Goal: Task Accomplishment & Management: Manage account settings

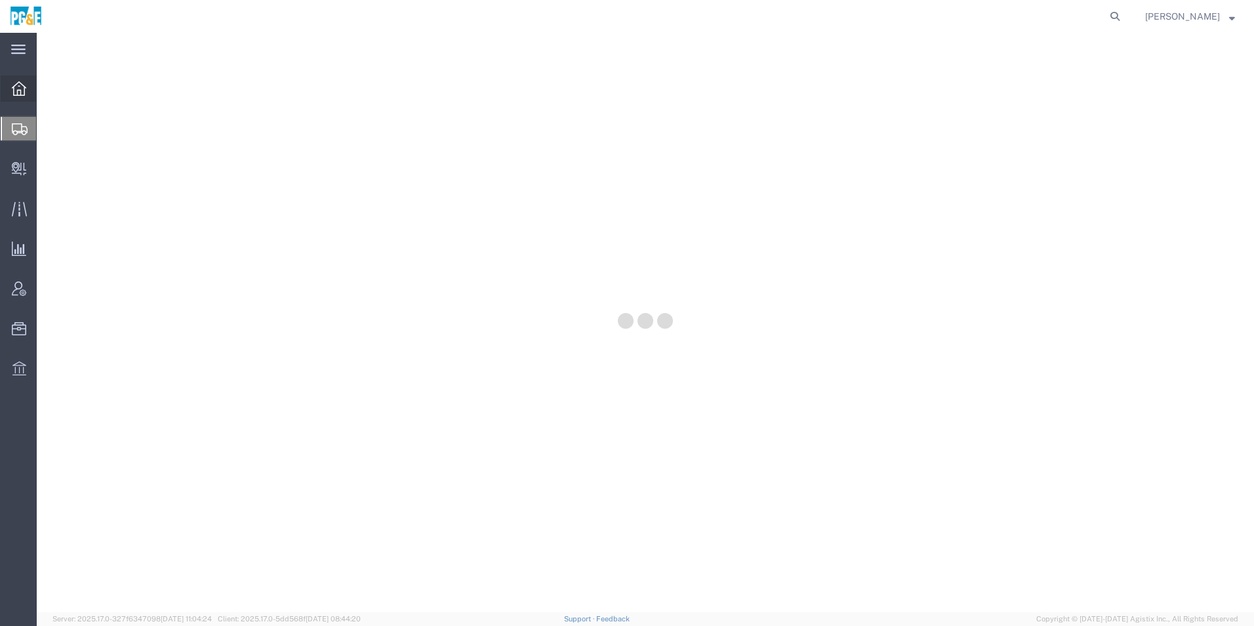
click at [16, 96] on div at bounding box center [19, 88] width 37 height 26
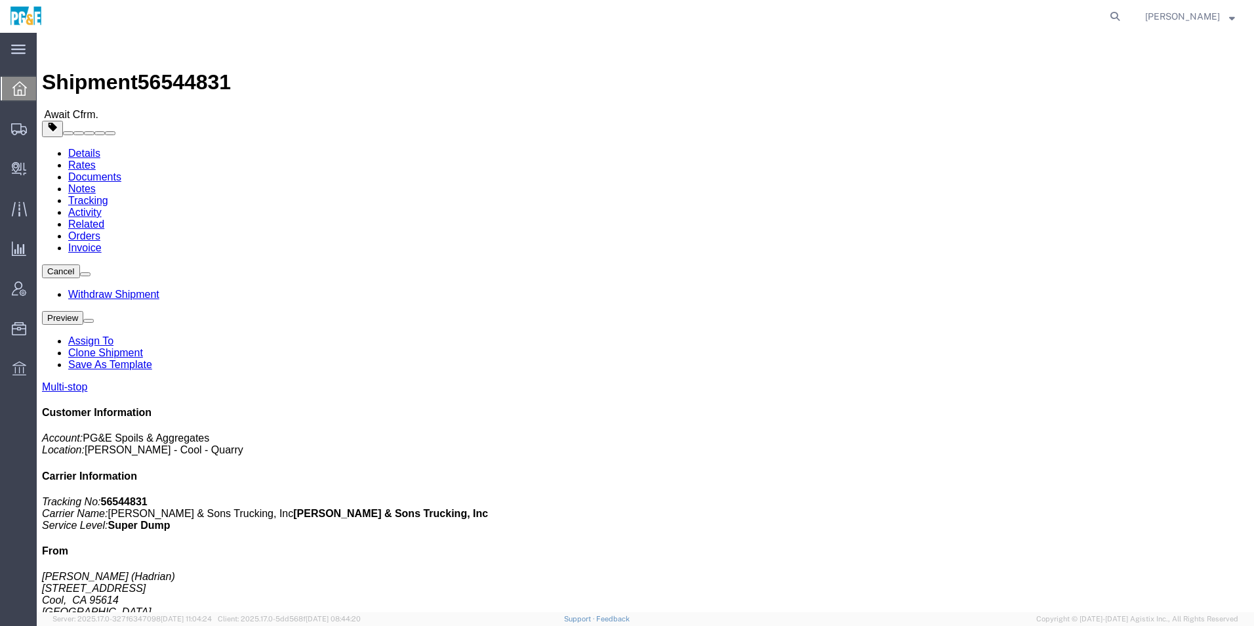
click at [13, 90] on icon at bounding box center [19, 88] width 14 height 14
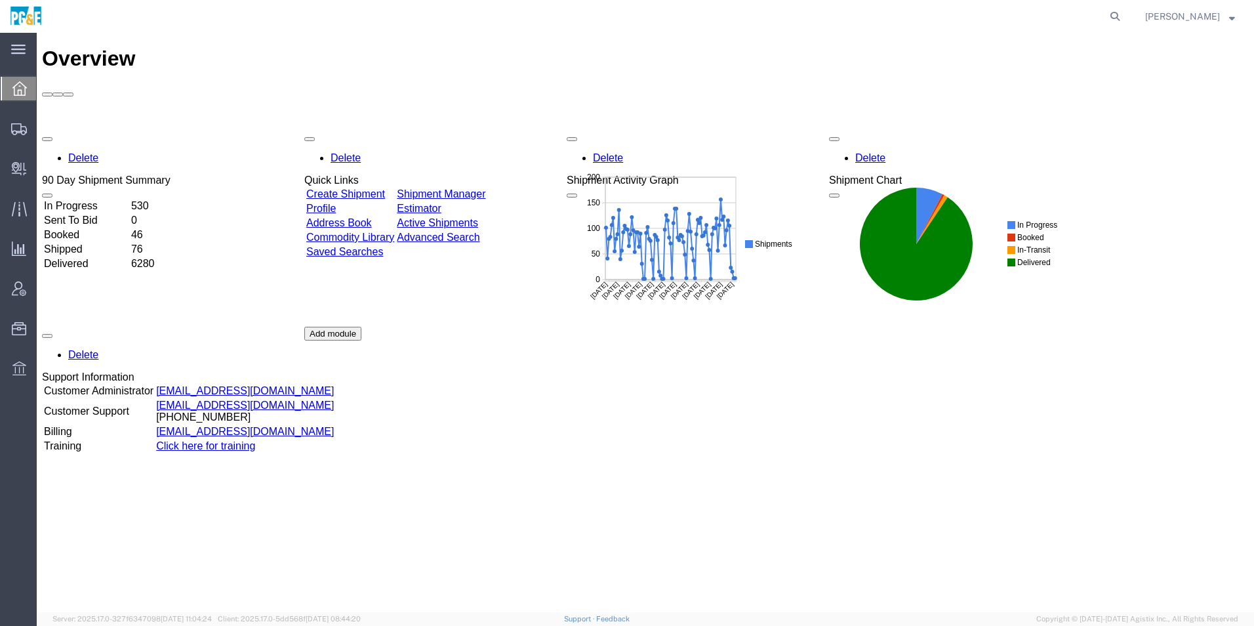
click at [485, 188] on link "Shipment Manager" at bounding box center [441, 193] width 89 height 11
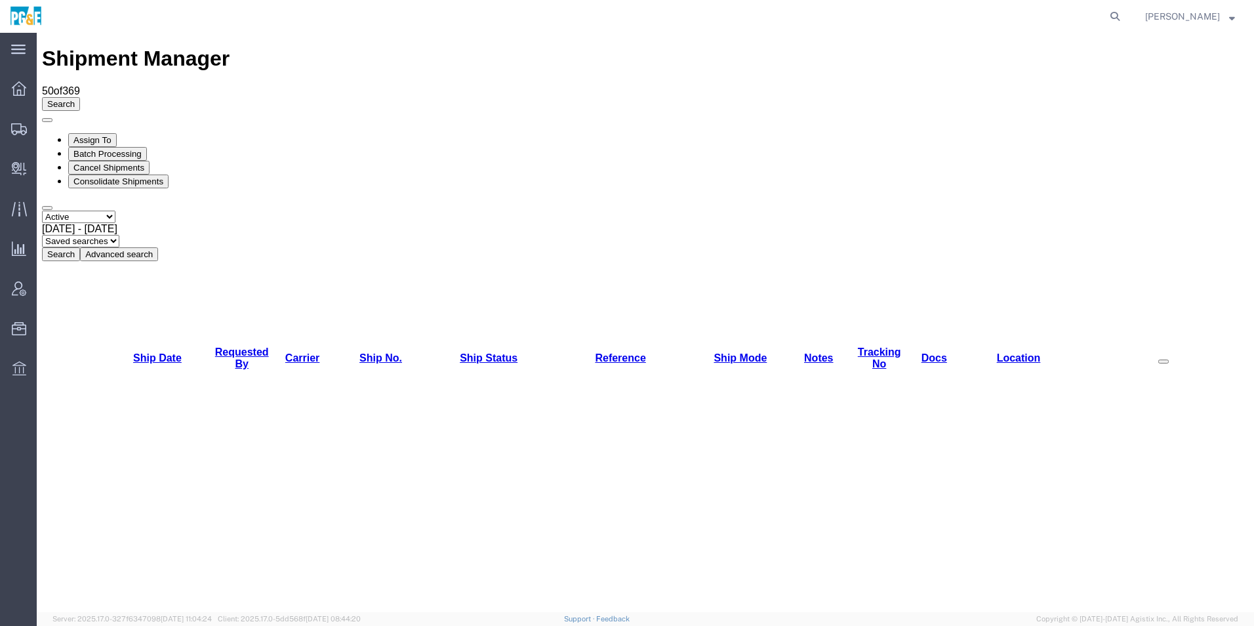
click at [115, 211] on select "Select status Active All Shipments Approved Booked Canceled Delivered Denied Ne…" at bounding box center [78, 217] width 73 height 12
select select "ALL"
click at [42, 211] on select "Select status Active All Shipments Approved Booked Canceled Delivered Denied Ne…" at bounding box center [78, 217] width 73 height 12
click at [117, 223] on span "[DATE] - [DATE]" at bounding box center [79, 228] width 75 height 11
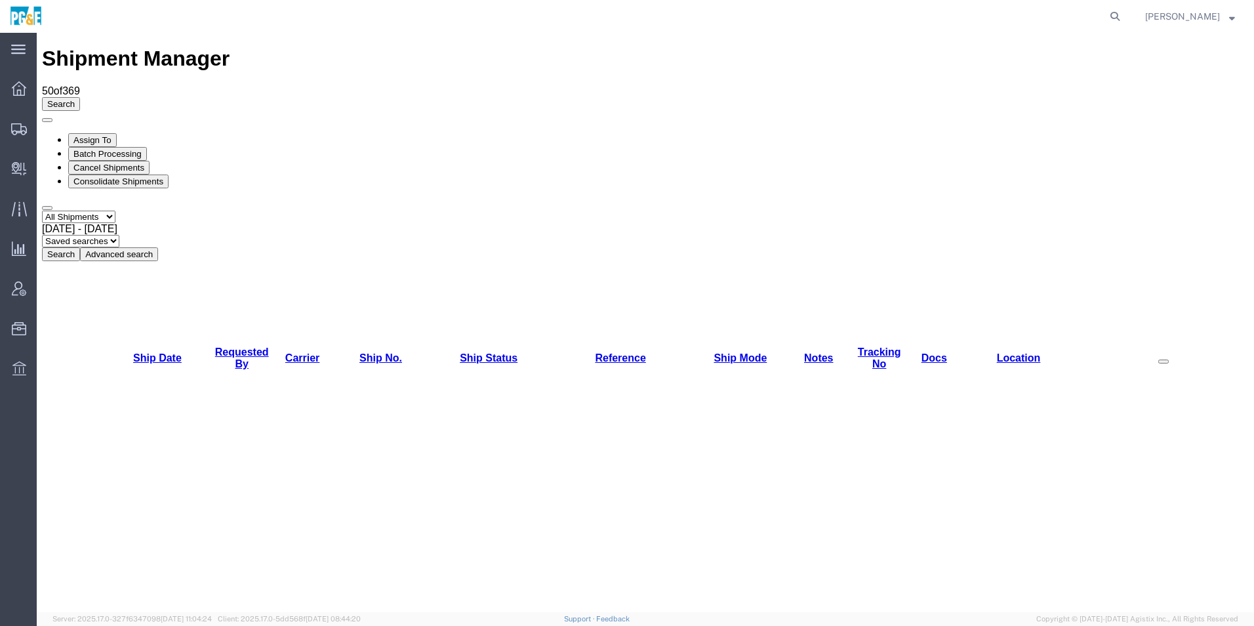
click at [80, 247] on button "Search" at bounding box center [61, 254] width 38 height 14
click at [231, 346] on link "Requested By" at bounding box center [242, 357] width 54 height 23
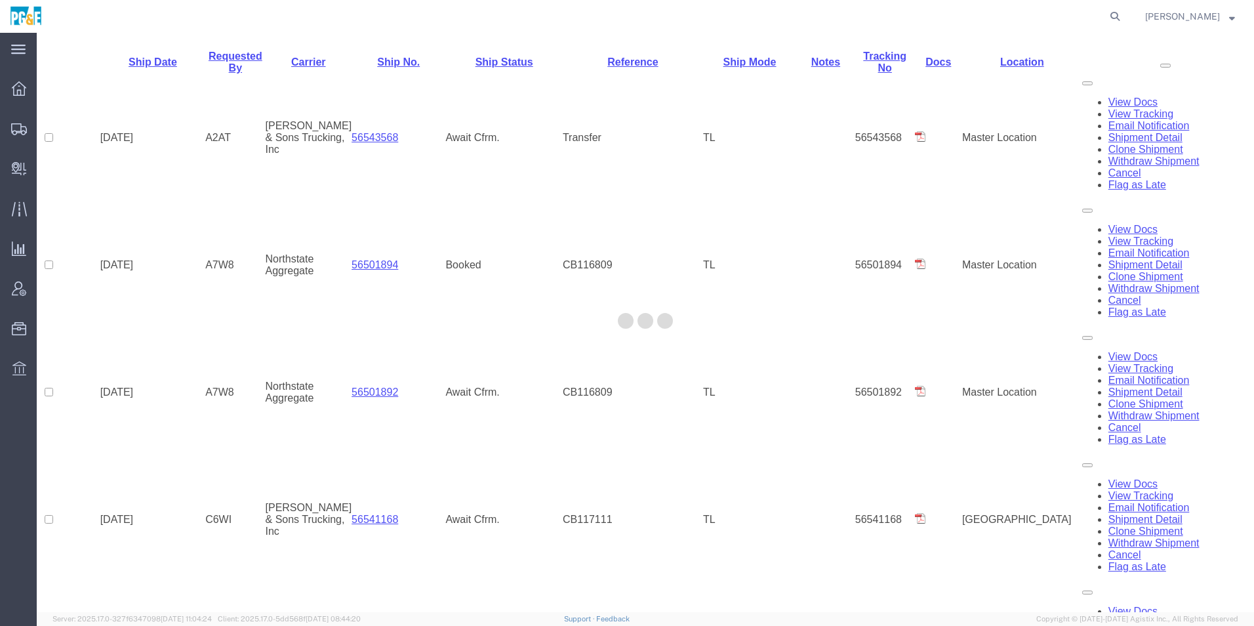
scroll to position [624, 0]
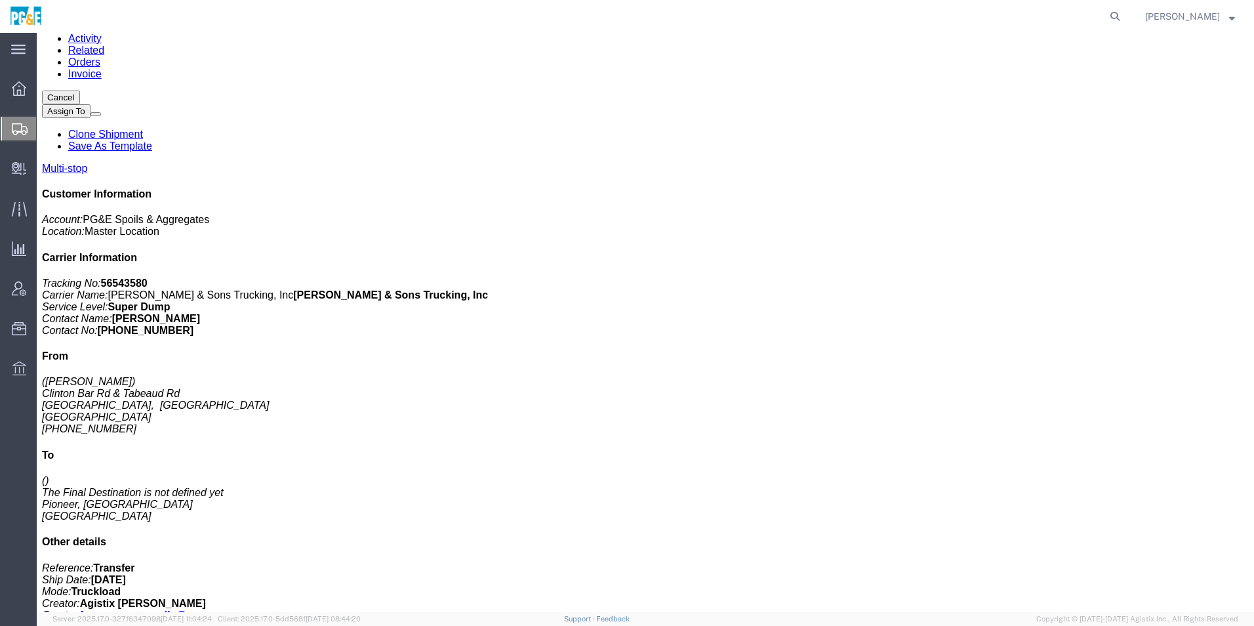
scroll to position [197, 0]
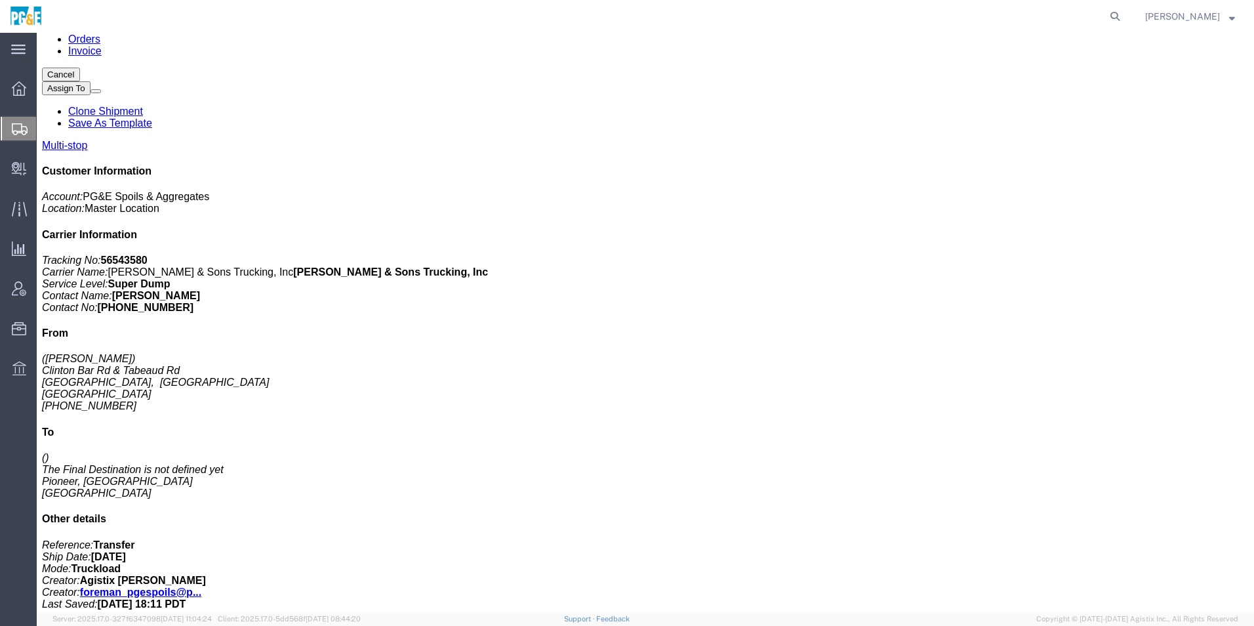
click link "Add Content"
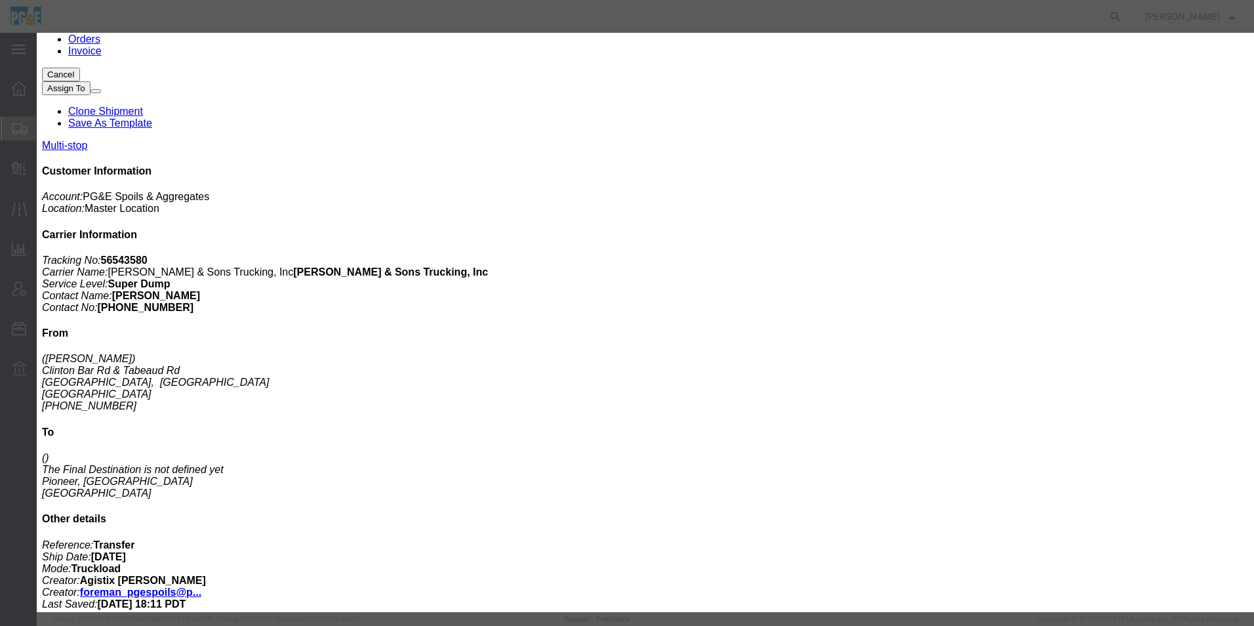
click input "text"
type input "base"
click td "Name: Base Rock (Class 2)"
type input "1"
select select "TON"
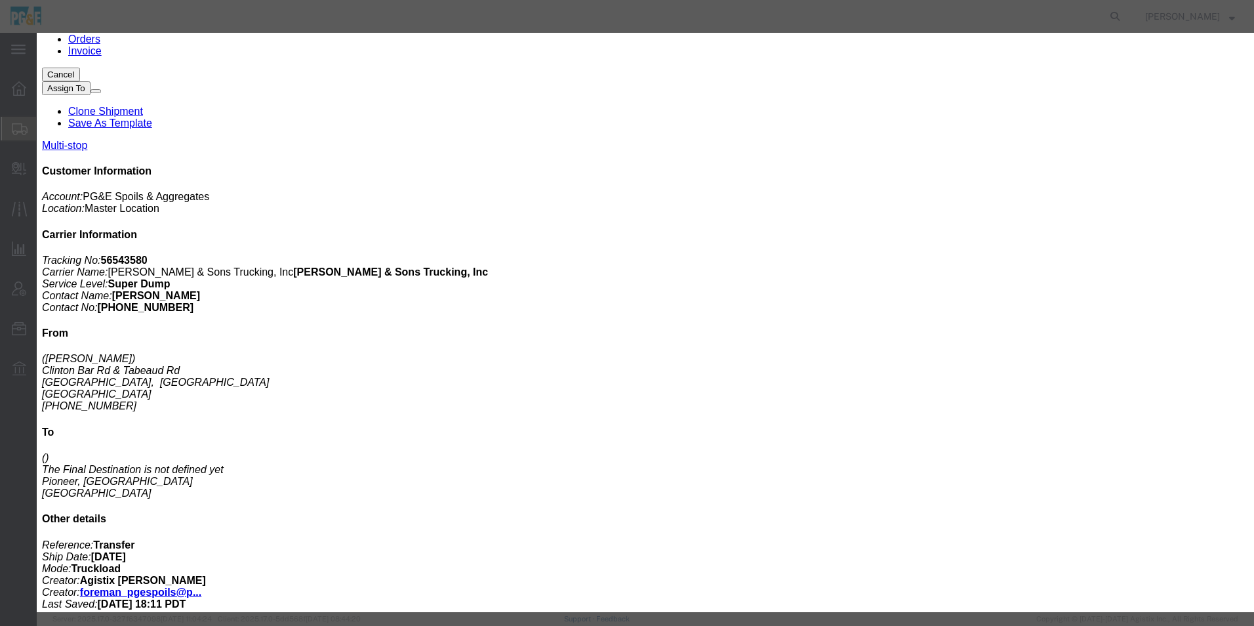
type input "1"
select select "USD"
type input "Base Rock (Class 2)"
type textarea "Base Rock (Class 2)"
type input "Base Rock (Class 2)"
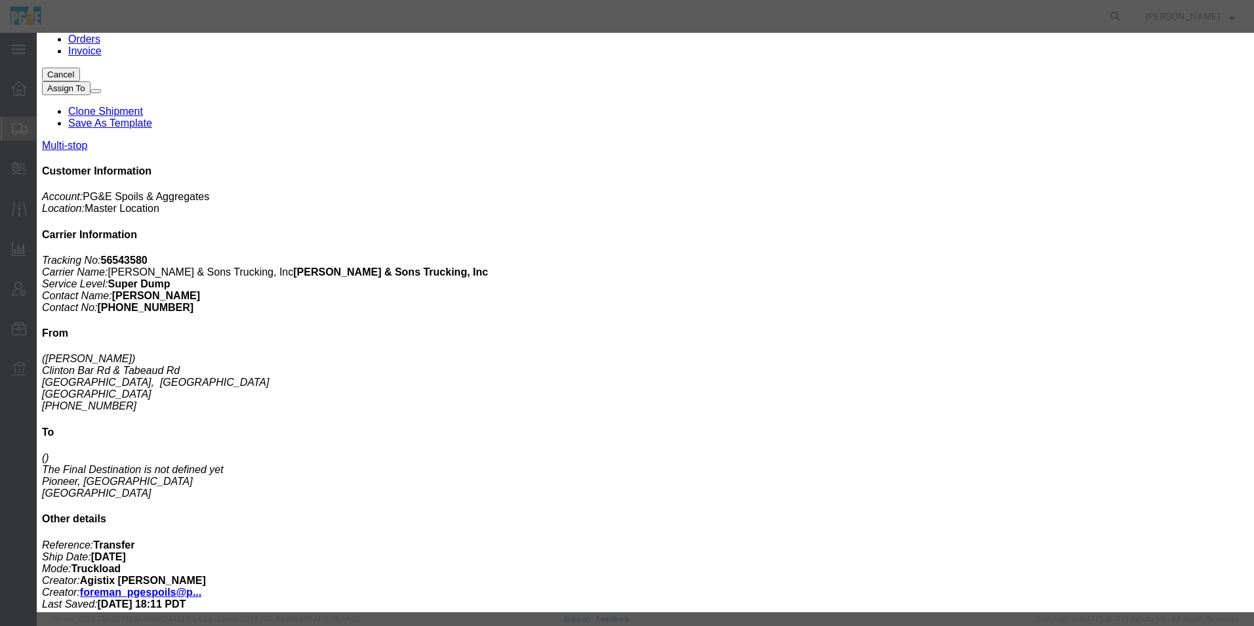
click button "Save & Close"
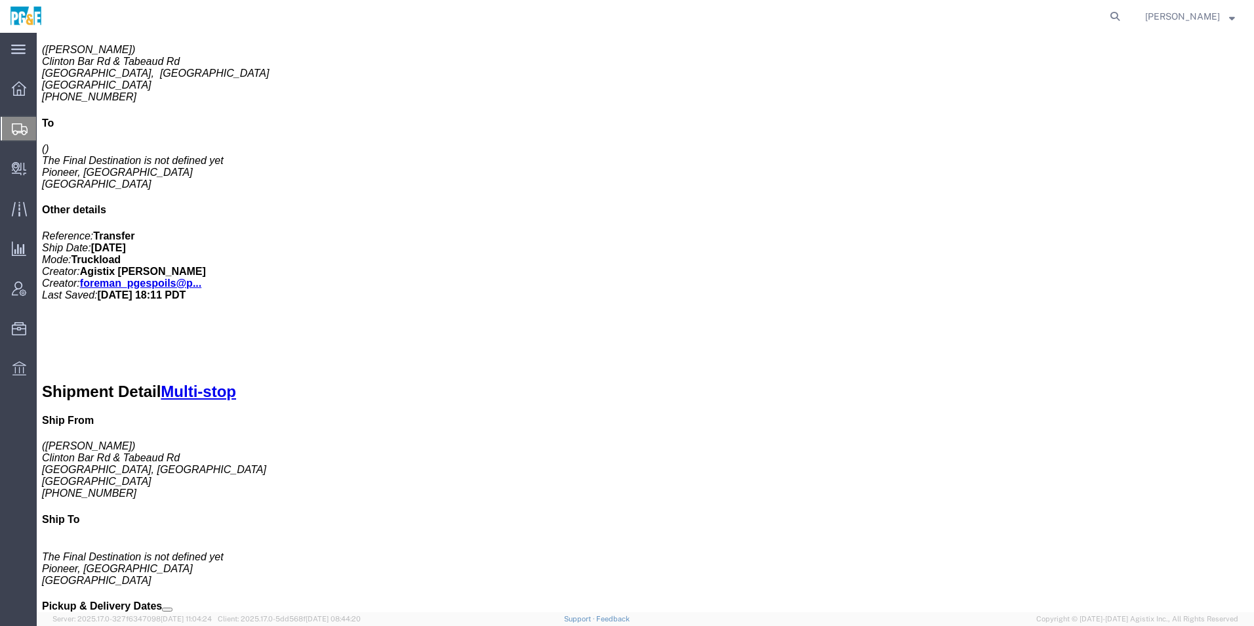
scroll to position [853, 0]
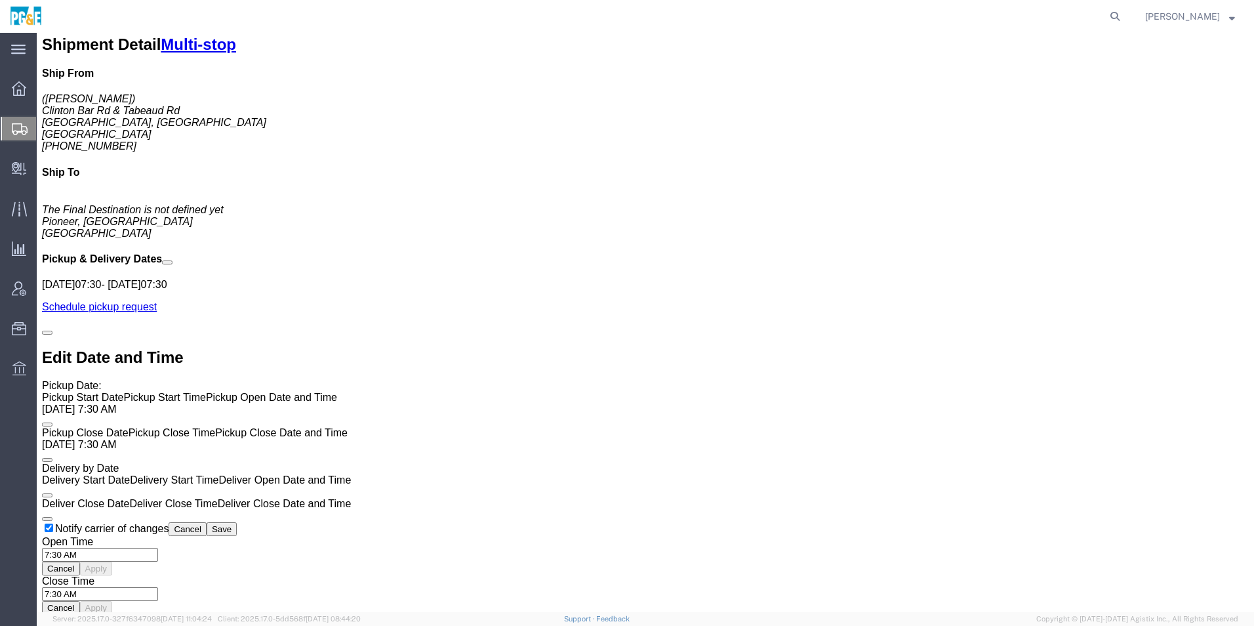
click link "+ Add Stop"
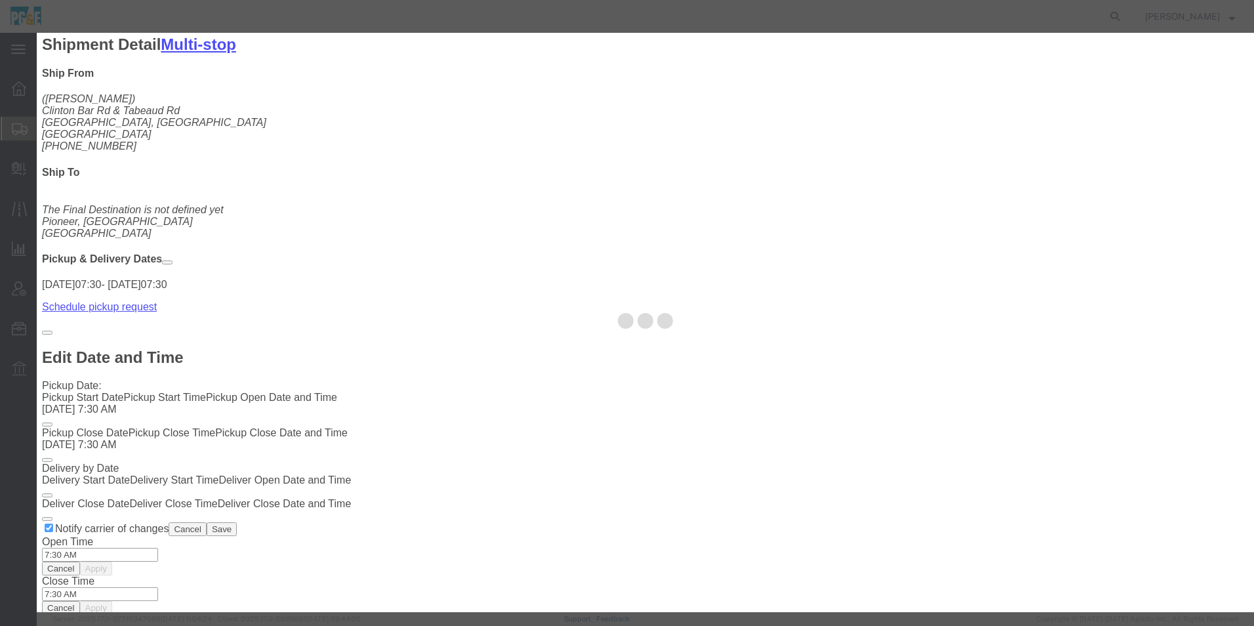
select select
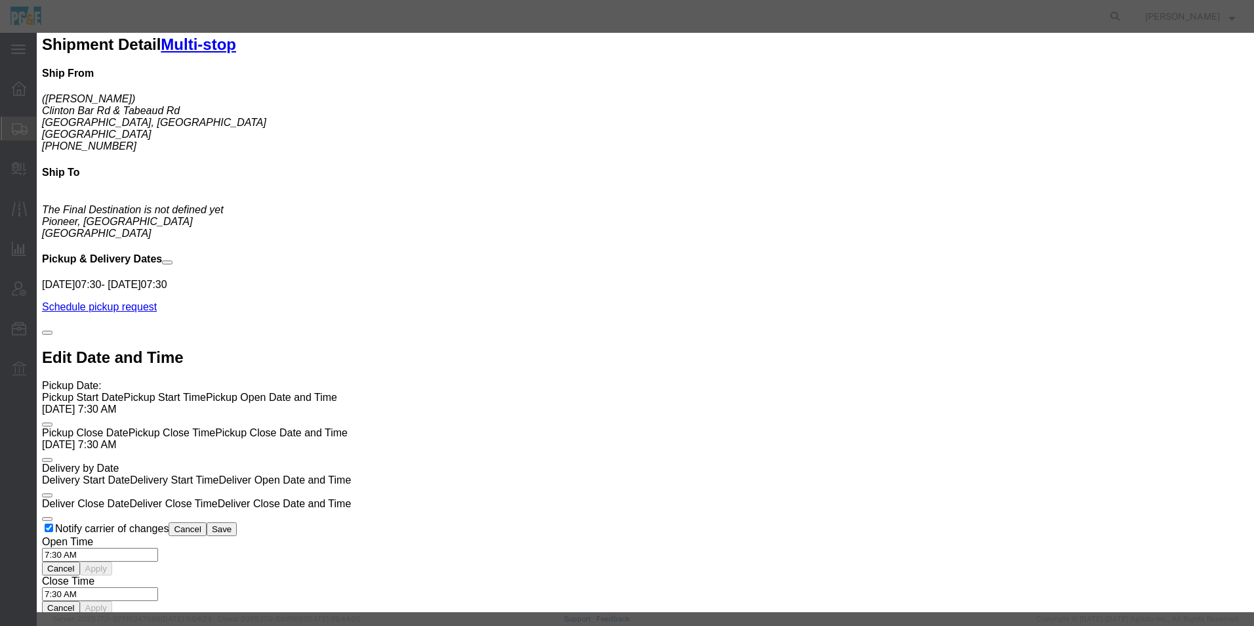
type input "vulca"
select select "56772"
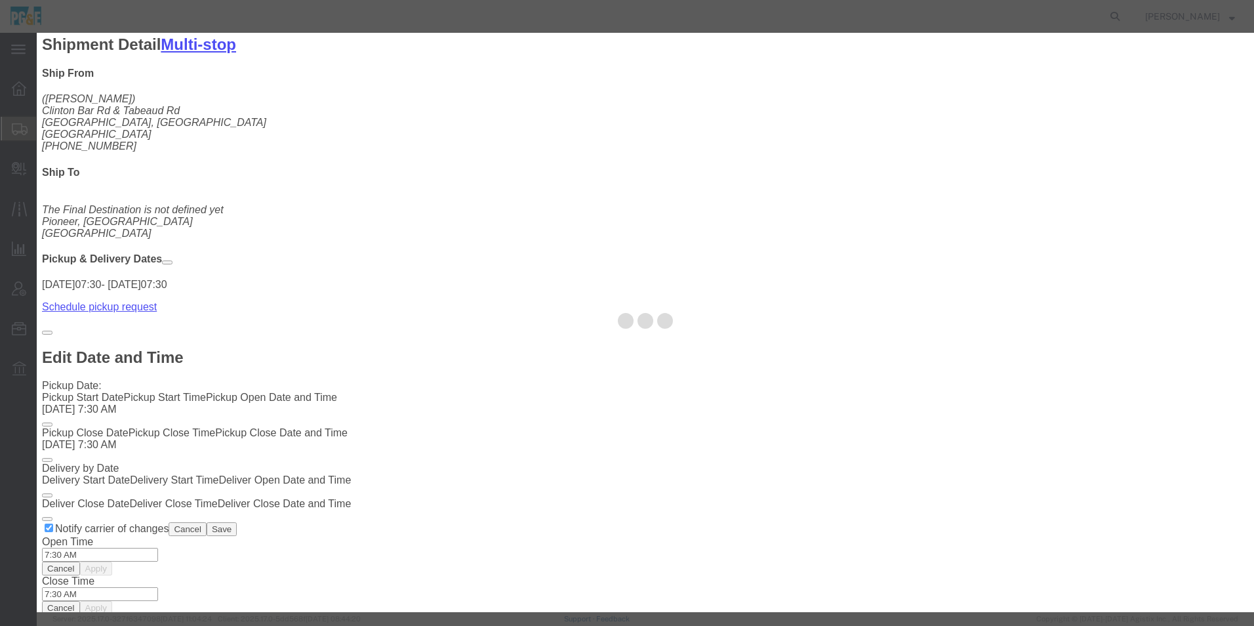
type input "Vulcan - [PERSON_NAME] (Triangle Rock)"
type input "2701 CA-104"
type input "[PERSON_NAME]"
type input "95640"
select select "QRRY"
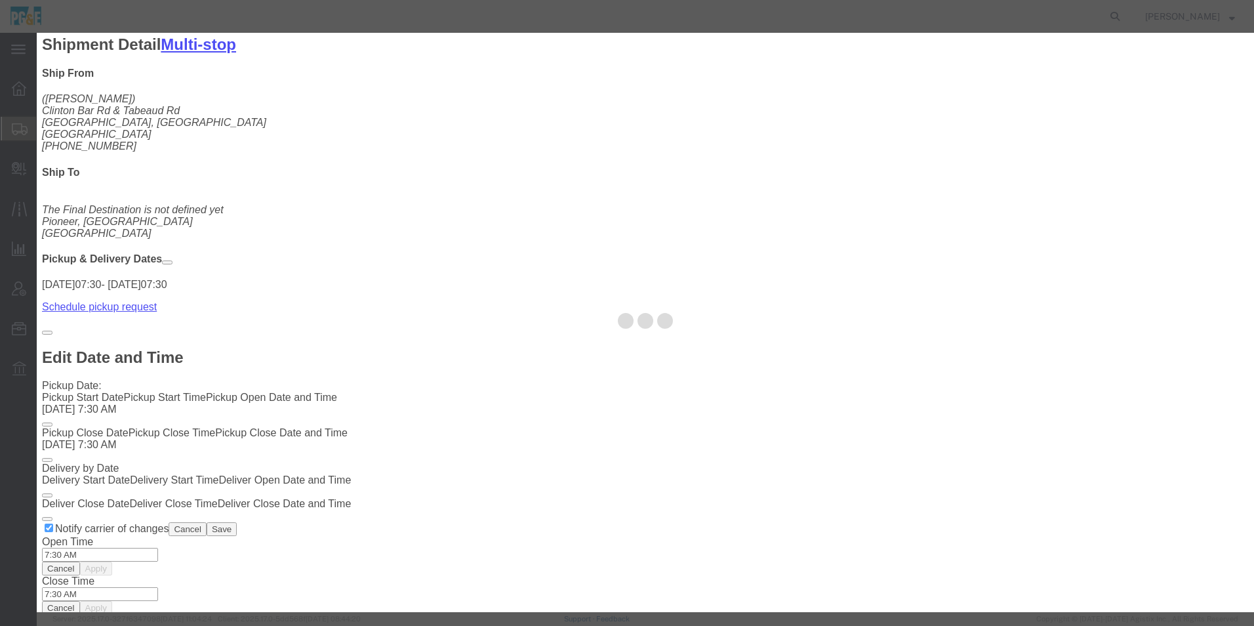
select select "CA"
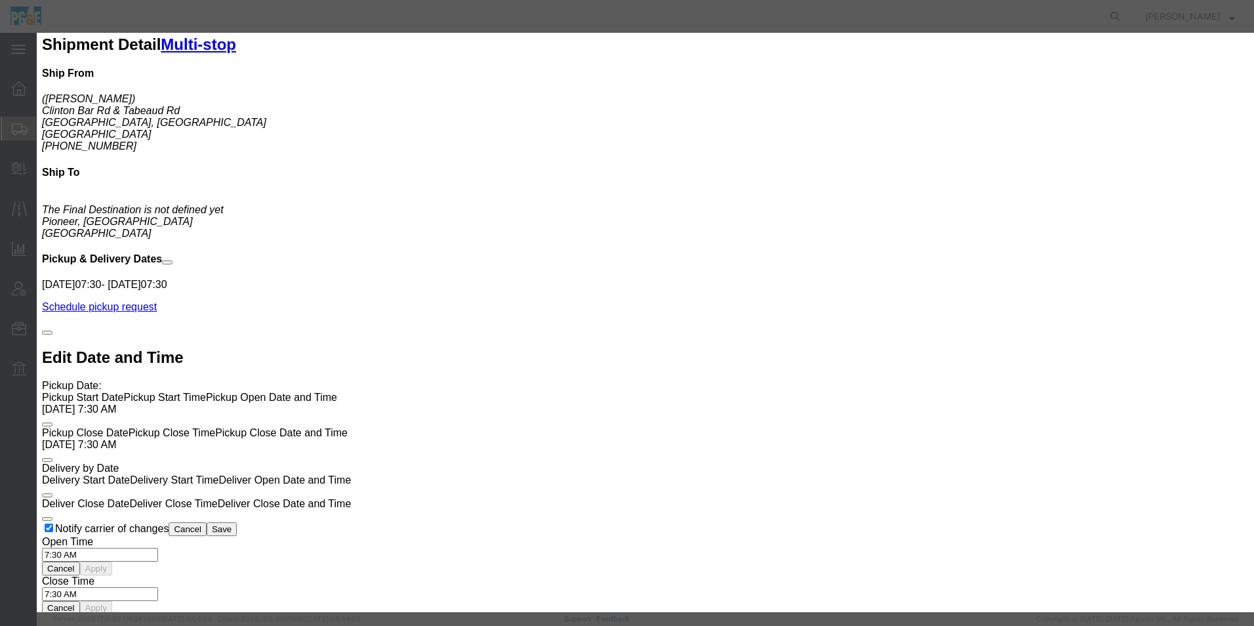
click button "Save"
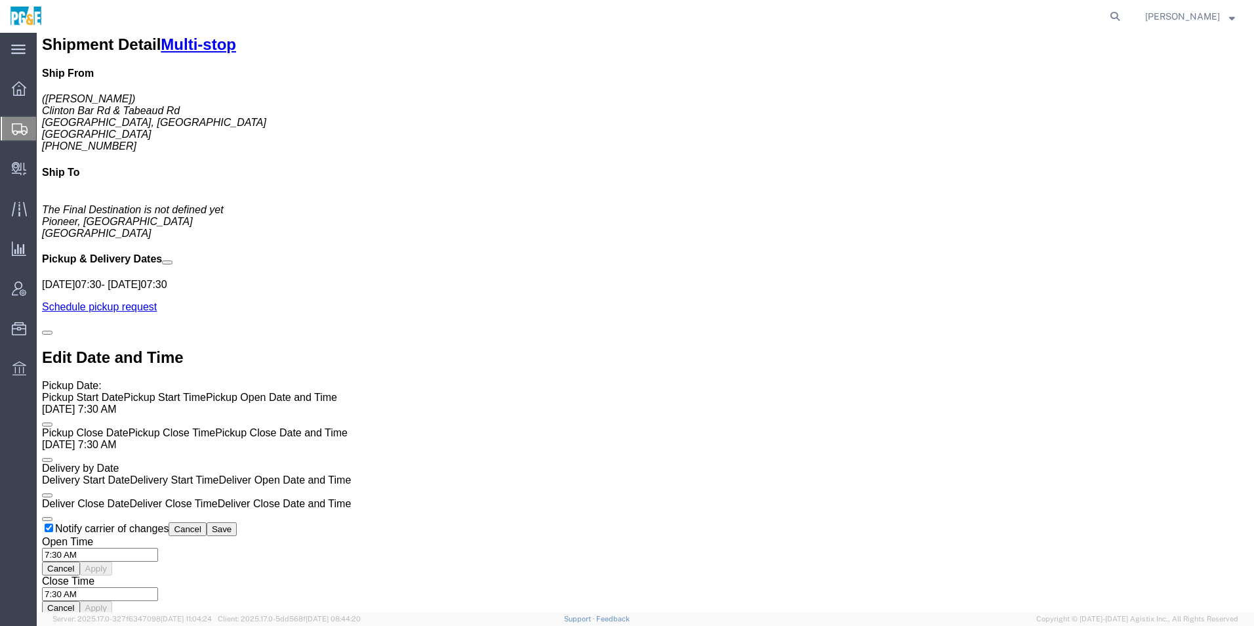
click link "Move to top"
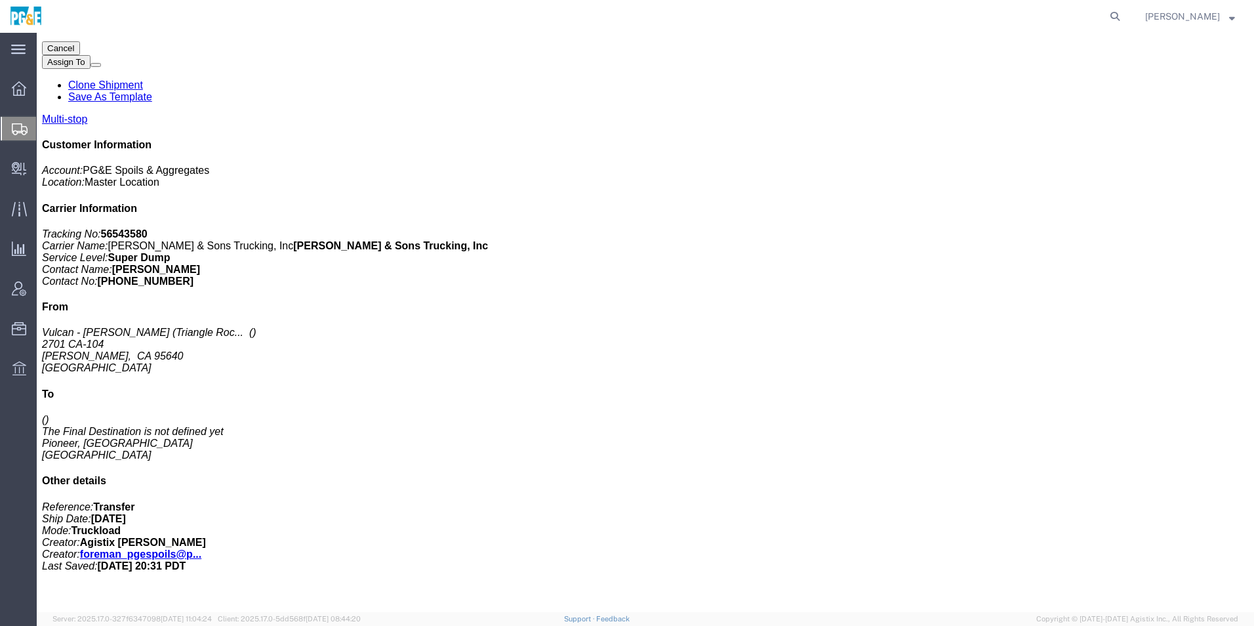
scroll to position [0, 0]
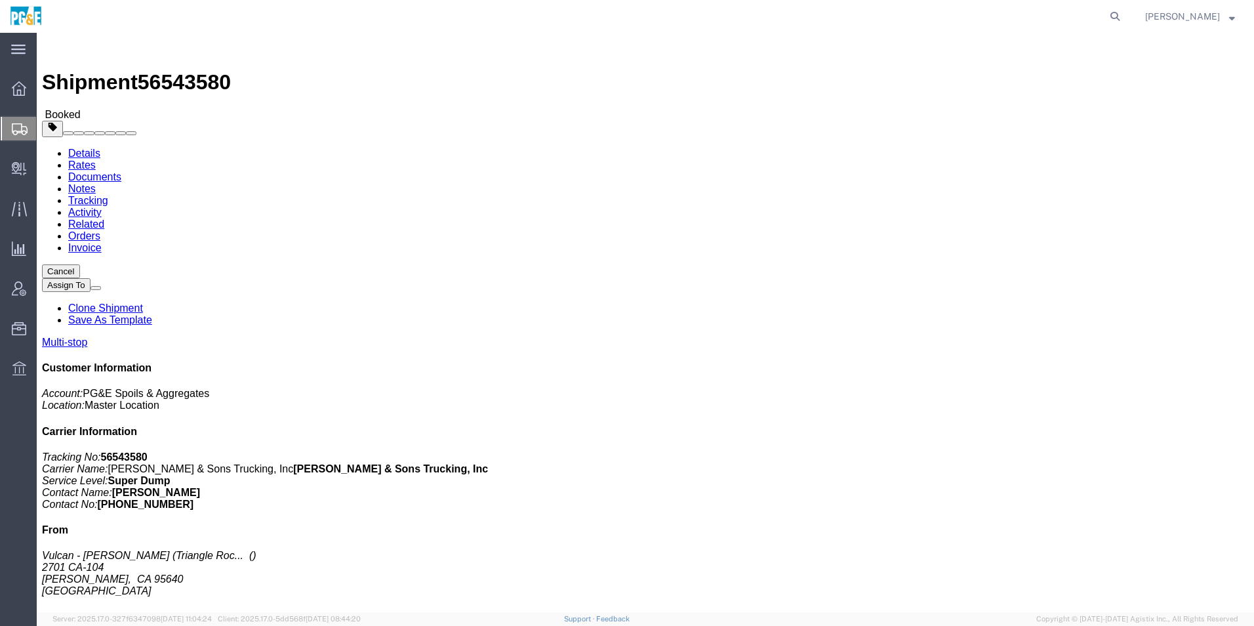
click span "button"
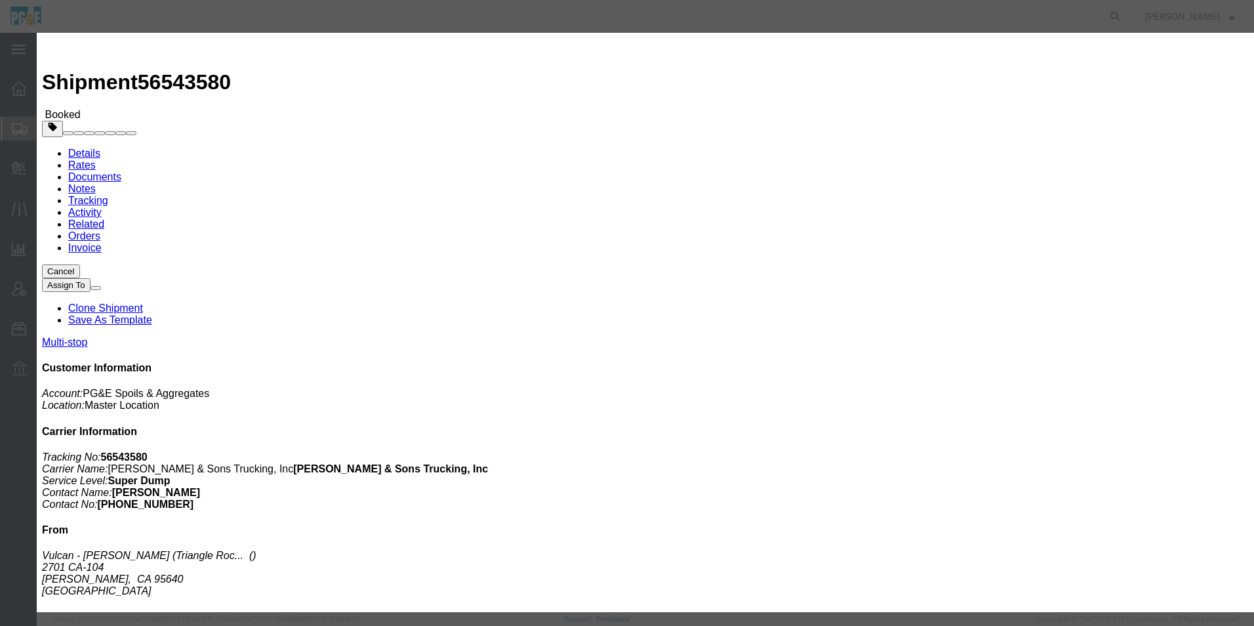
click button "Save"
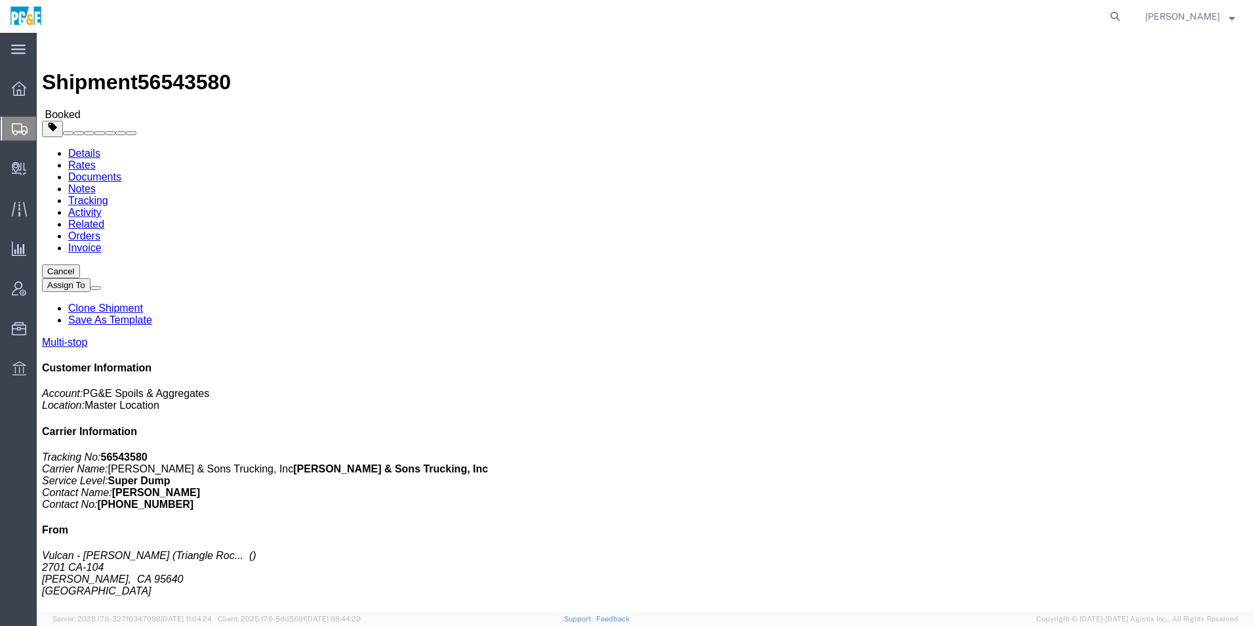
click button "Close"
click span "button"
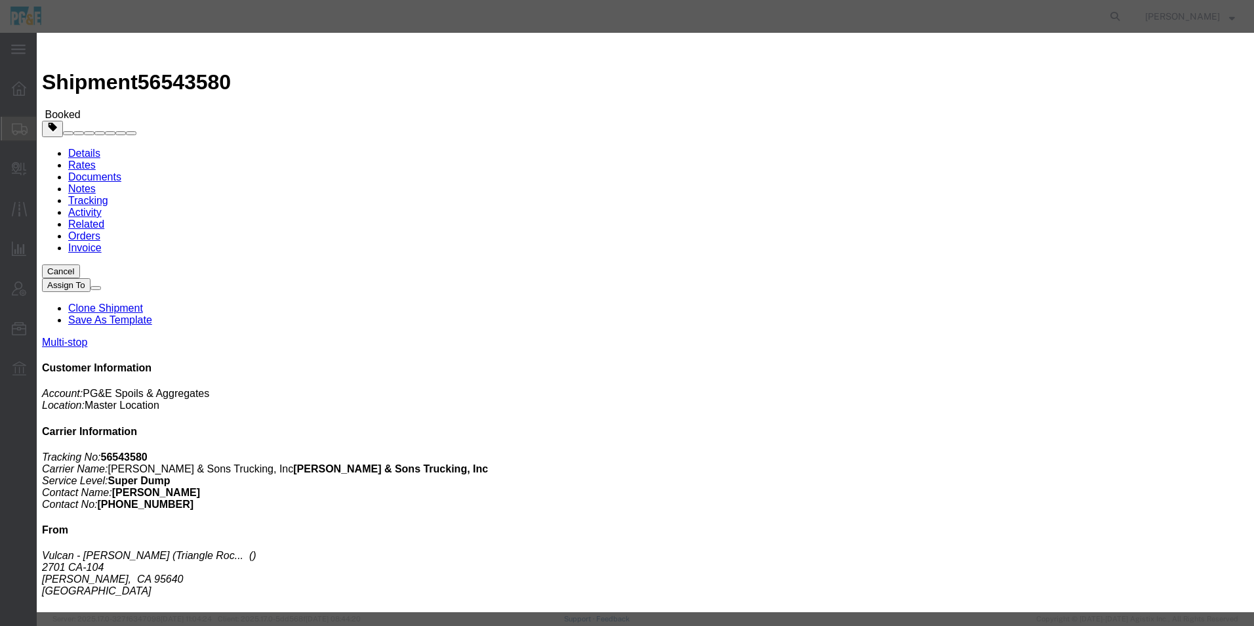
click div "[DATE] 7:30 AM"
click input "7:30 AM"
type input "7:00 AM"
click button "Apply"
click button "Save"
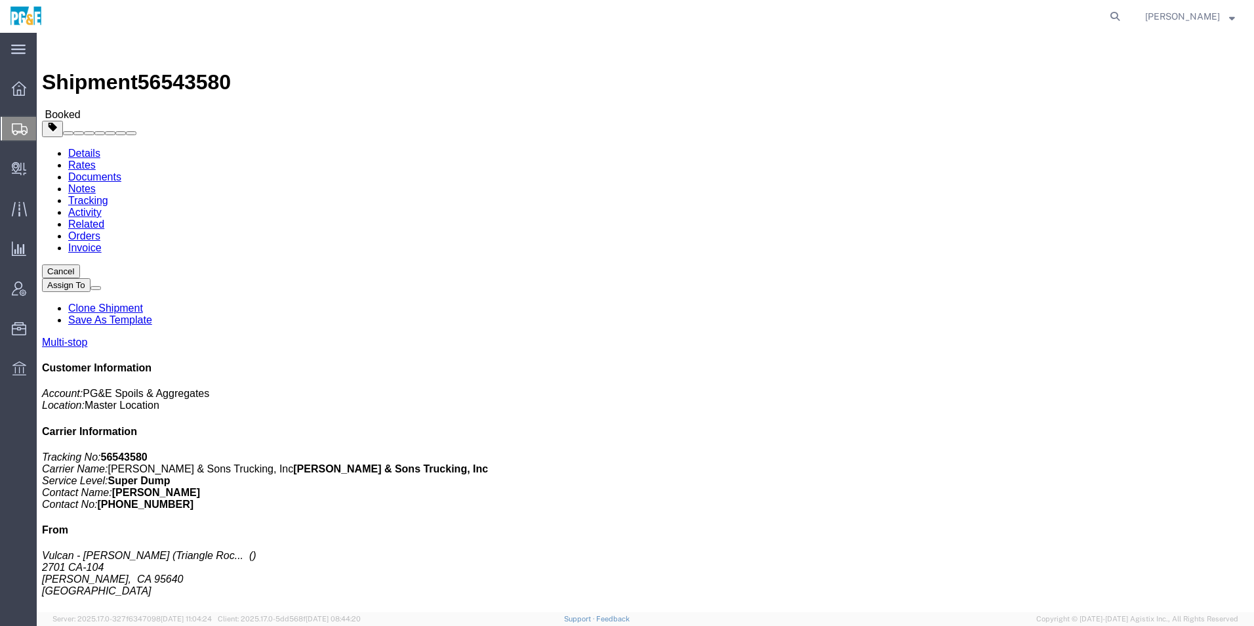
click button "Close"
drag, startPoint x: 14, startPoint y: 18, endPoint x: 186, endPoint y: 51, distance: 175.0
click img
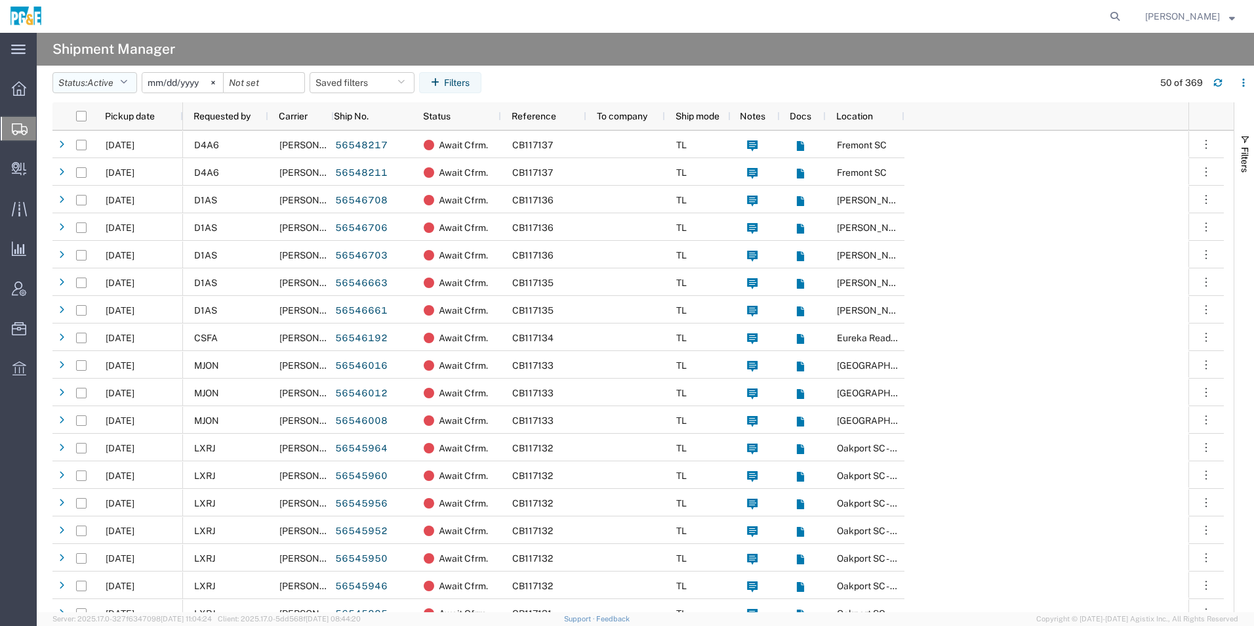
click at [113, 79] on span "Active" at bounding box center [100, 82] width 26 height 10
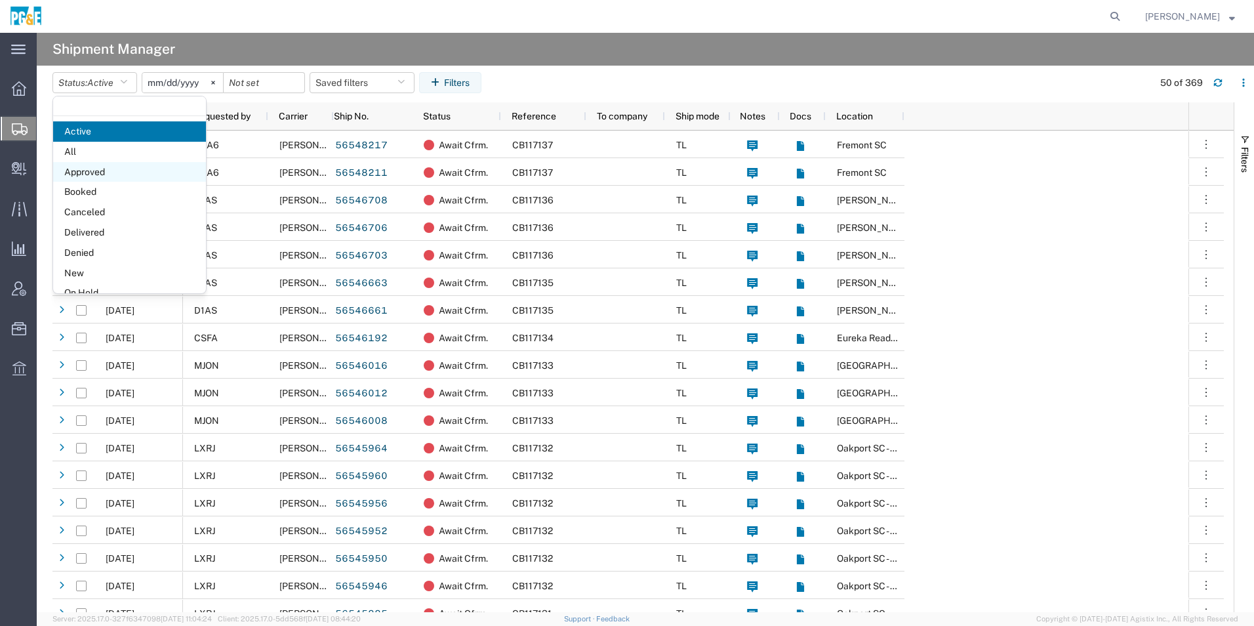
click at [121, 169] on span "Approved" at bounding box center [129, 172] width 153 height 20
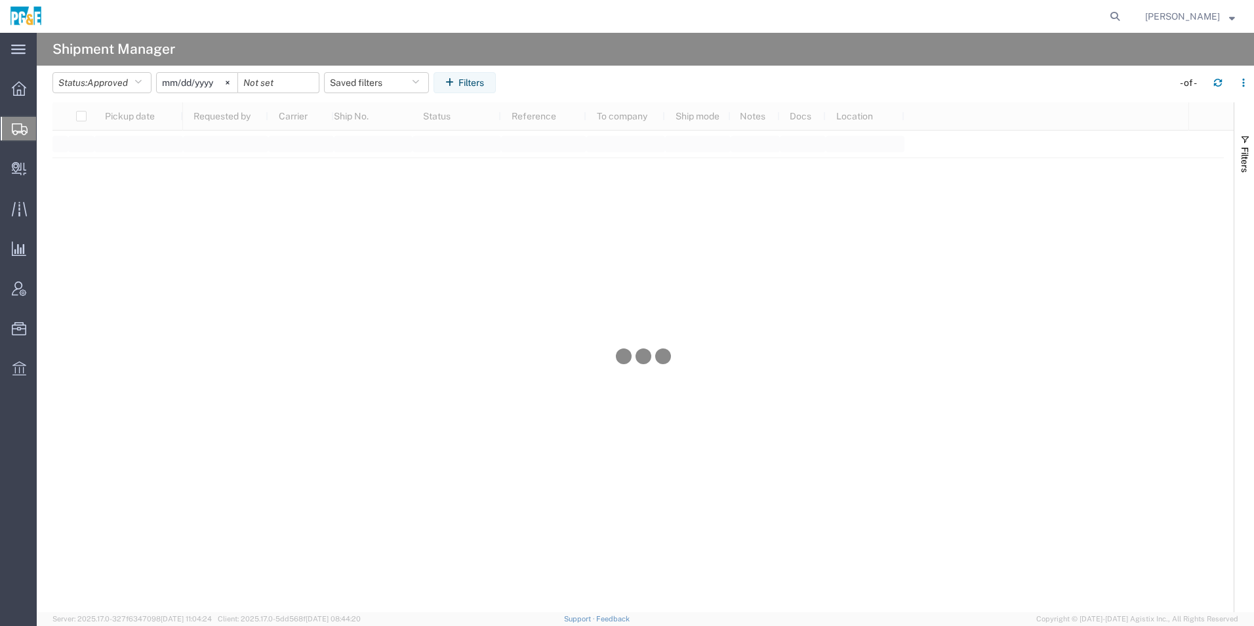
click at [188, 84] on input "[DATE]" at bounding box center [197, 83] width 81 height 20
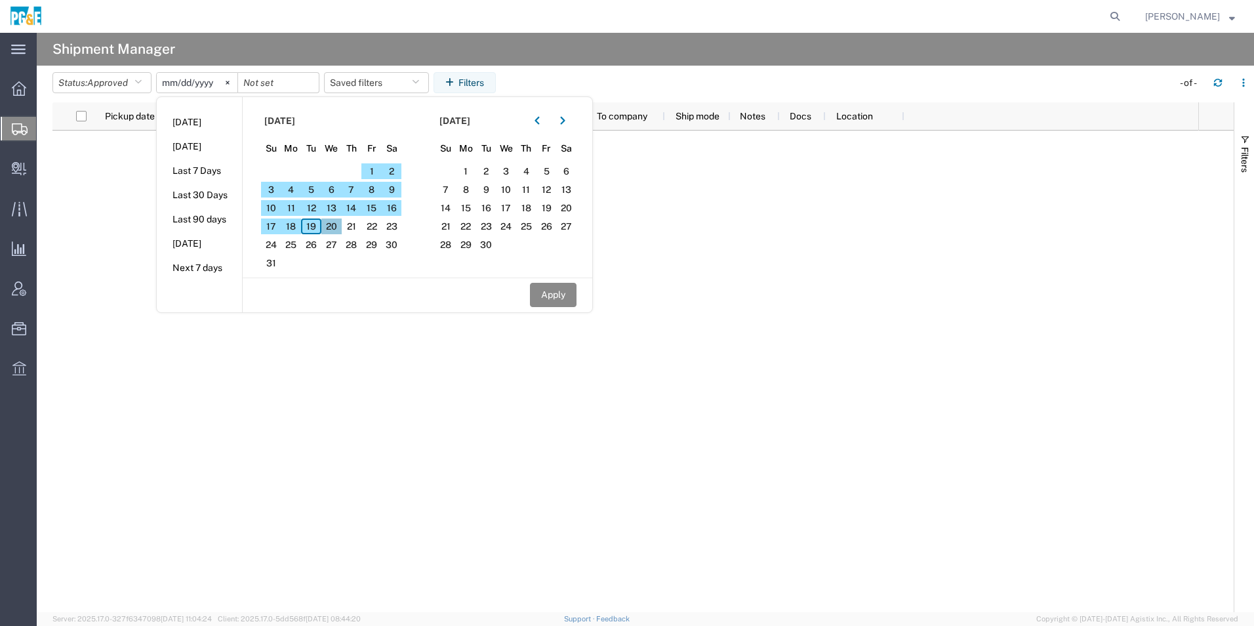
click at [336, 226] on span "20" at bounding box center [331, 226] width 20 height 16
click at [544, 123] on button "button" at bounding box center [537, 120] width 21 height 21
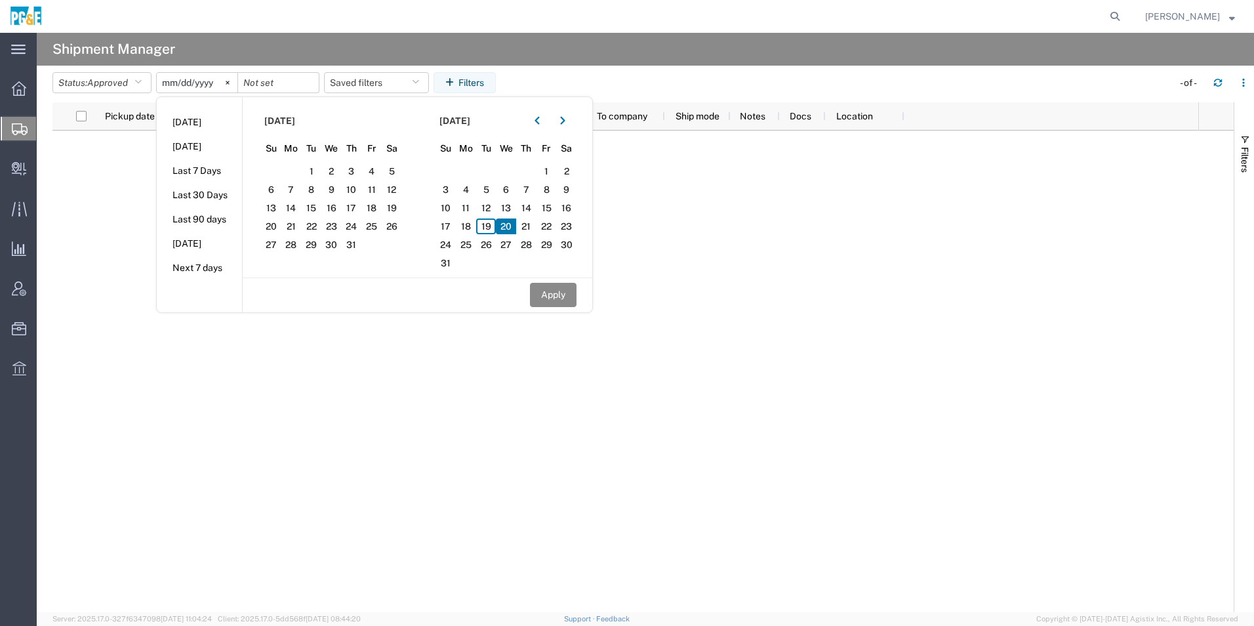
click at [509, 226] on span "20" at bounding box center [506, 226] width 20 height 16
click at [548, 291] on button "Apply" at bounding box center [553, 295] width 47 height 24
type input "[DATE]"
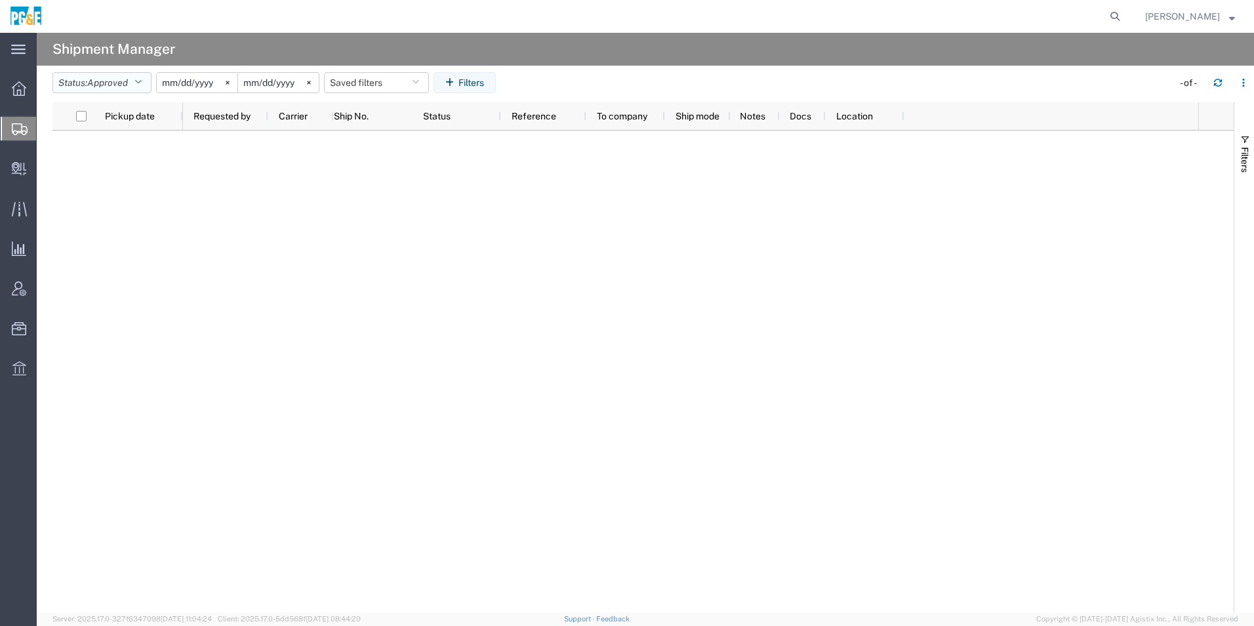
click at [117, 78] on span "Approved" at bounding box center [107, 82] width 41 height 10
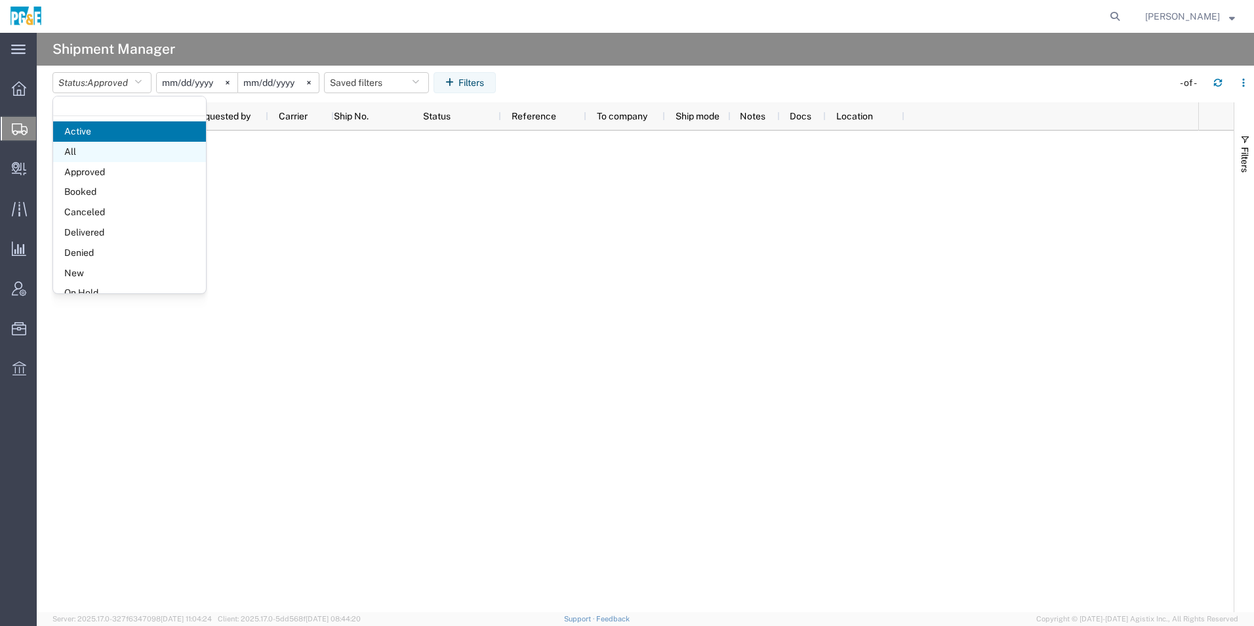
click at [83, 150] on span "All" at bounding box center [129, 152] width 153 height 20
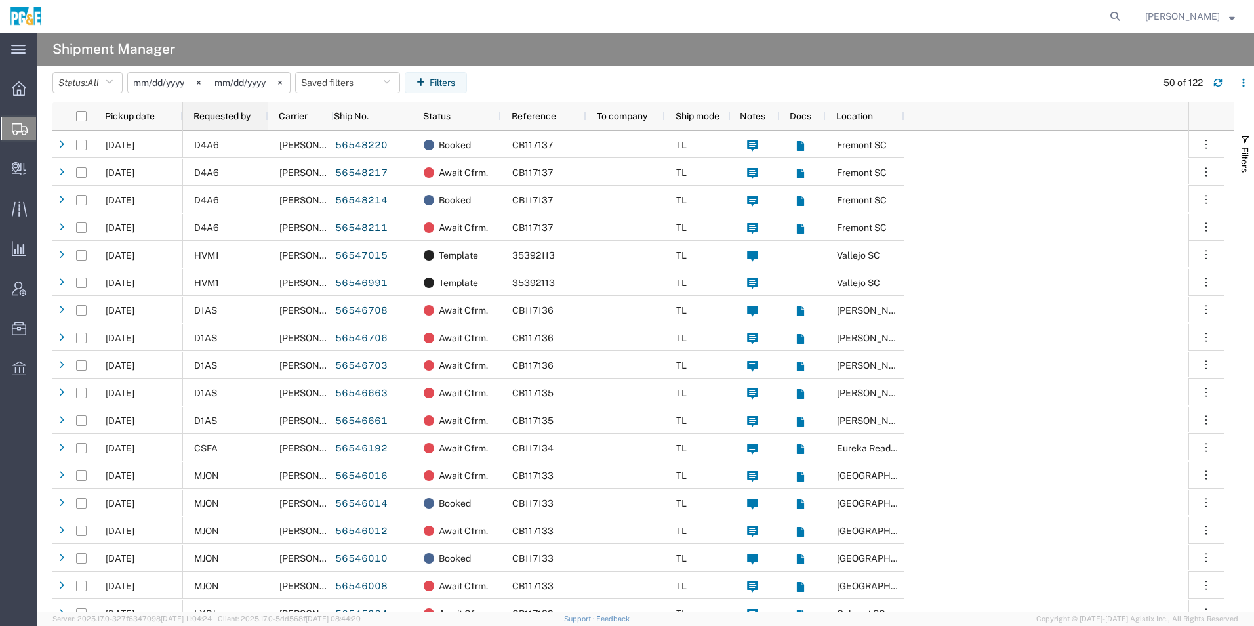
click at [239, 119] on span "Requested by" at bounding box center [221, 116] width 57 height 10
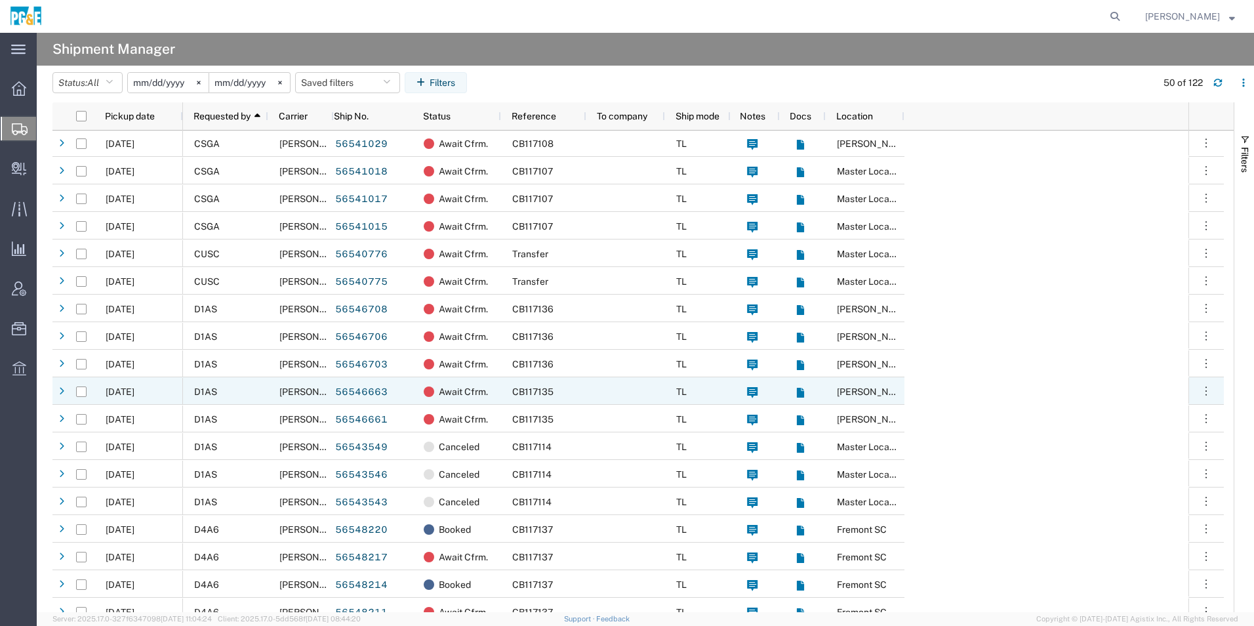
scroll to position [918, 0]
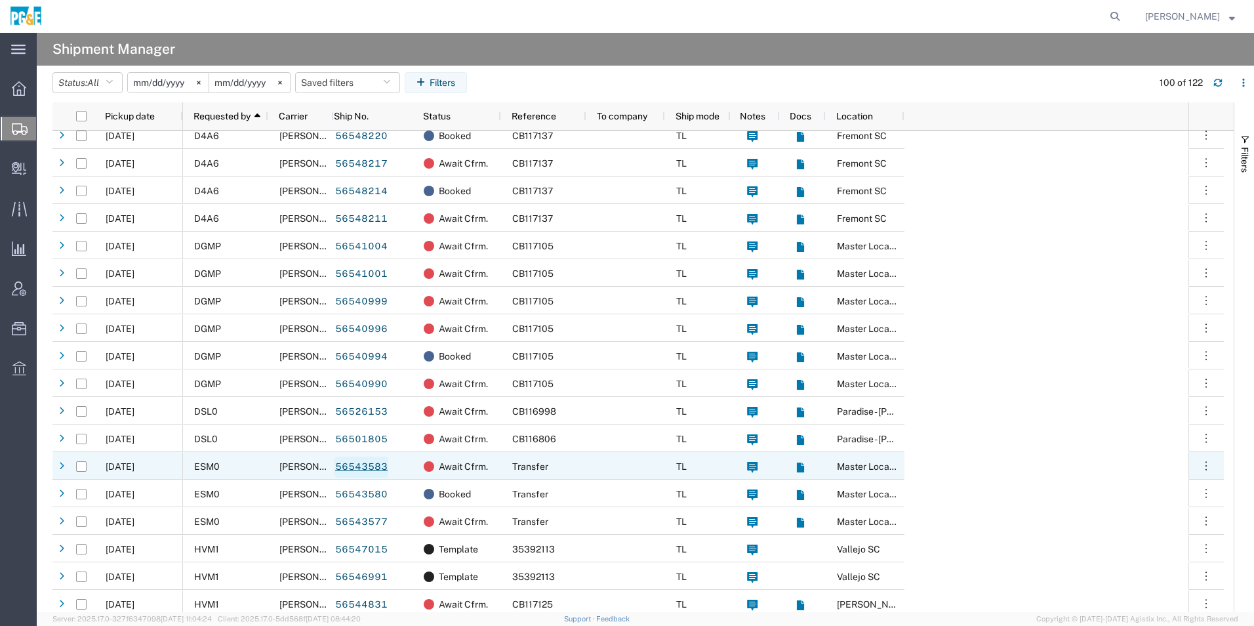
click at [374, 470] on link "56543583" at bounding box center [361, 466] width 54 height 21
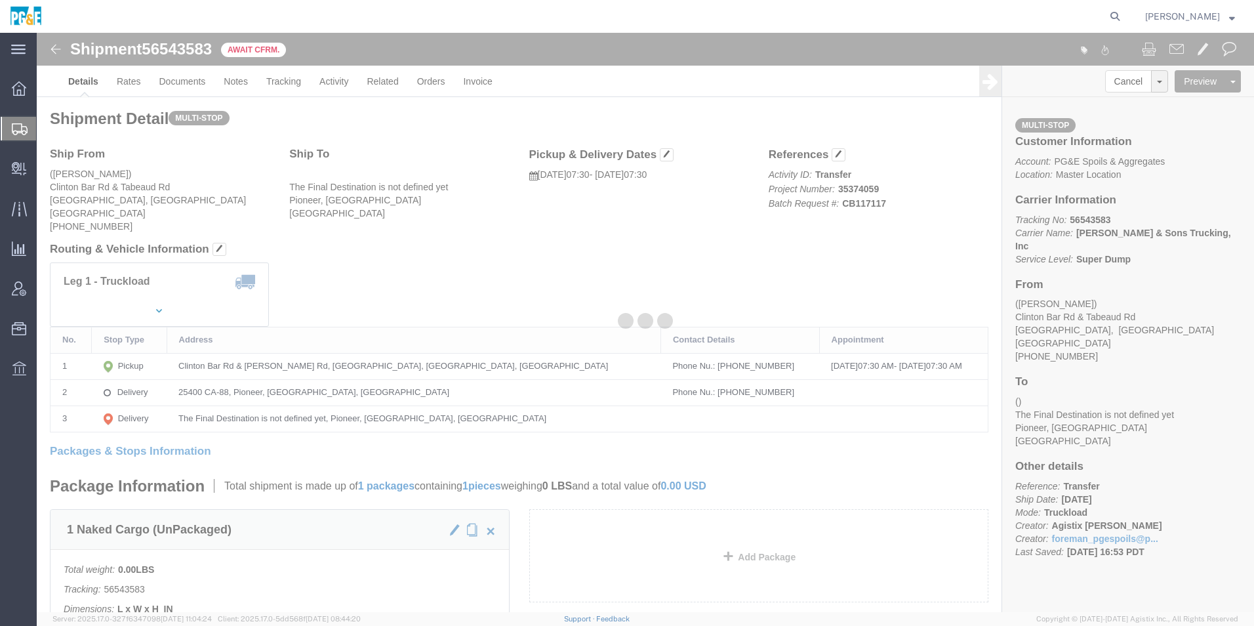
scroll to position [197, 0]
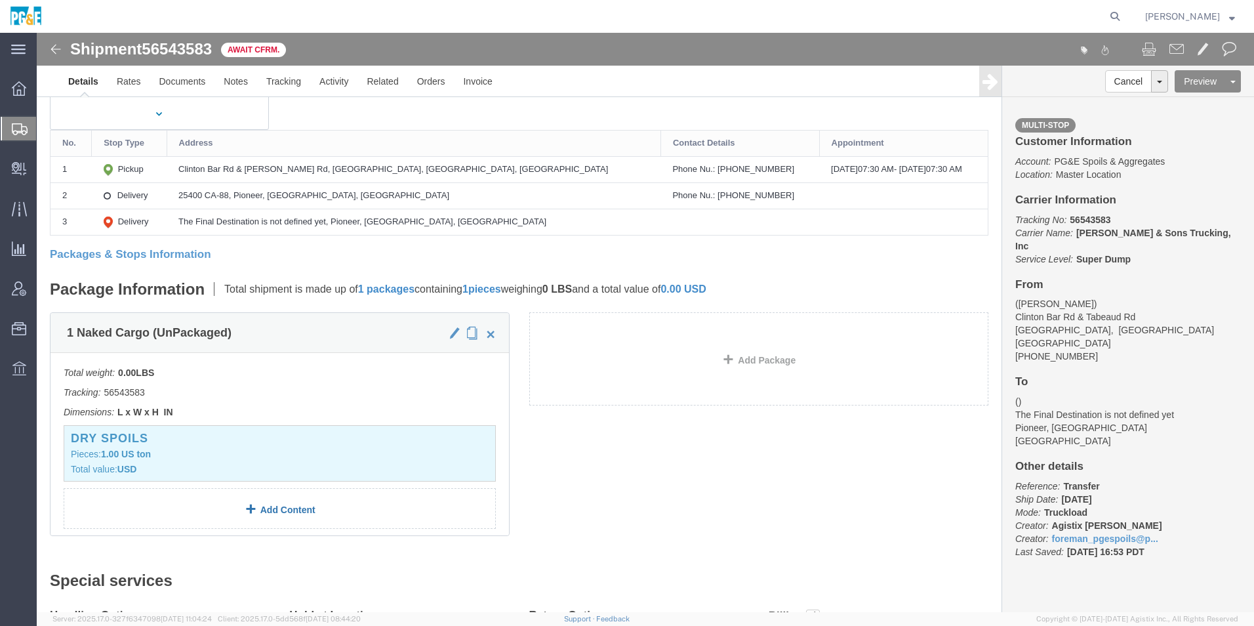
click link "Add Content"
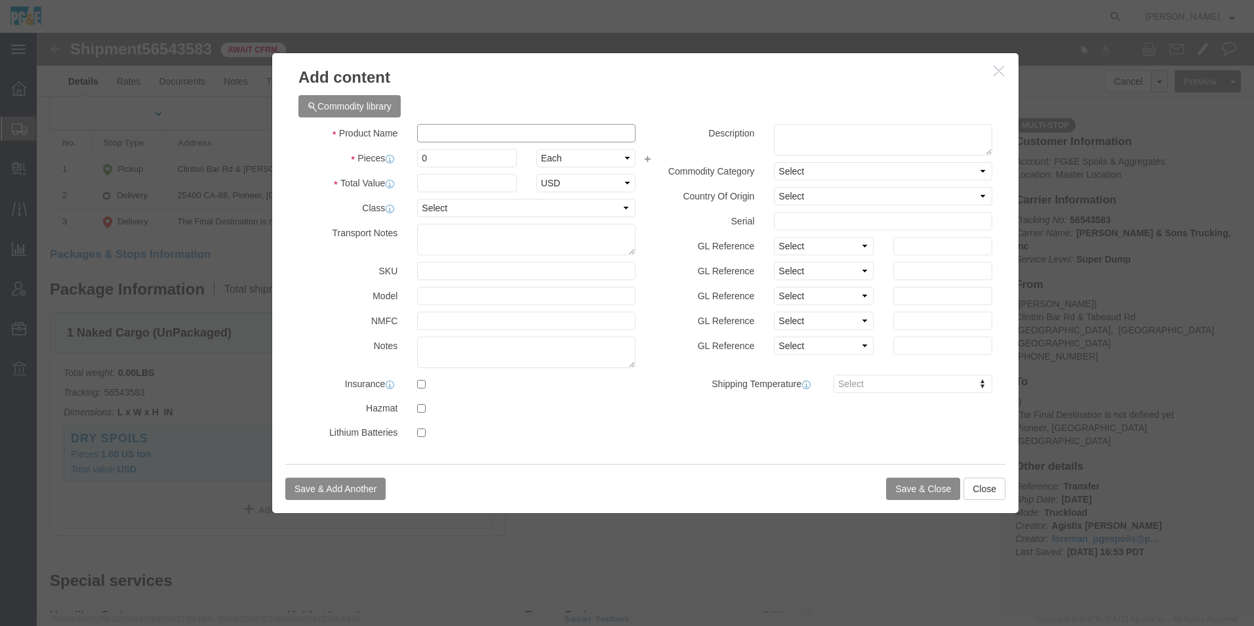
click input "text"
type input "sand"
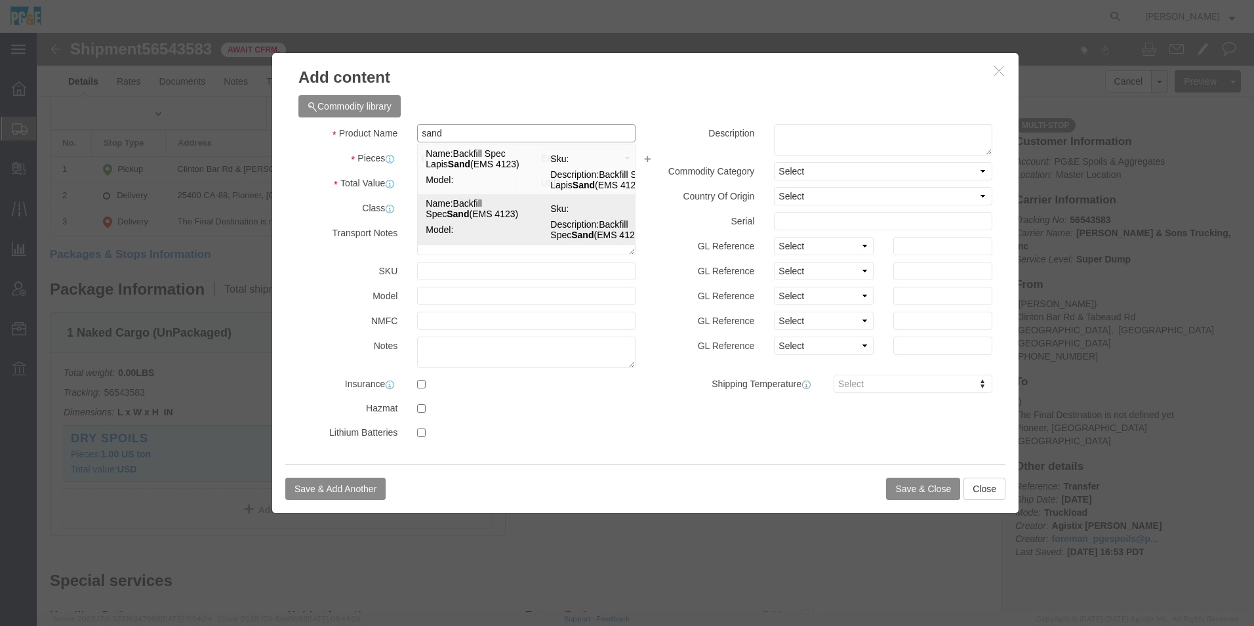
click td "Name: Backfill Spec Sand (EMS 4123)"
type input "1"
select select "TON"
type input "1"
select select "USD"
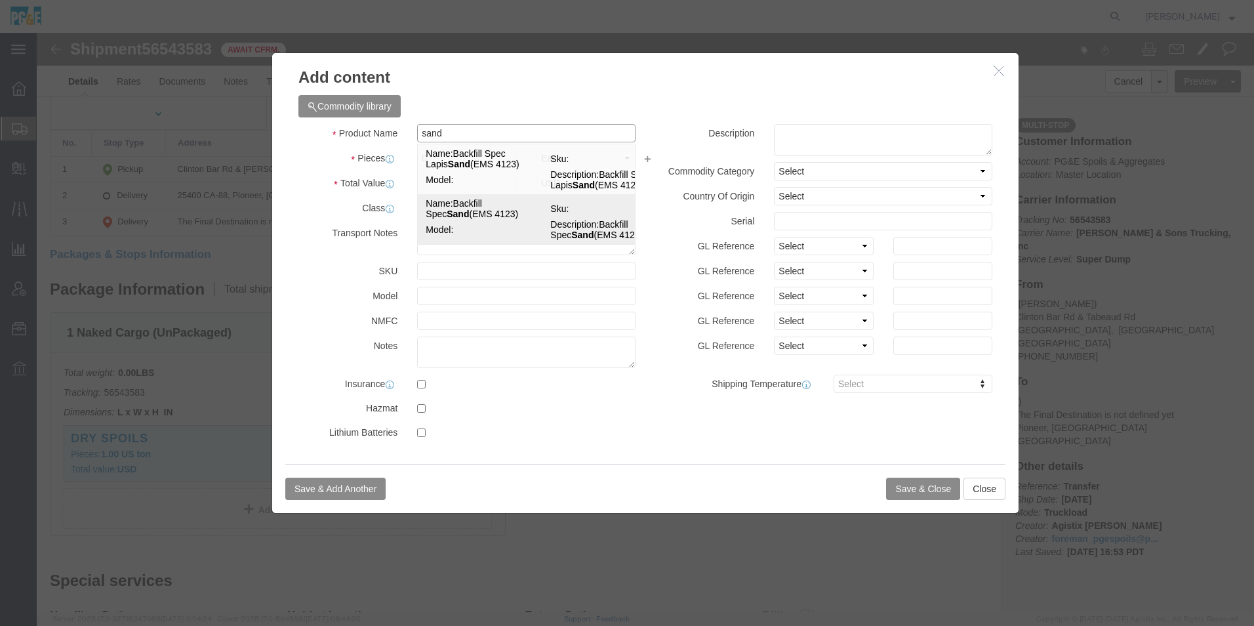
type input "Backfill Spec Sand (EMS 4123)"
type textarea "Backfill Spec Sand (EMS 4123)"
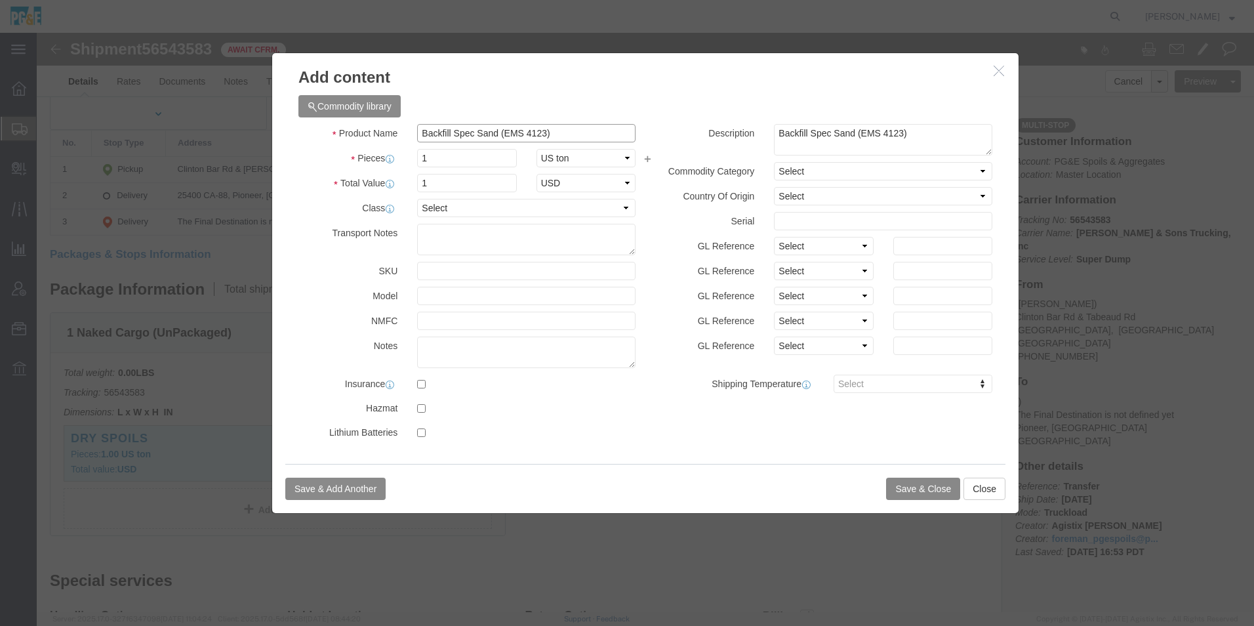
type input "Backfill Spec Sand (EMS 4123)"
click button "Save & Close"
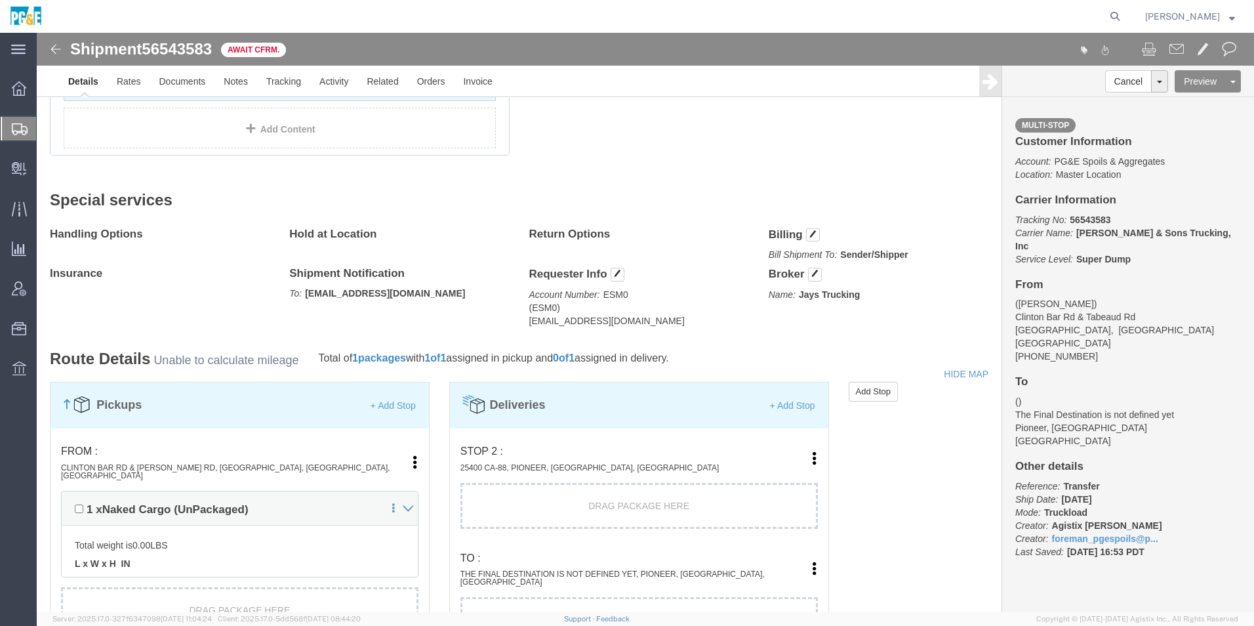
scroll to position [721, 0]
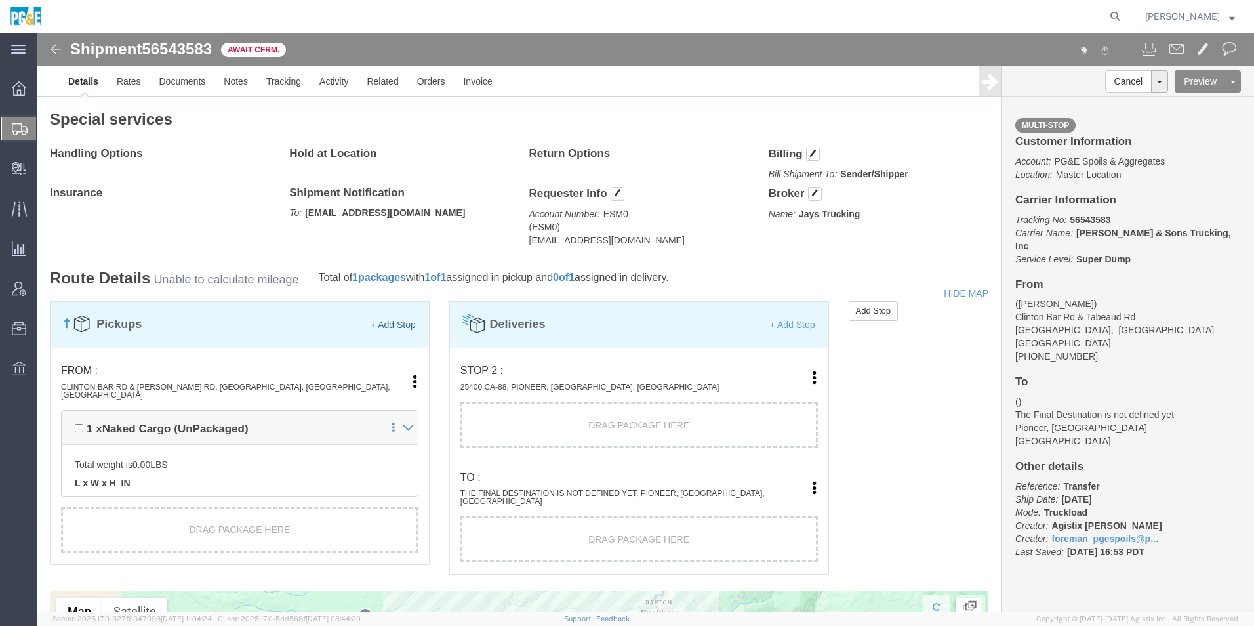
click link "+ Add Stop"
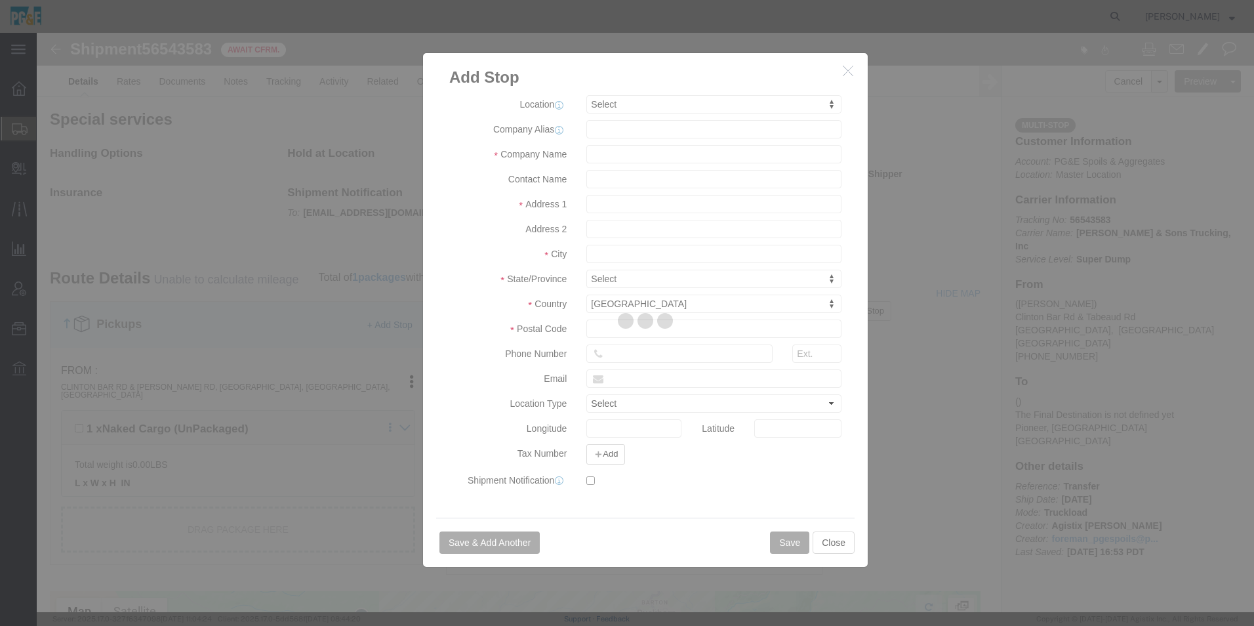
select select
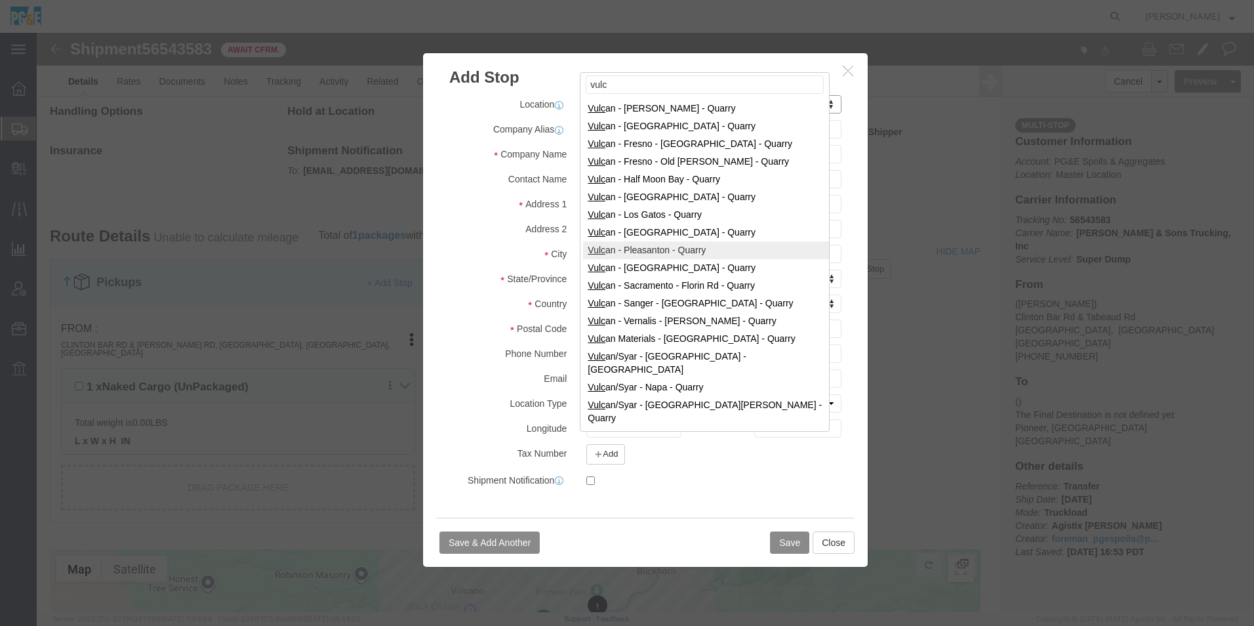
scroll to position [787, 0]
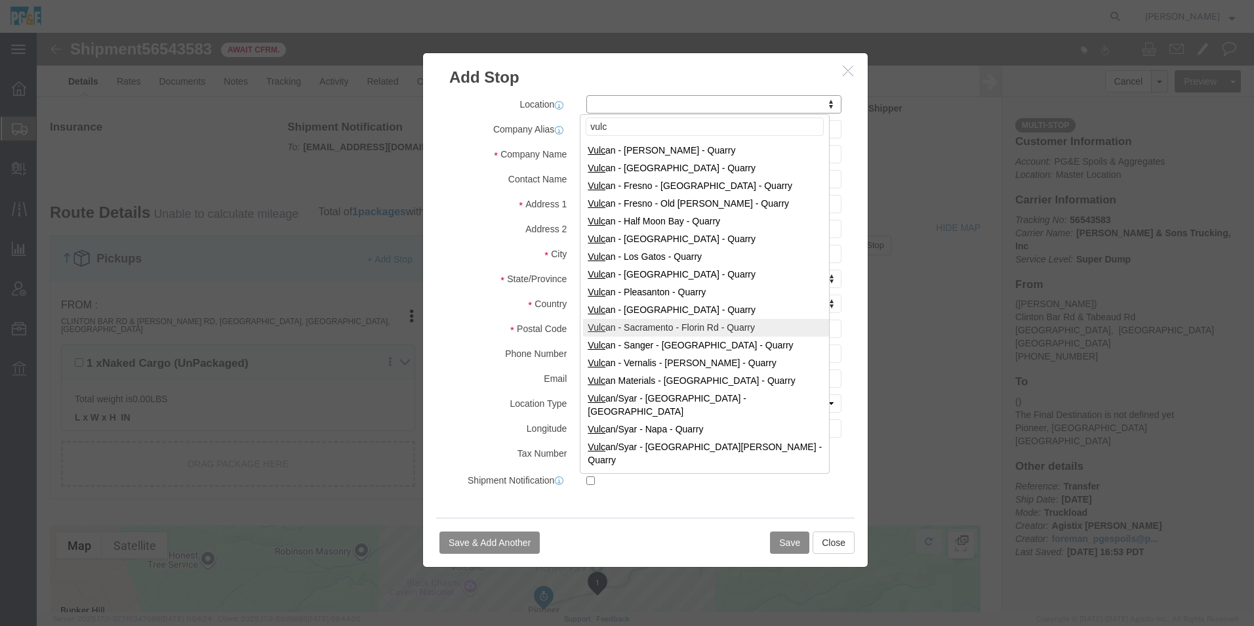
type input "vulc"
select select "41217"
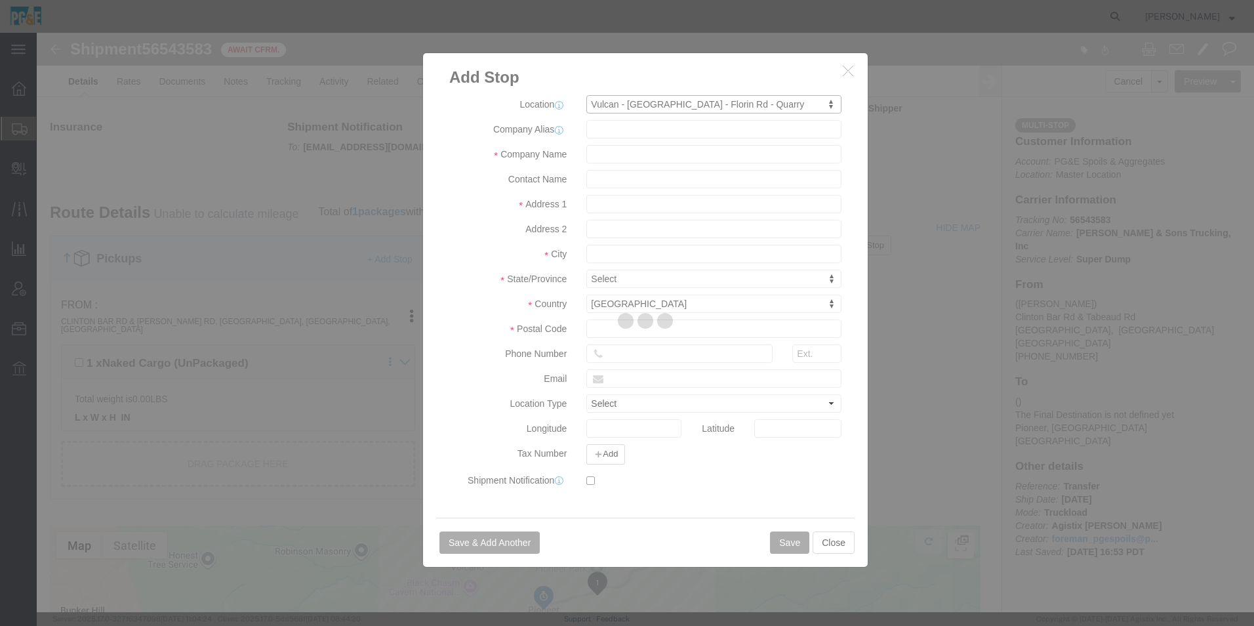
type input "Vulcan"
type input "[STREET_ADDRESS]"
type input "[GEOGRAPHIC_DATA]"
type input "95830"
type input "[PHONE_NUMBER]"
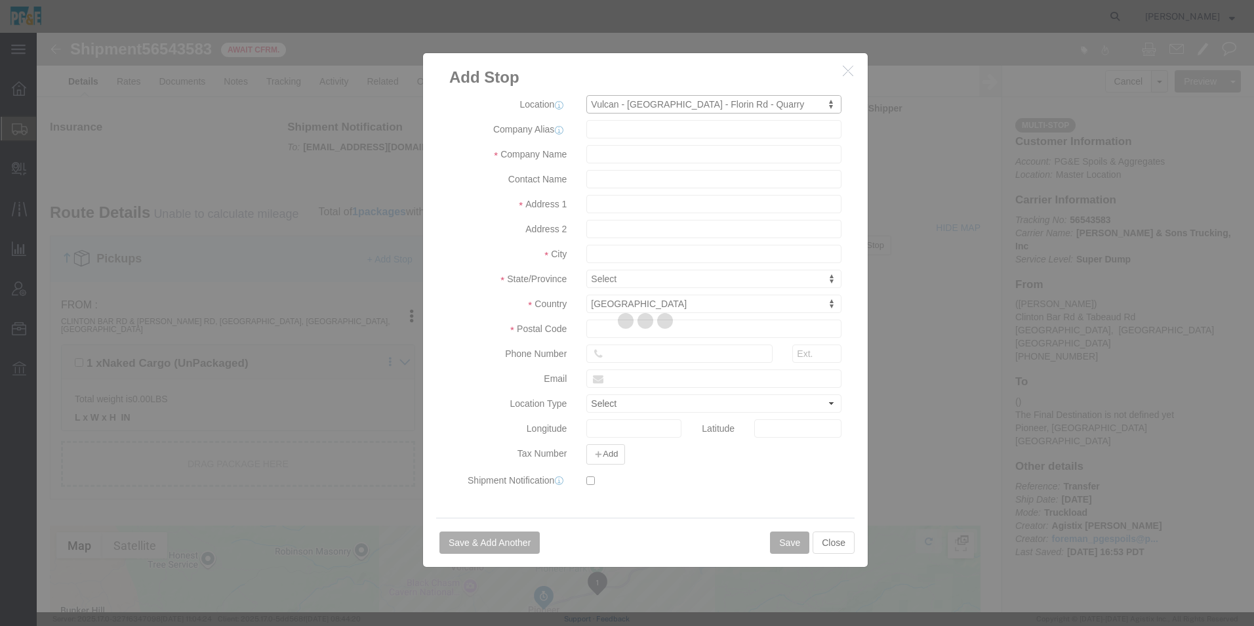
select select "QRRY"
select select "CA"
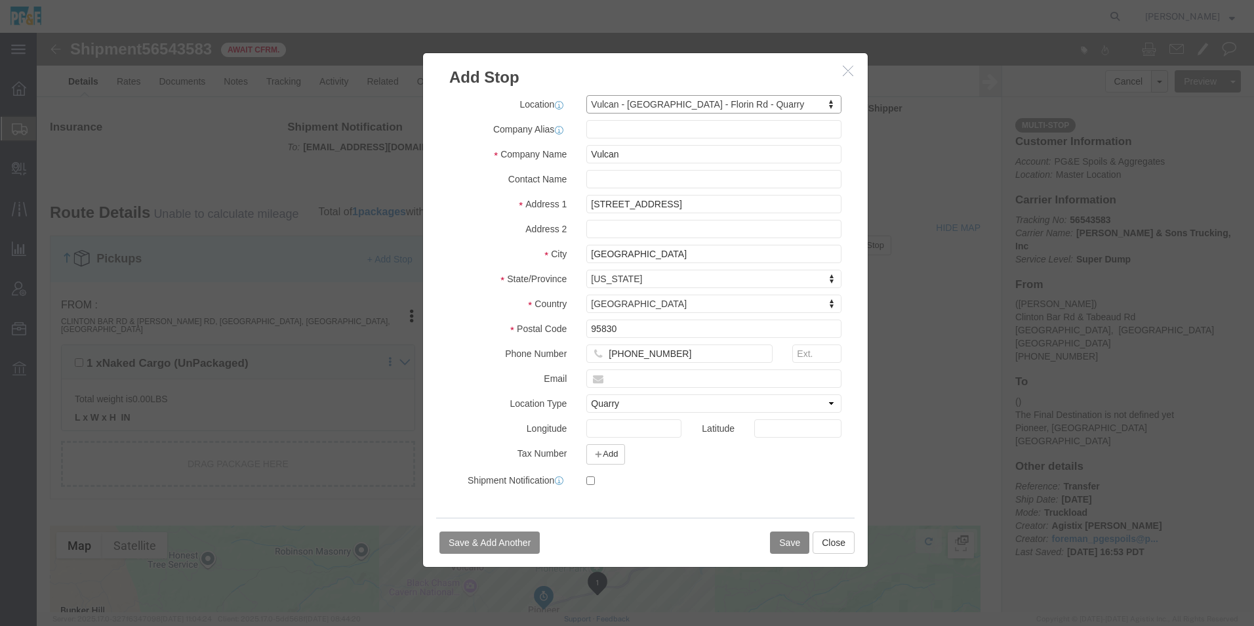
click button "Save"
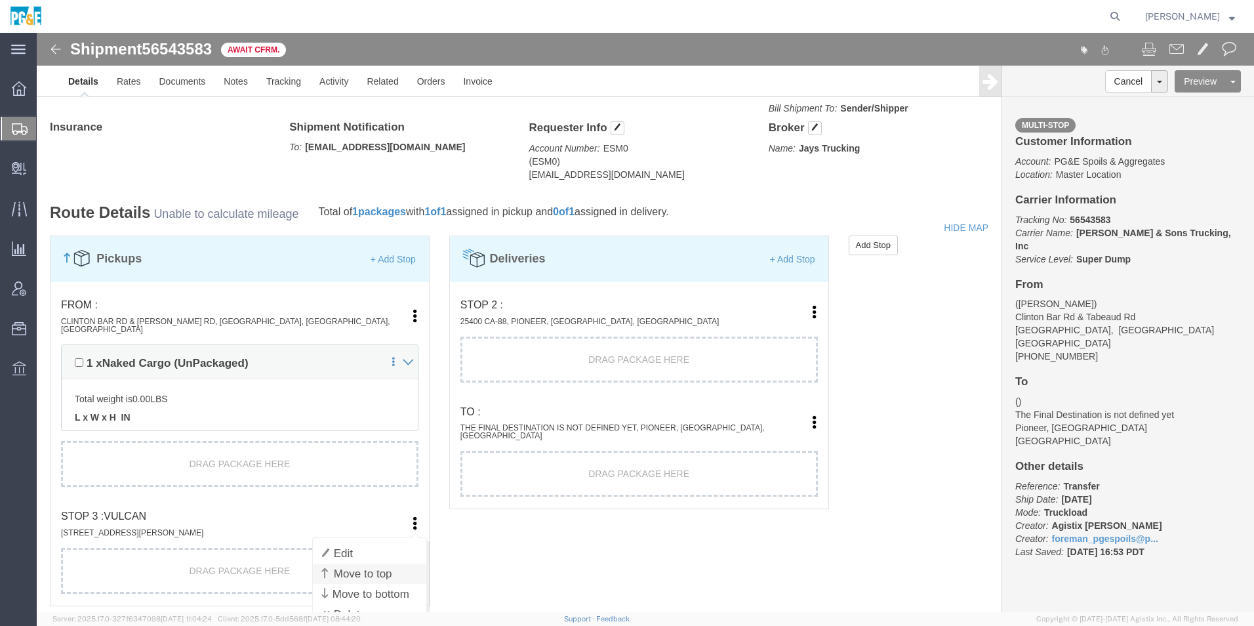
click link "Move to top"
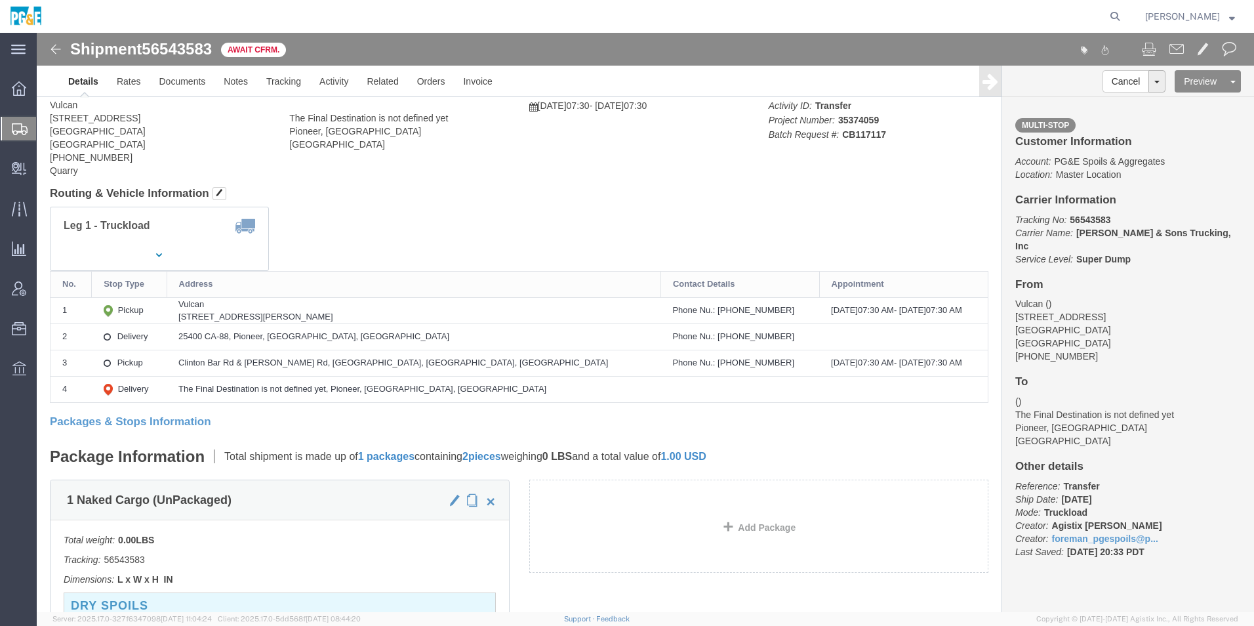
scroll to position [0, 0]
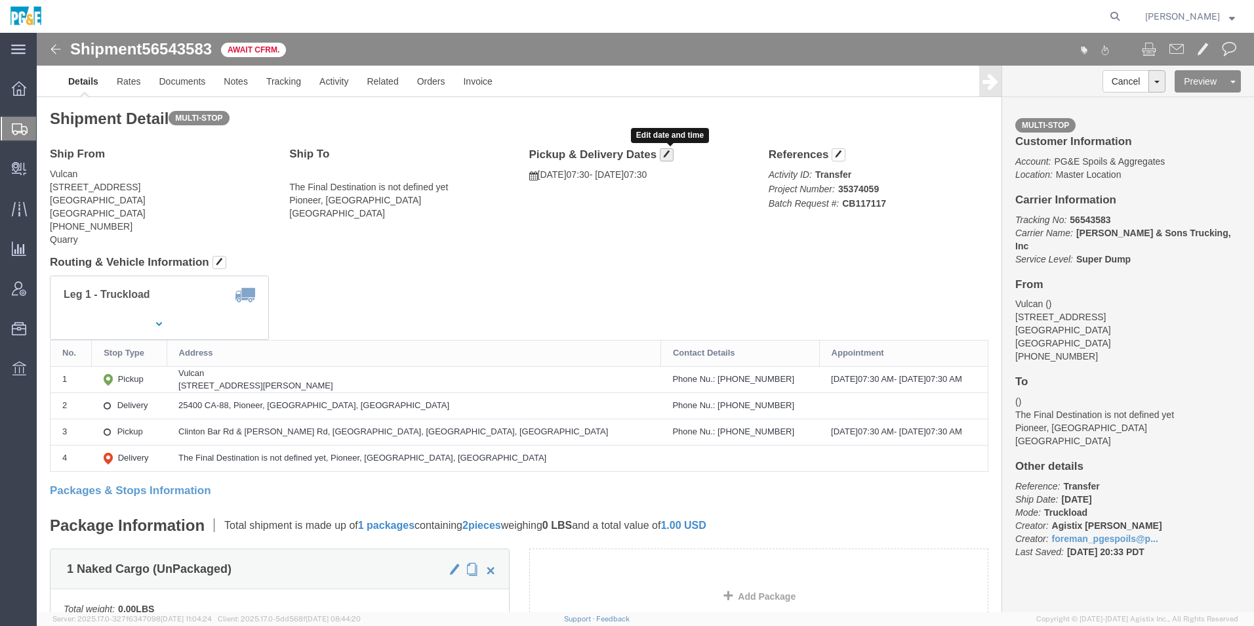
click span "button"
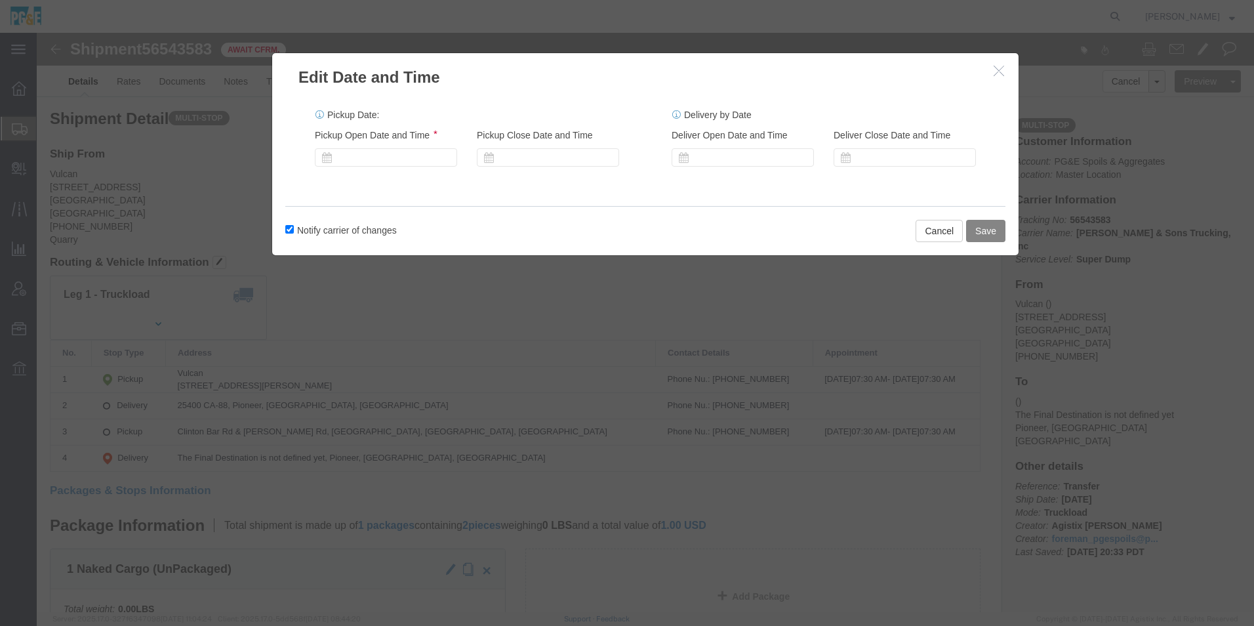
click button "Save"
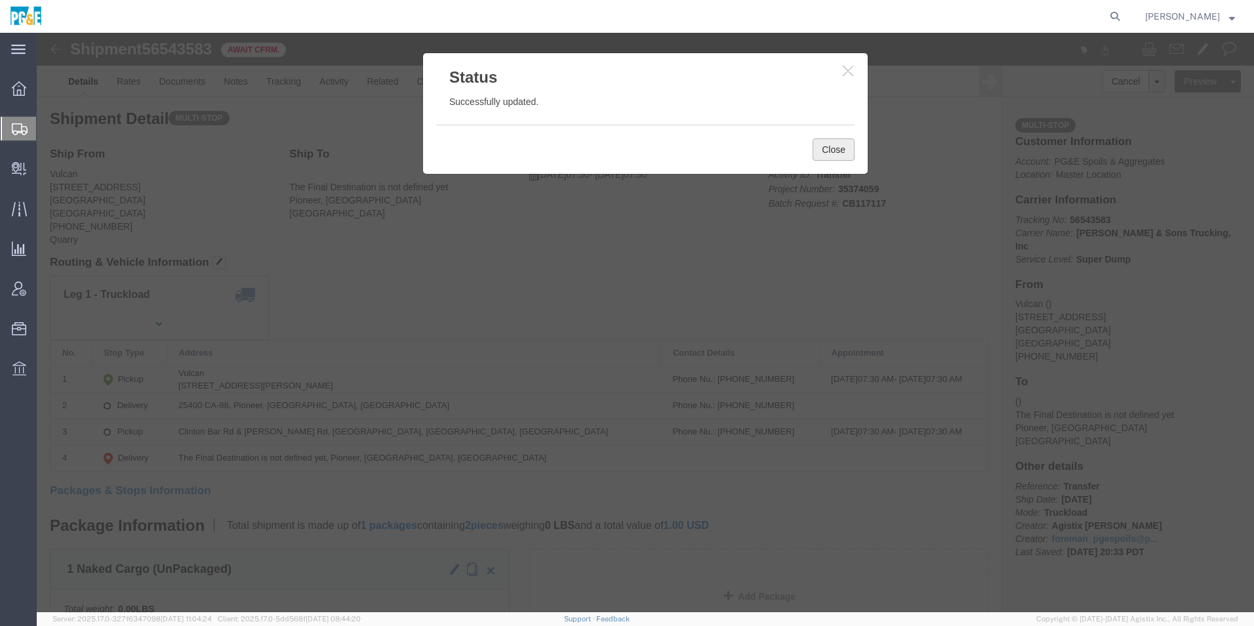
click button "Close"
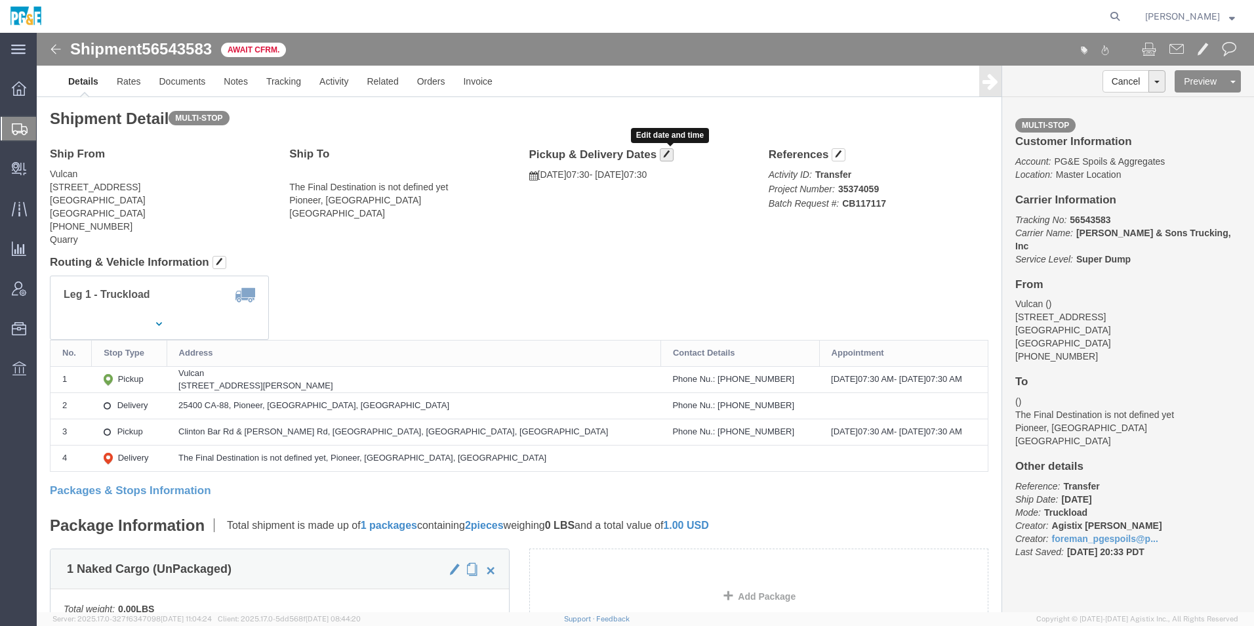
click span "button"
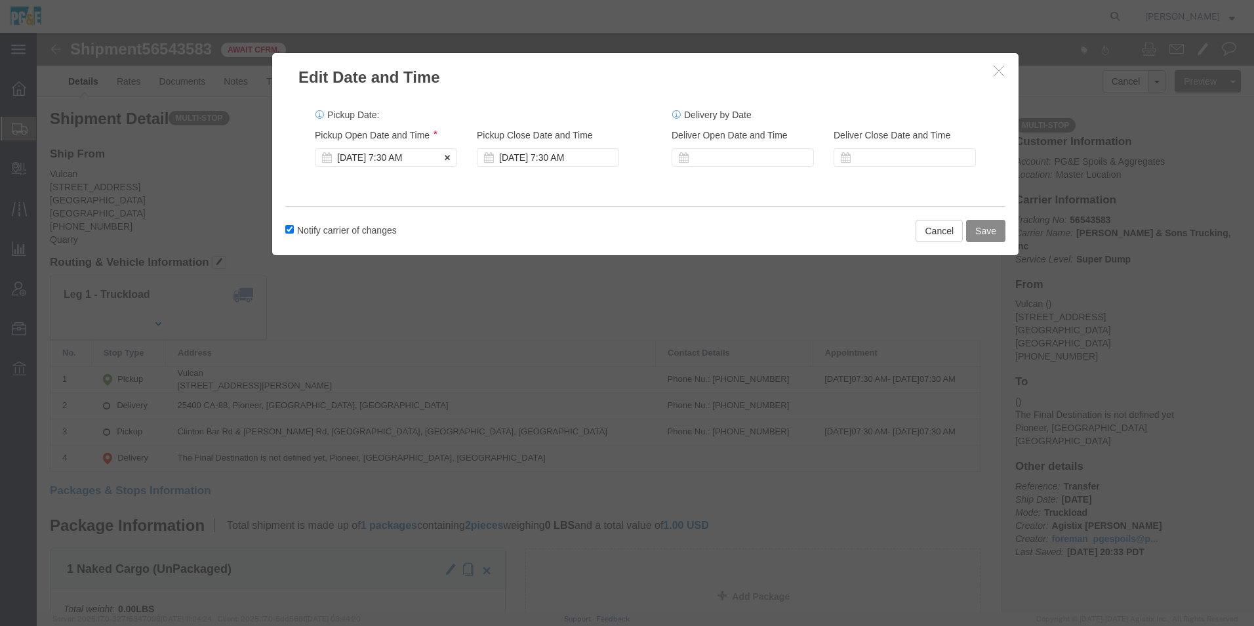
click div "[DATE] 7:30 AM"
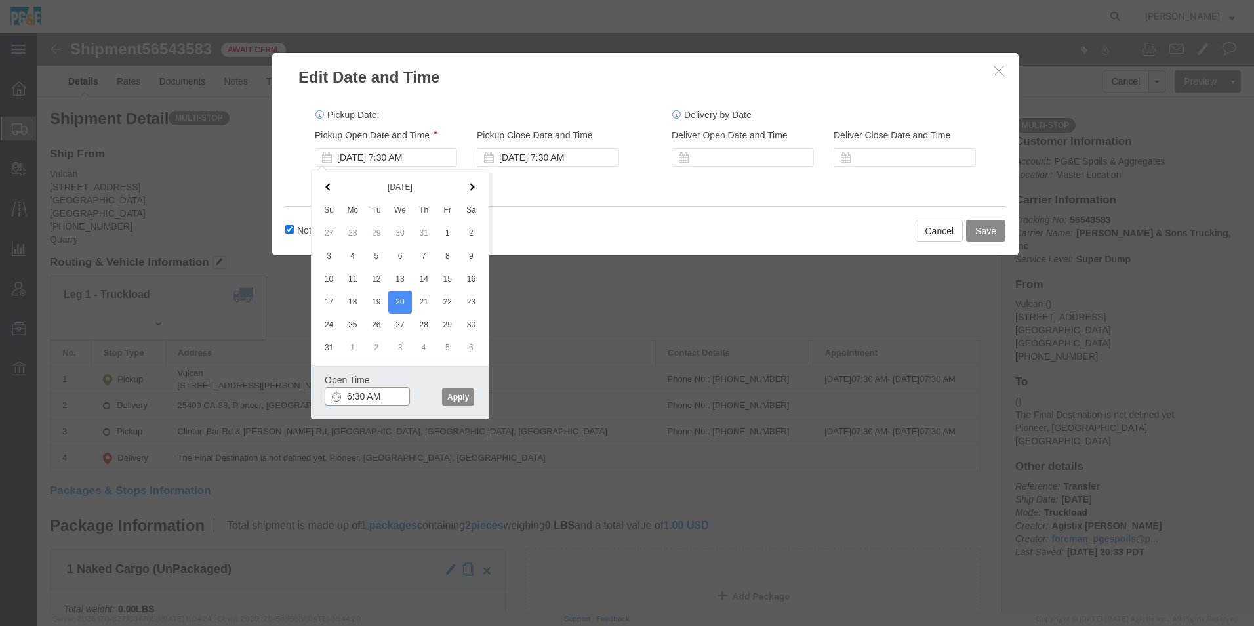
click input "6:30 AM"
type input "6:00 AM"
click button "Apply"
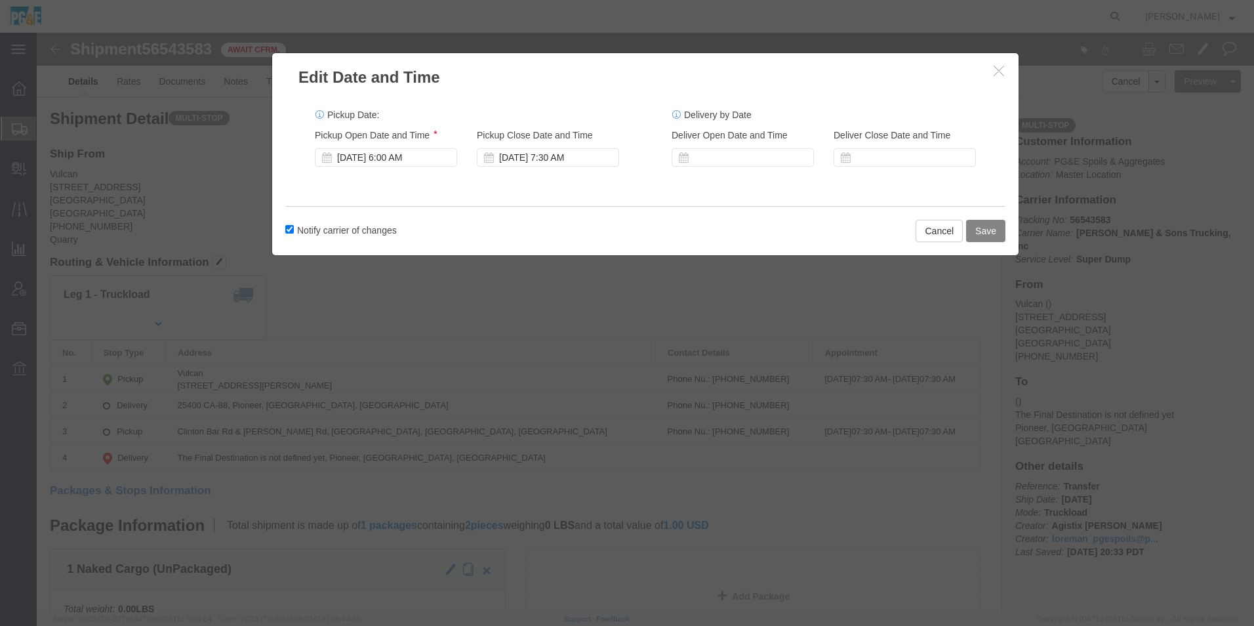
click button "Save"
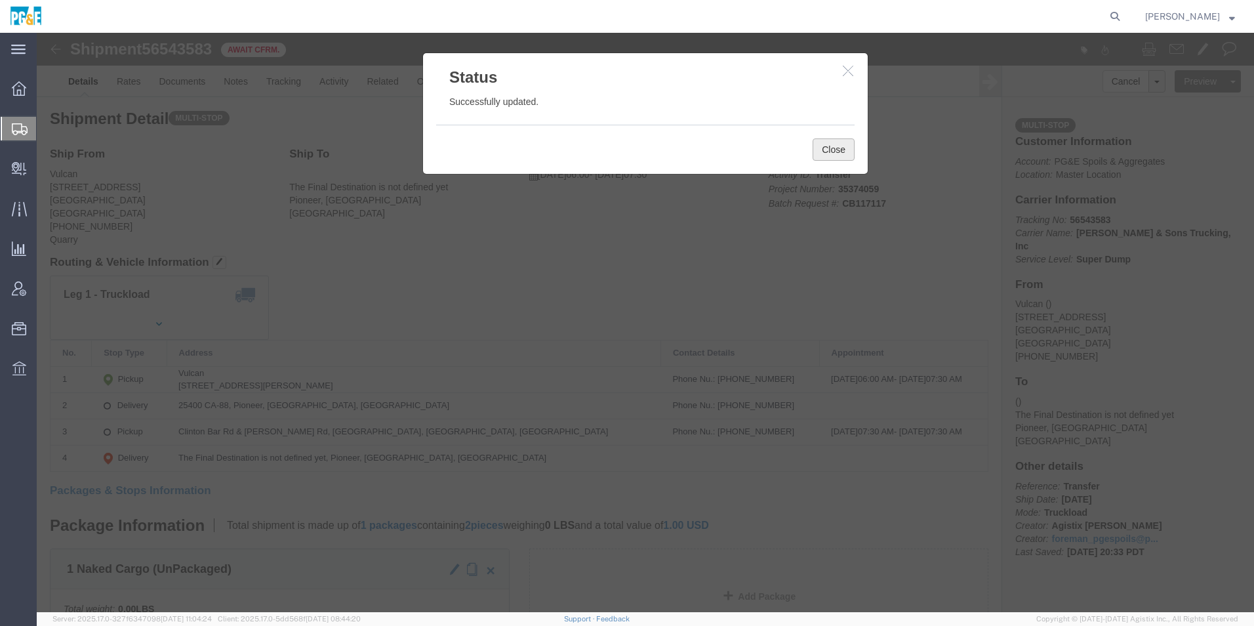
click button "Close"
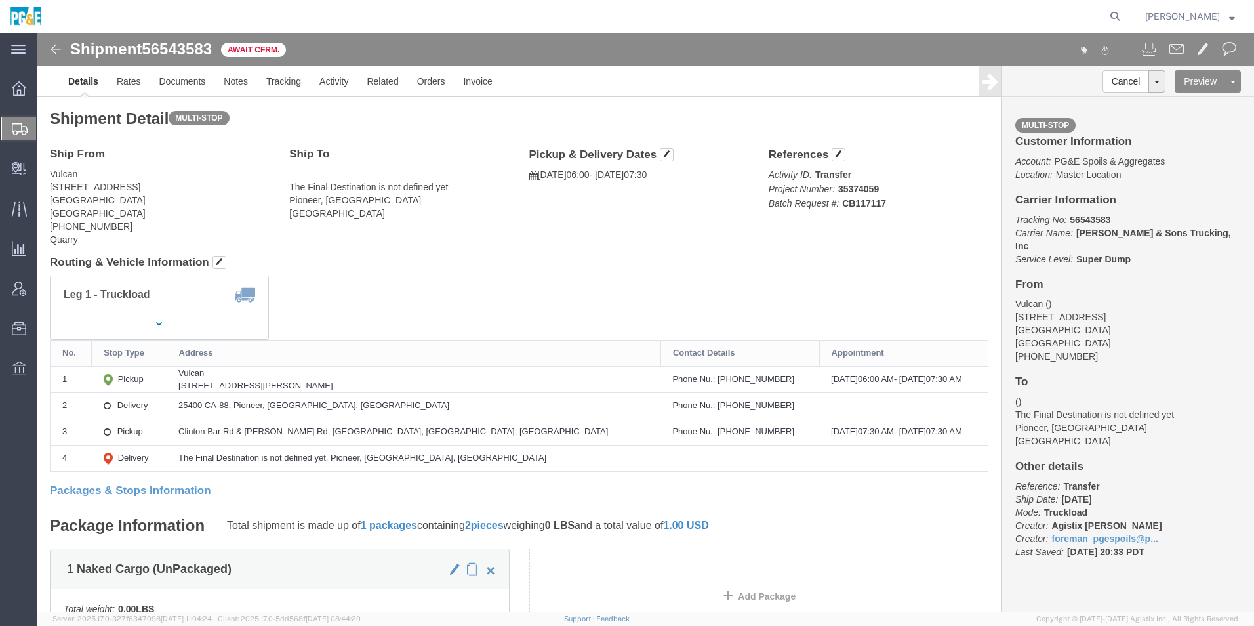
click img
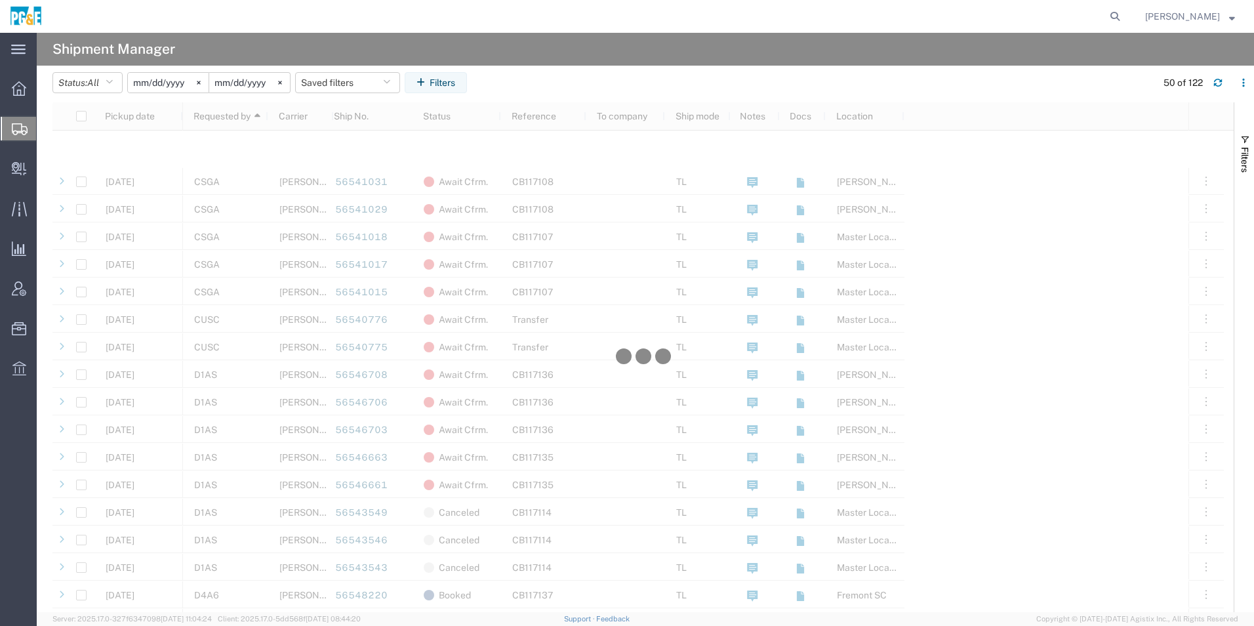
scroll to position [787, 0]
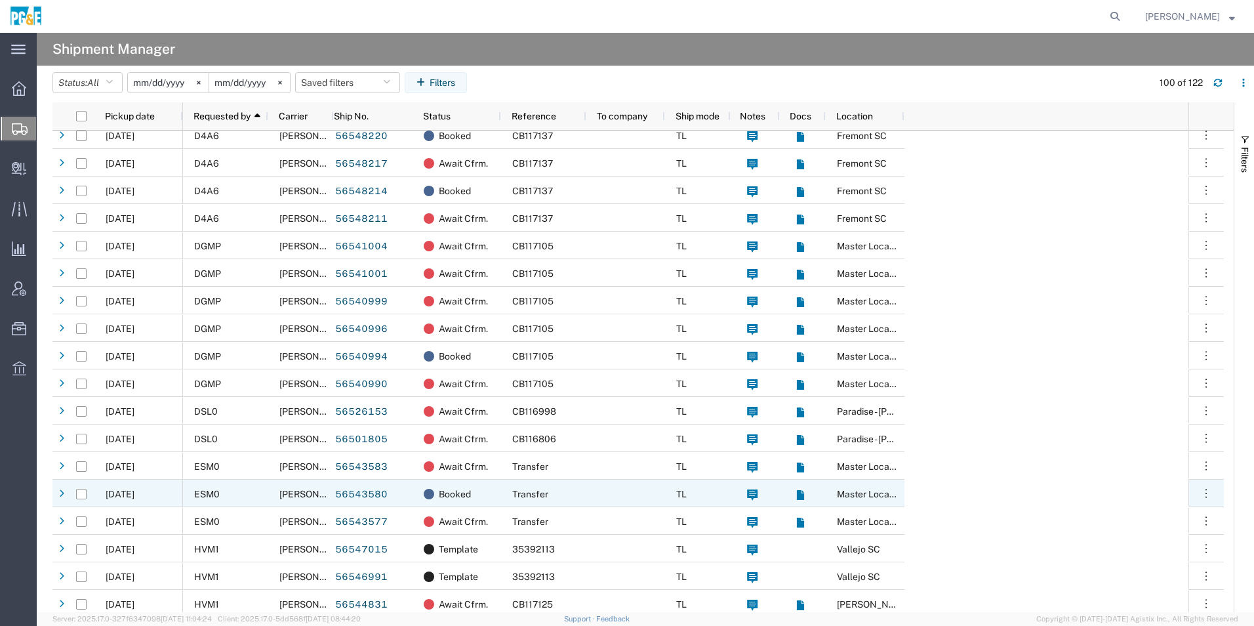
scroll to position [918, 0]
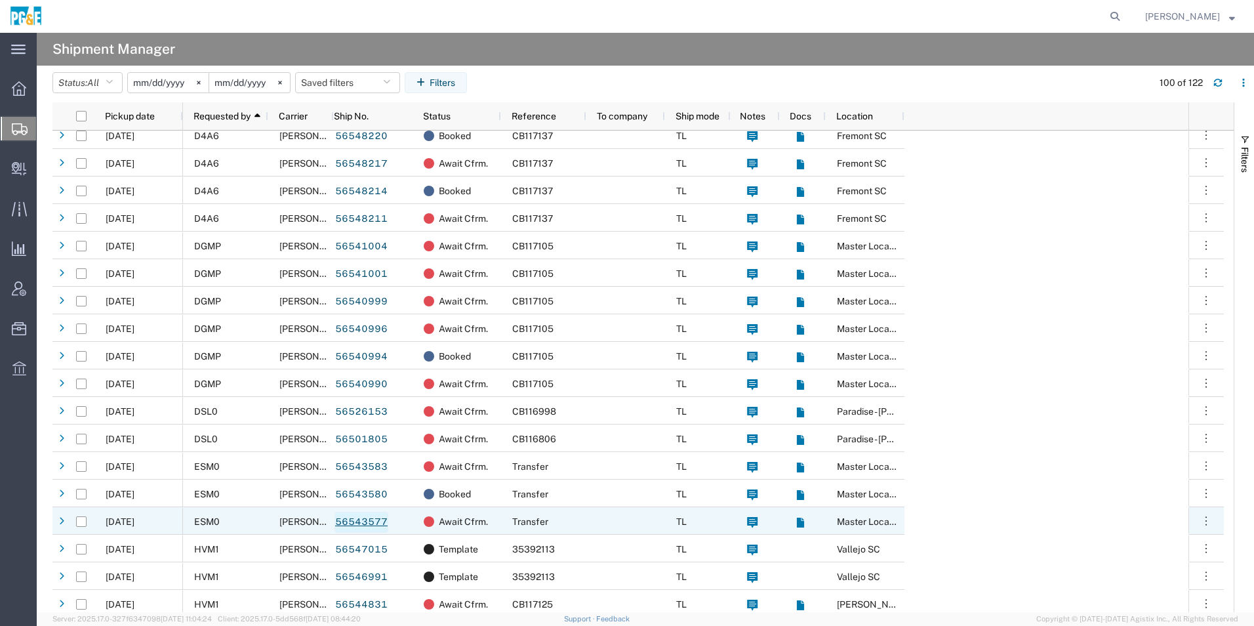
click at [372, 521] on link "56543577" at bounding box center [361, 522] width 54 height 21
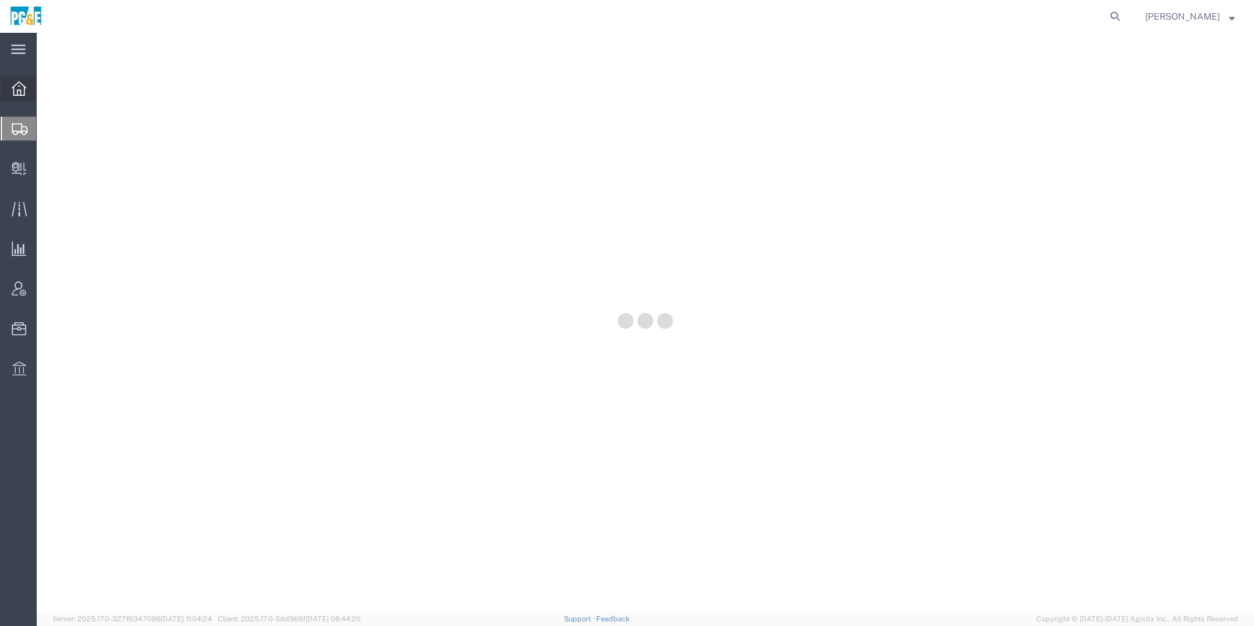
click at [23, 94] on icon at bounding box center [19, 88] width 14 height 14
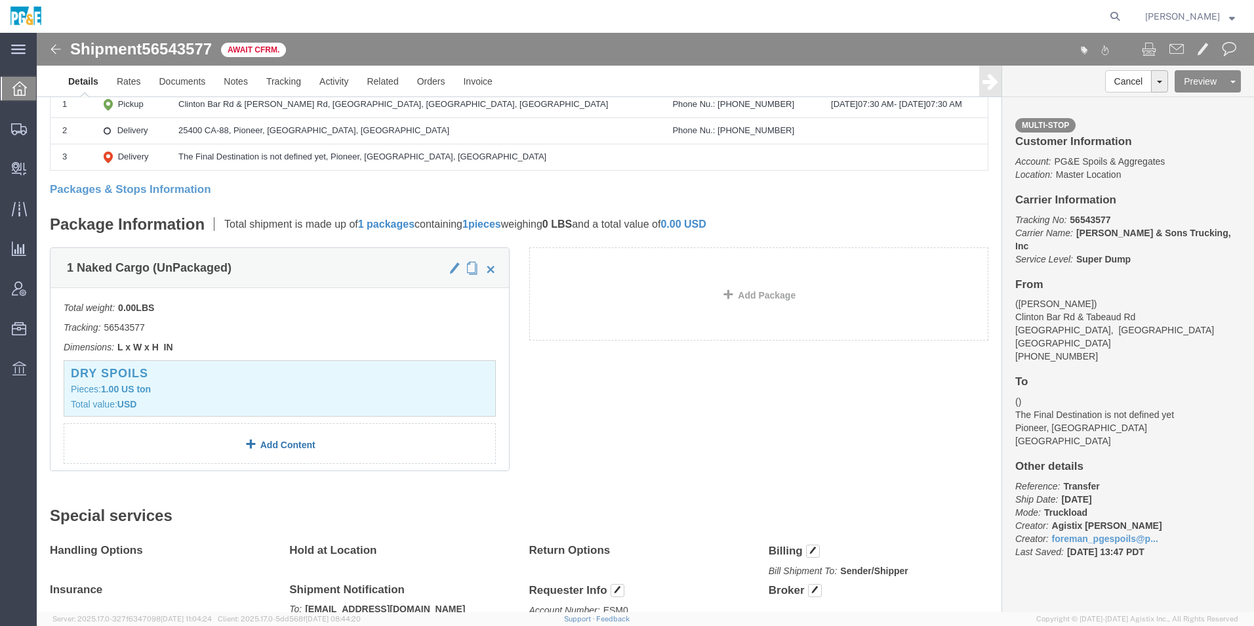
scroll to position [262, 0]
click link "Add Content"
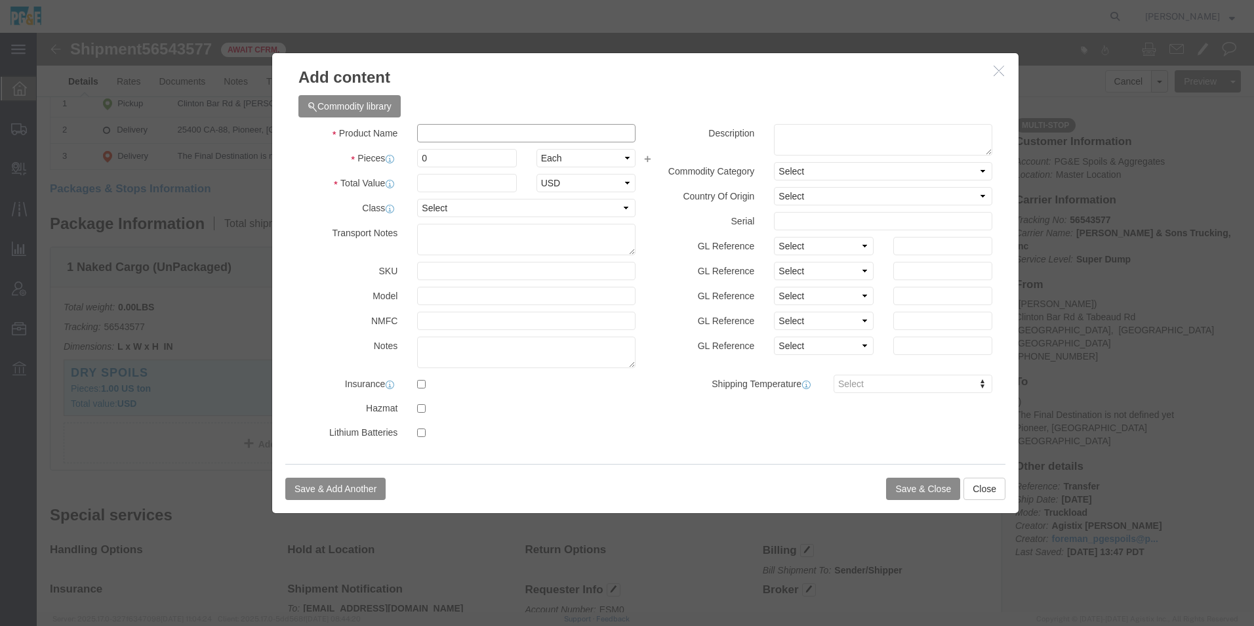
click input "text"
type input "sand"
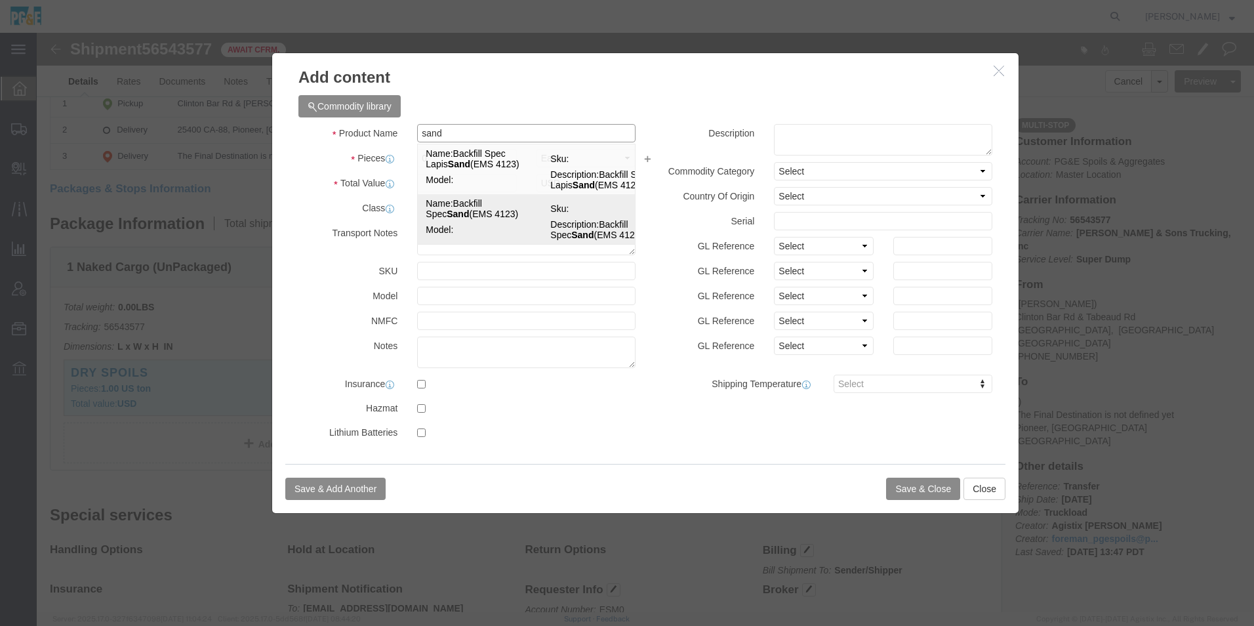
click td "Name: Backfill Spec Sand (EMS 4123)"
type input "1"
select select "TON"
type input "1"
select select "USD"
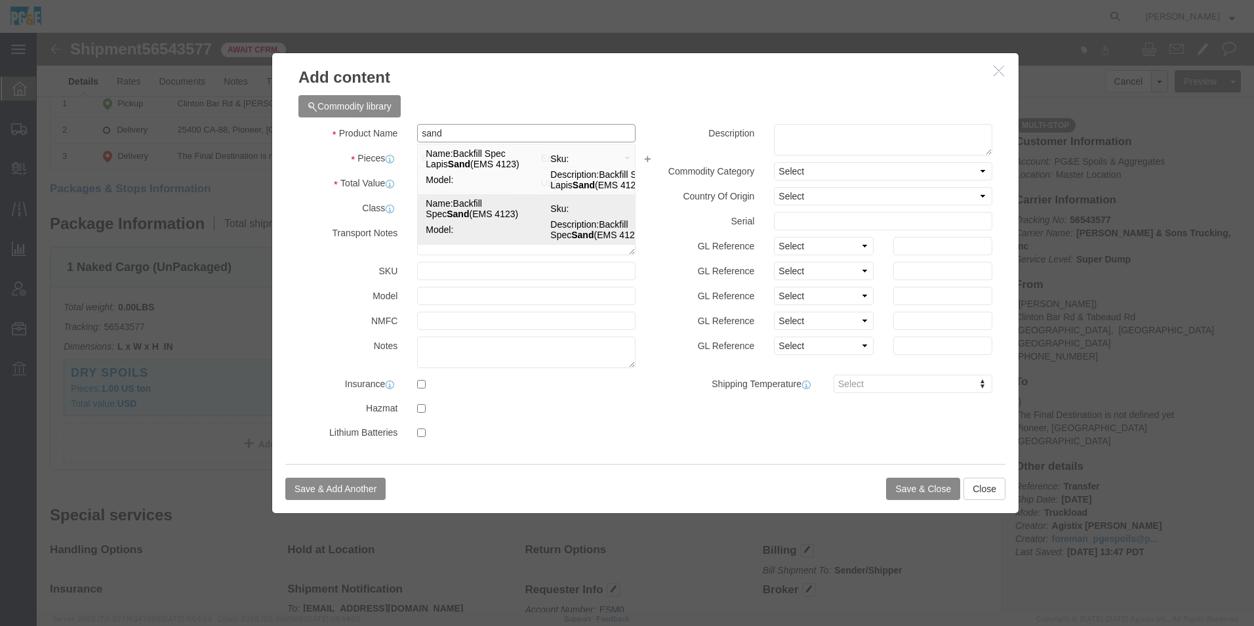
type input "Backfill Spec Sand (EMS 4123)"
type textarea "Backfill Spec Sand (EMS 4123)"
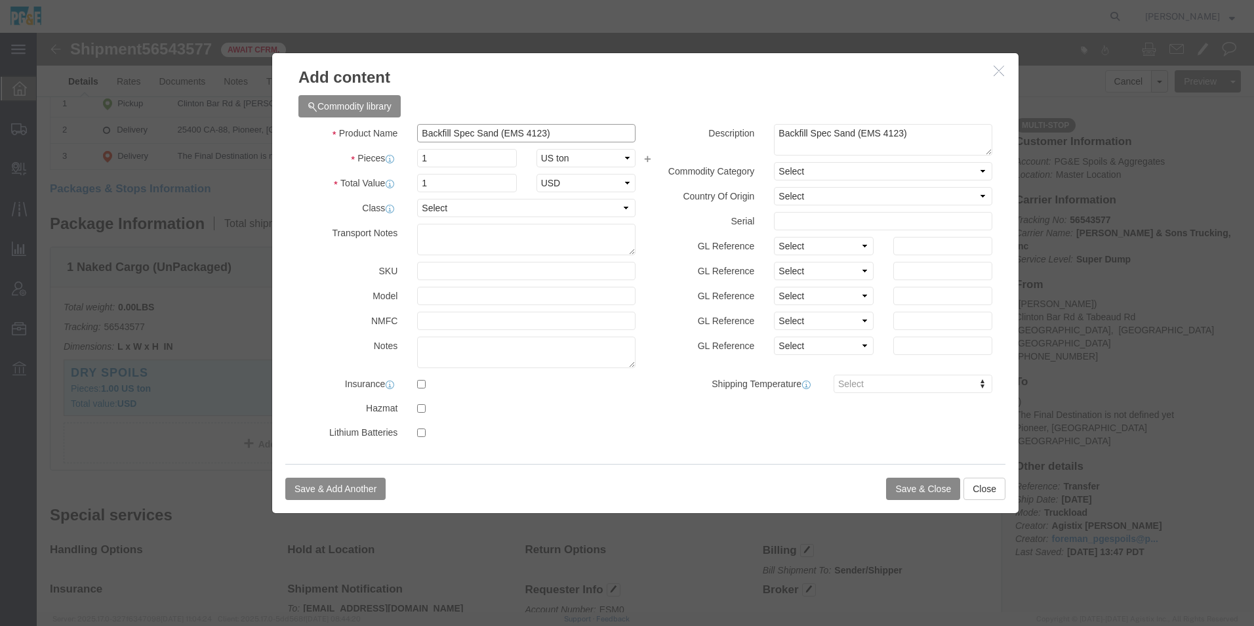
type input "Backfill Spec Sand (EMS 4123)"
click button "Save & Close"
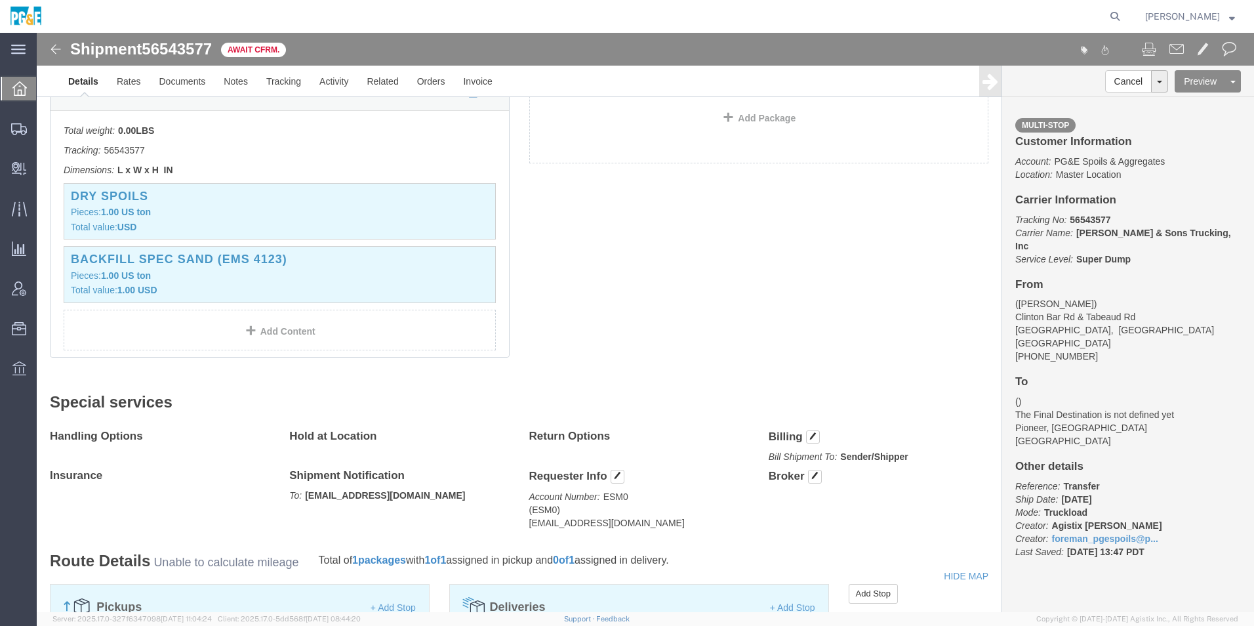
scroll to position [721, 0]
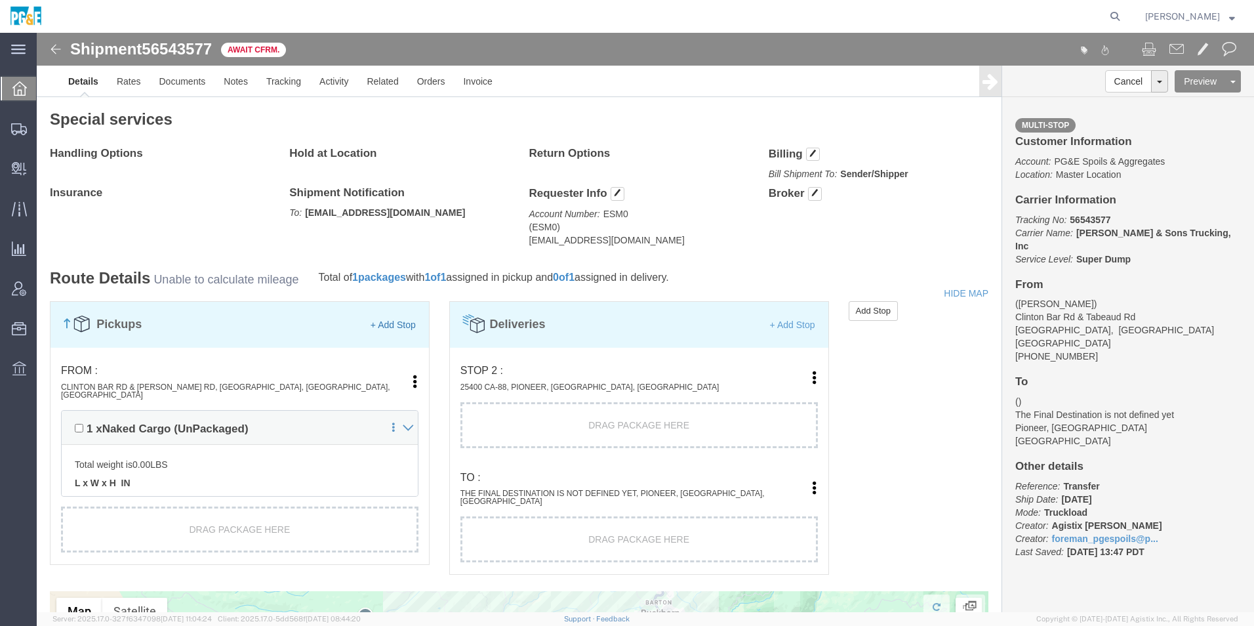
click link "+ Add Stop"
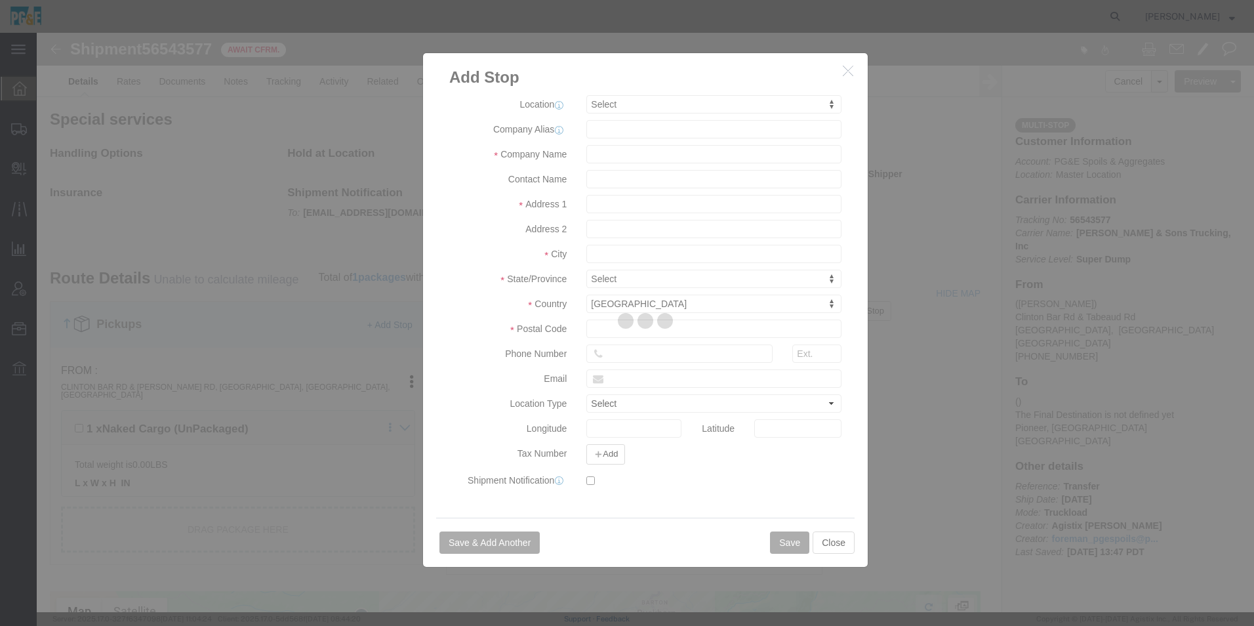
select select
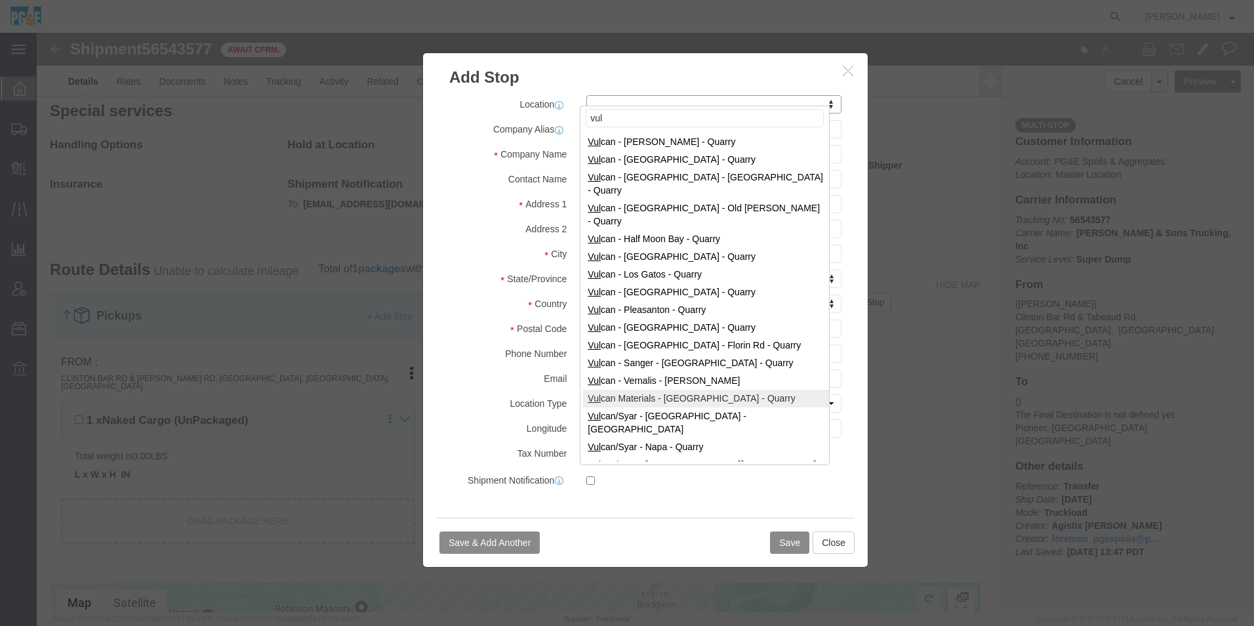
scroll to position [787, 0]
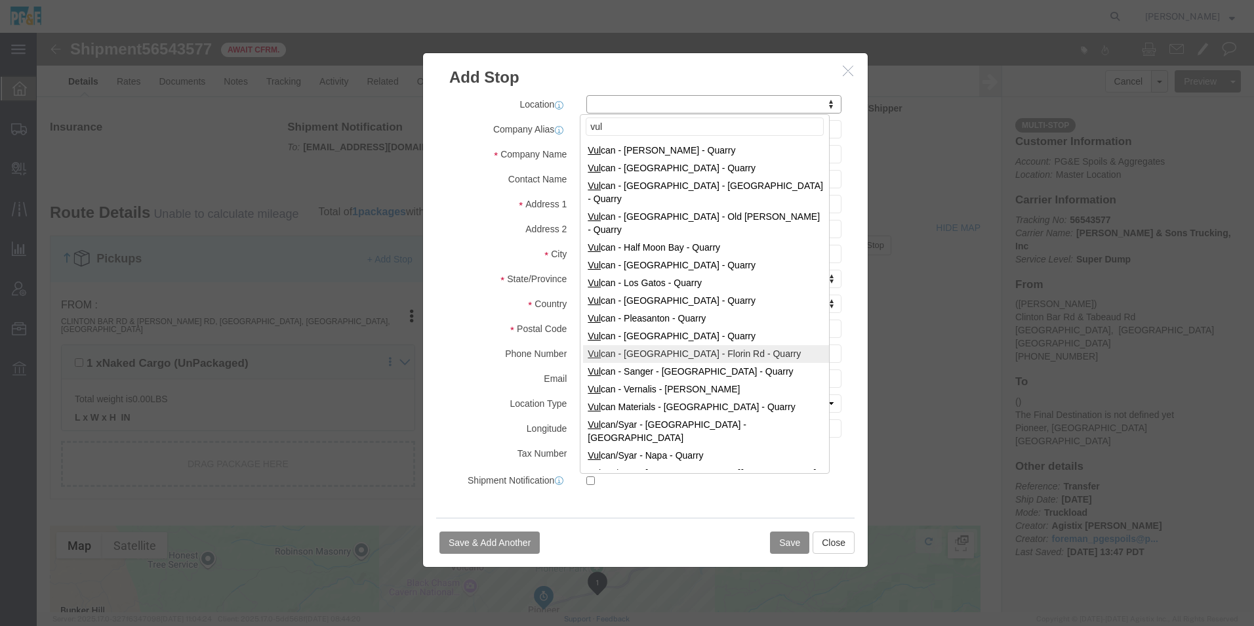
type input "vul"
select select "41217"
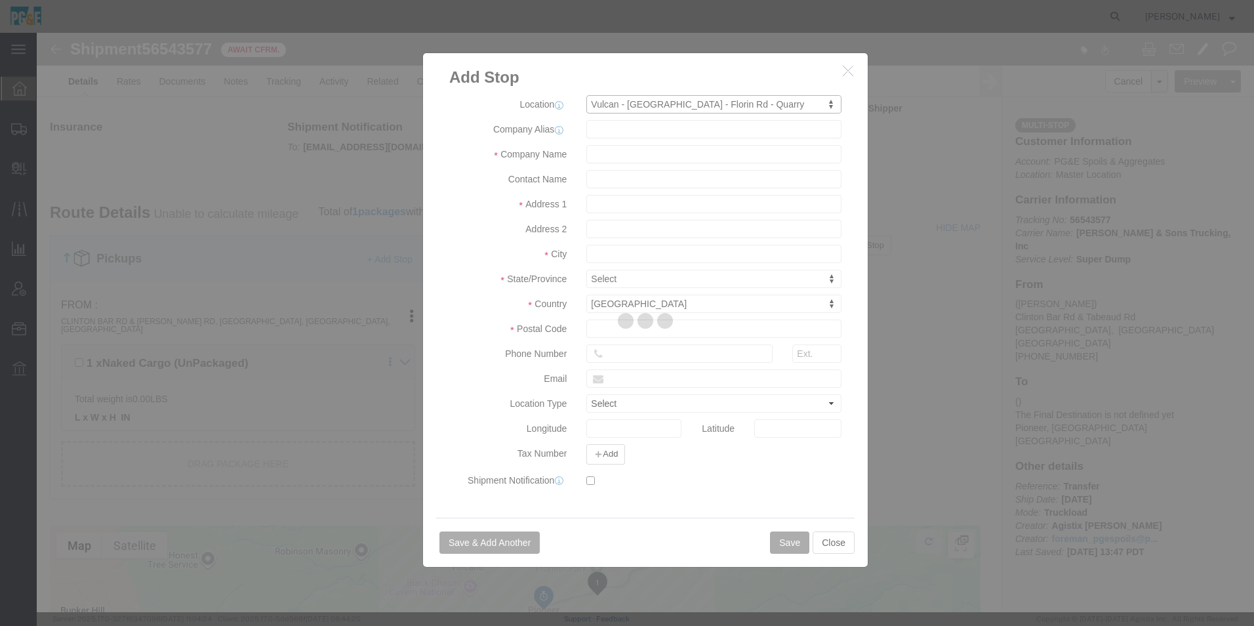
type input "Vulcan"
type input "[STREET_ADDRESS]"
type input "[GEOGRAPHIC_DATA]"
type input "95830"
type input "[PHONE_NUMBER]"
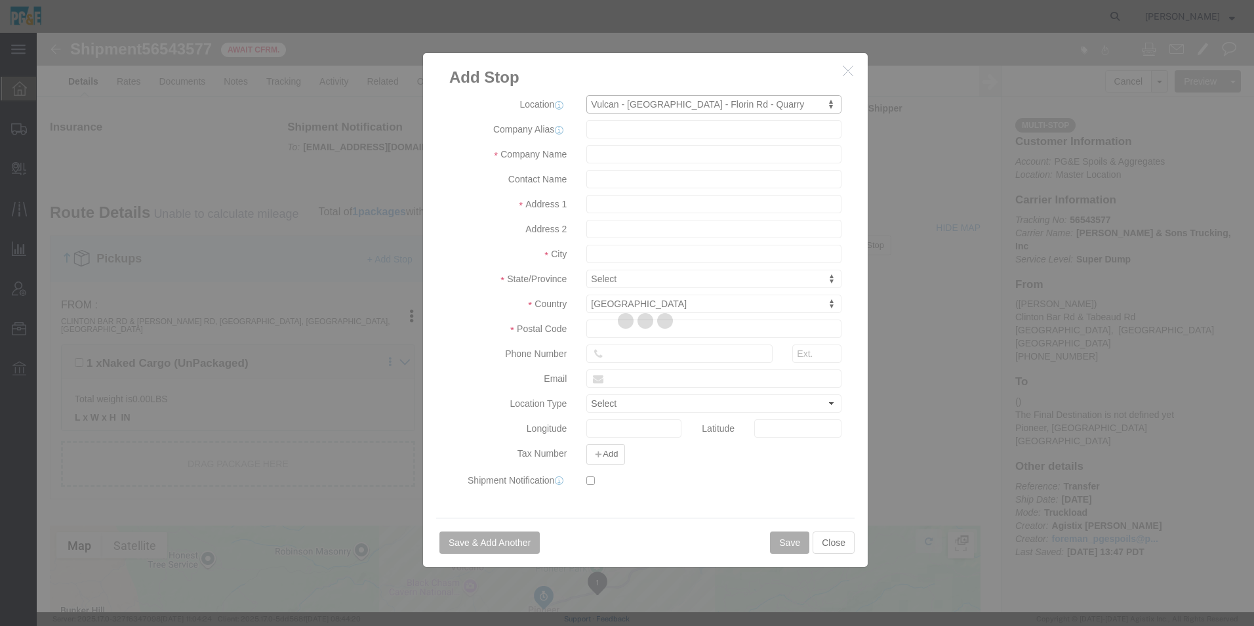
select select "QRRY"
select select "CA"
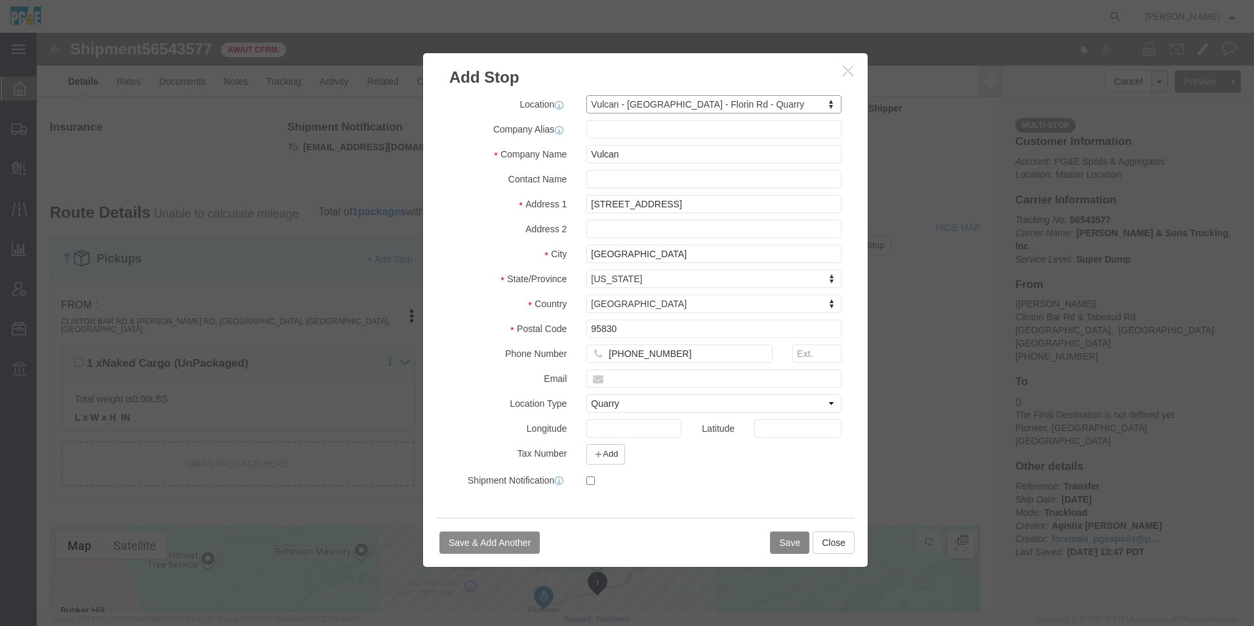
click button "Save"
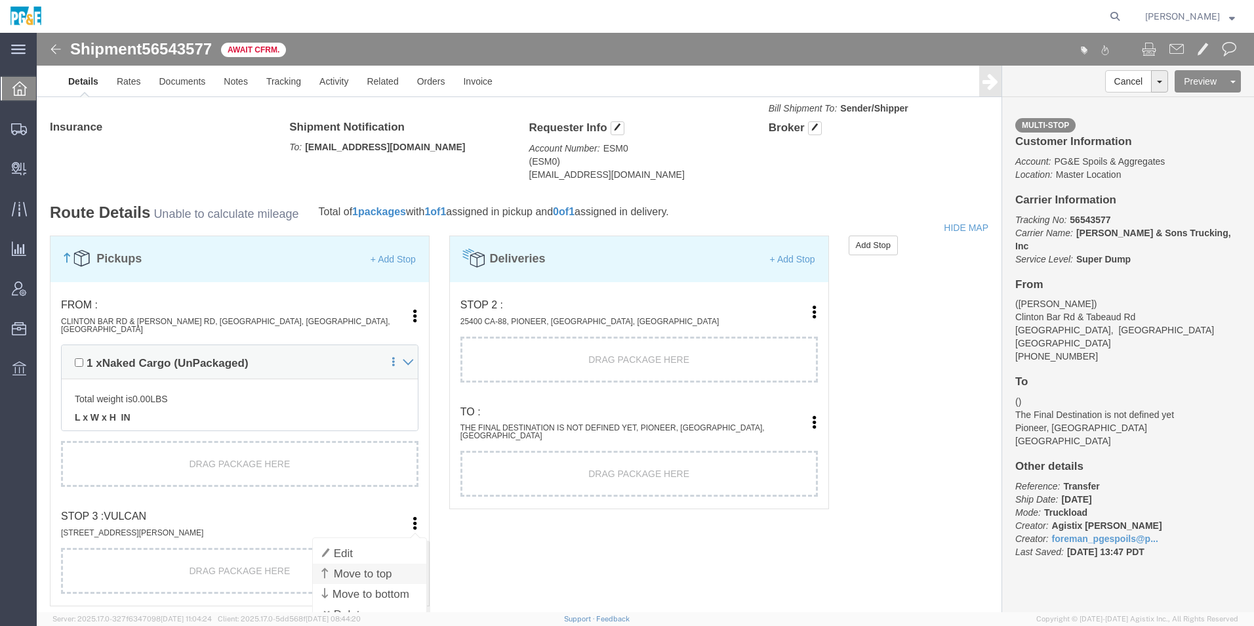
click link "Move to top"
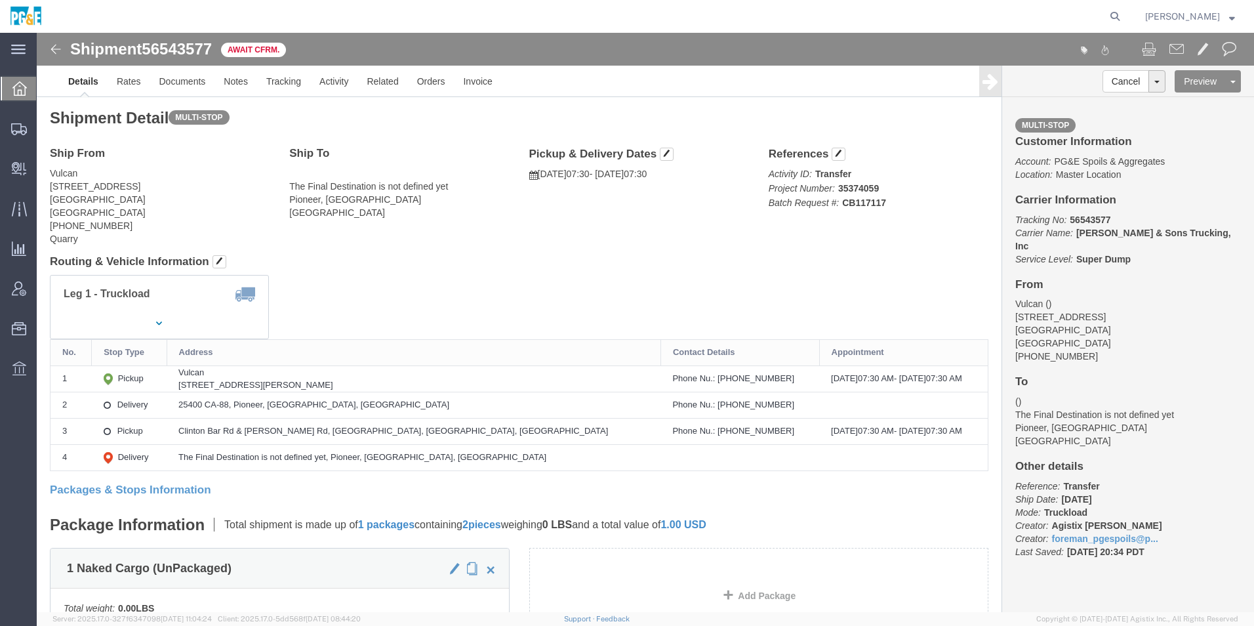
scroll to position [0, 0]
click span "button"
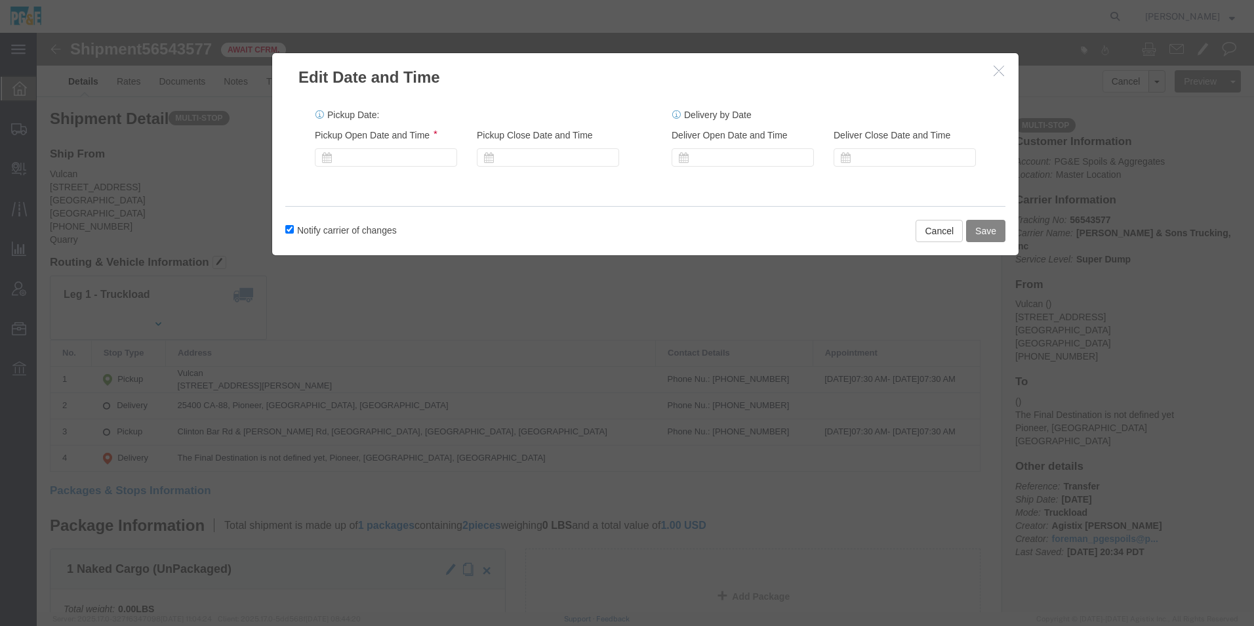
click button "Save"
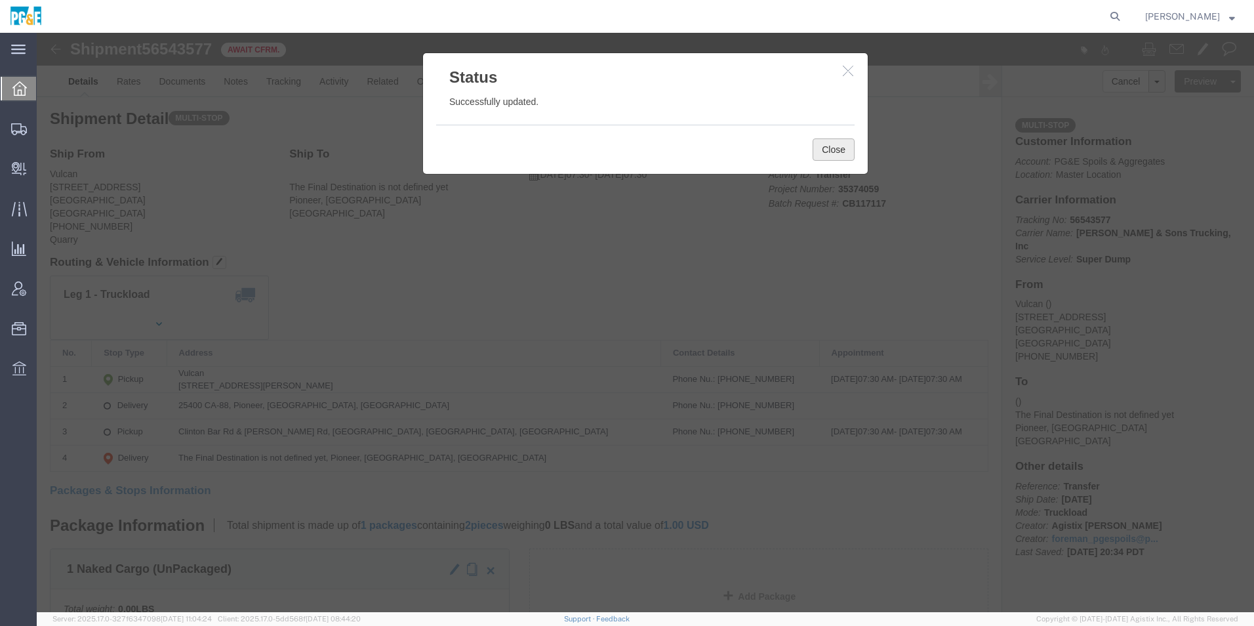
click button "Close"
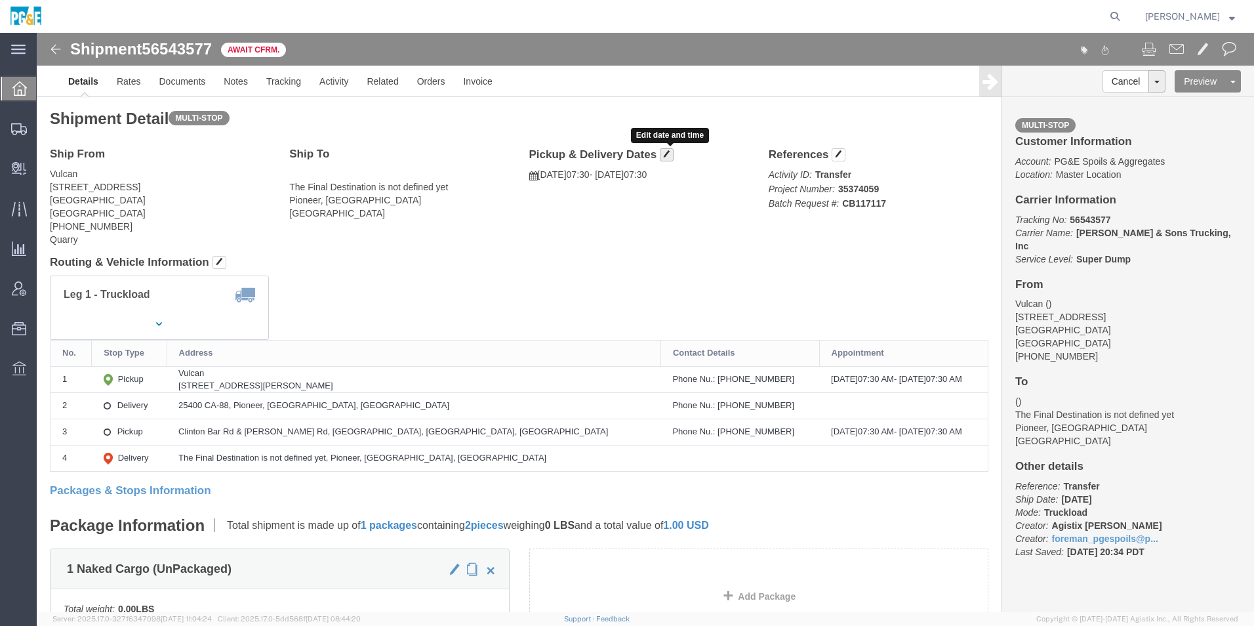
click span "button"
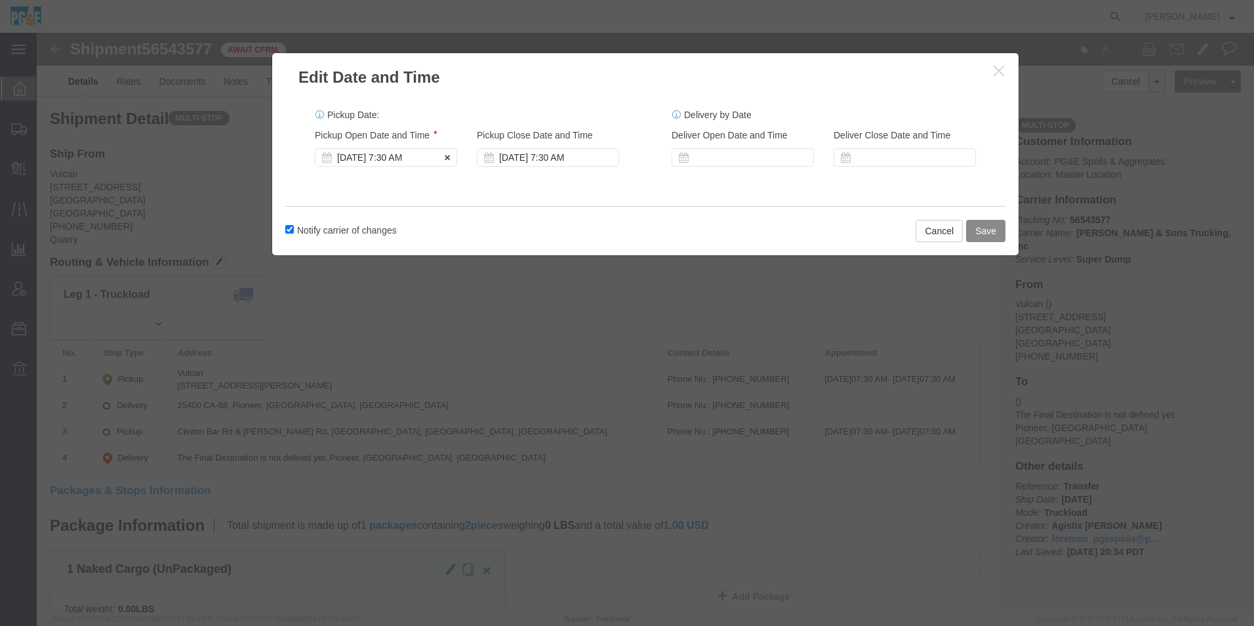
click div "[DATE] 7:30 AM"
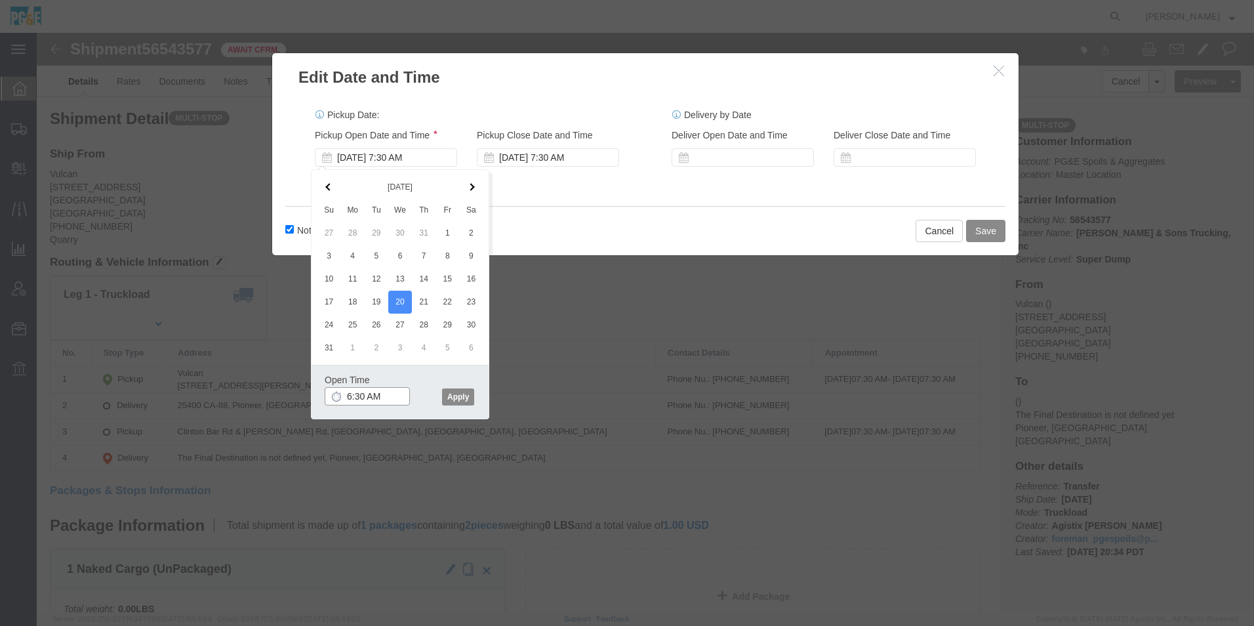
click input "6:30 AM"
type input "6:00 AM"
drag, startPoint x: 410, startPoint y: 365, endPoint x: 462, endPoint y: 357, distance: 53.2
click button "Apply"
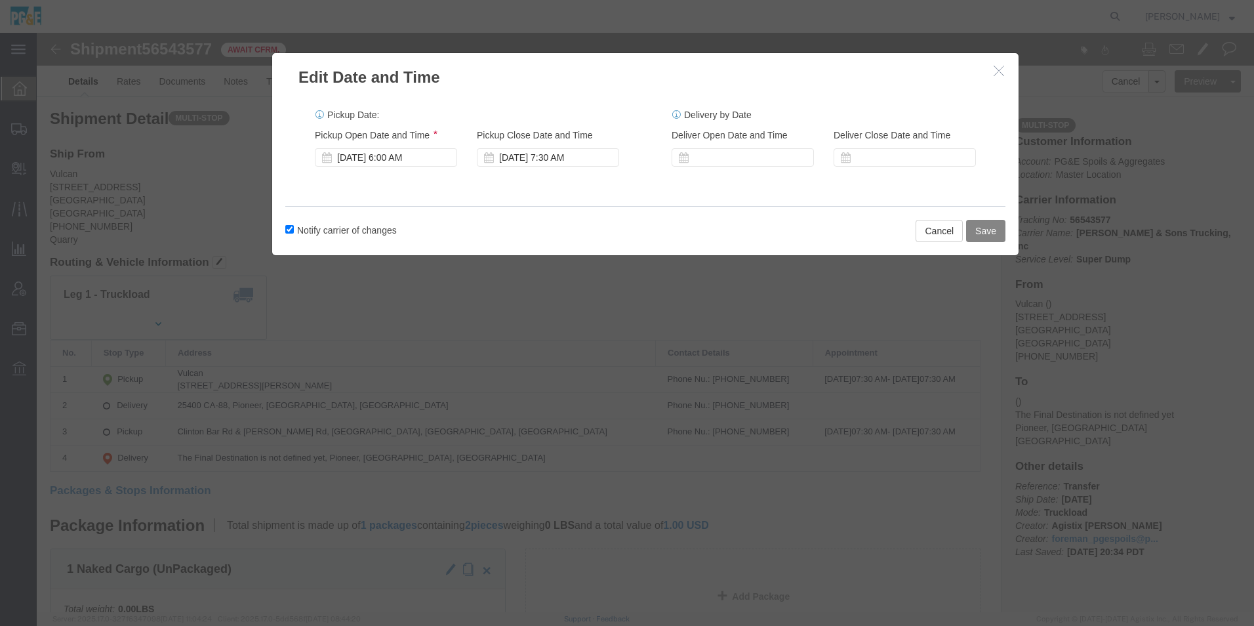
click button "Save"
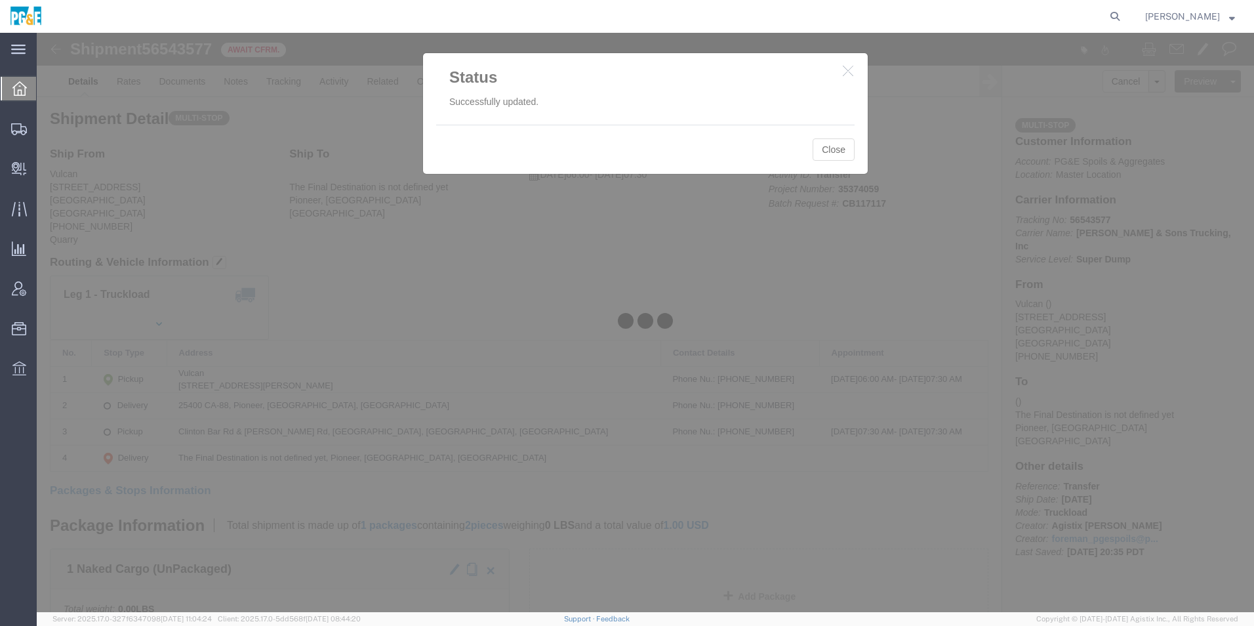
click at [832, 152] on div at bounding box center [645, 322] width 1217 height 579
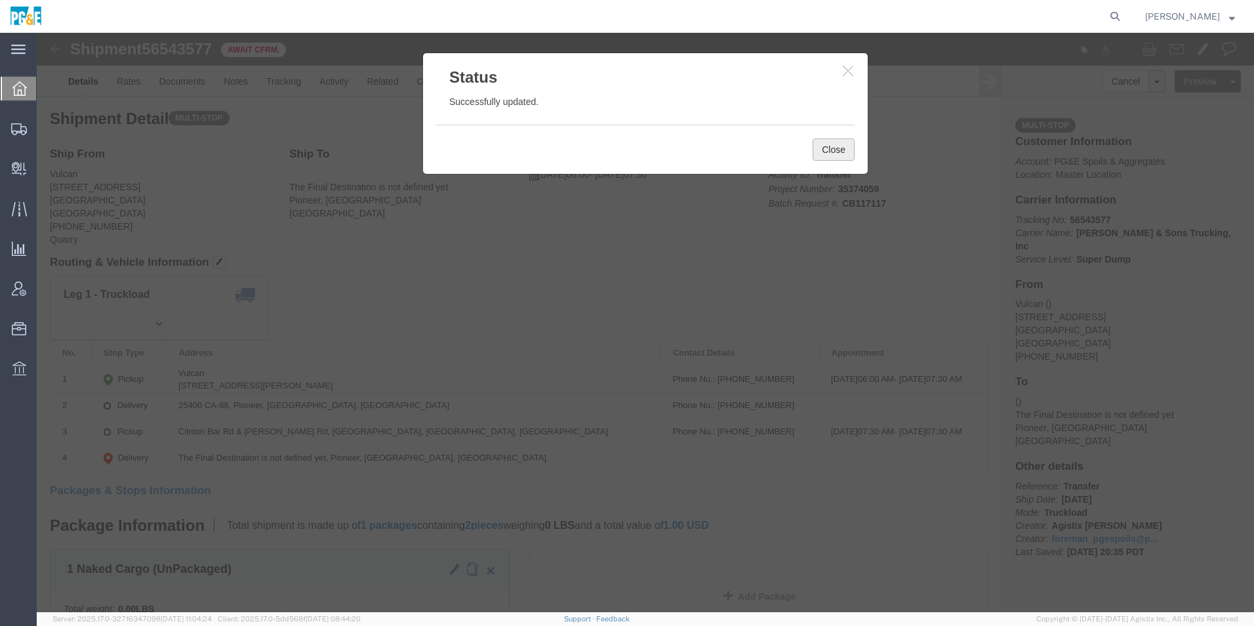
click button "Close"
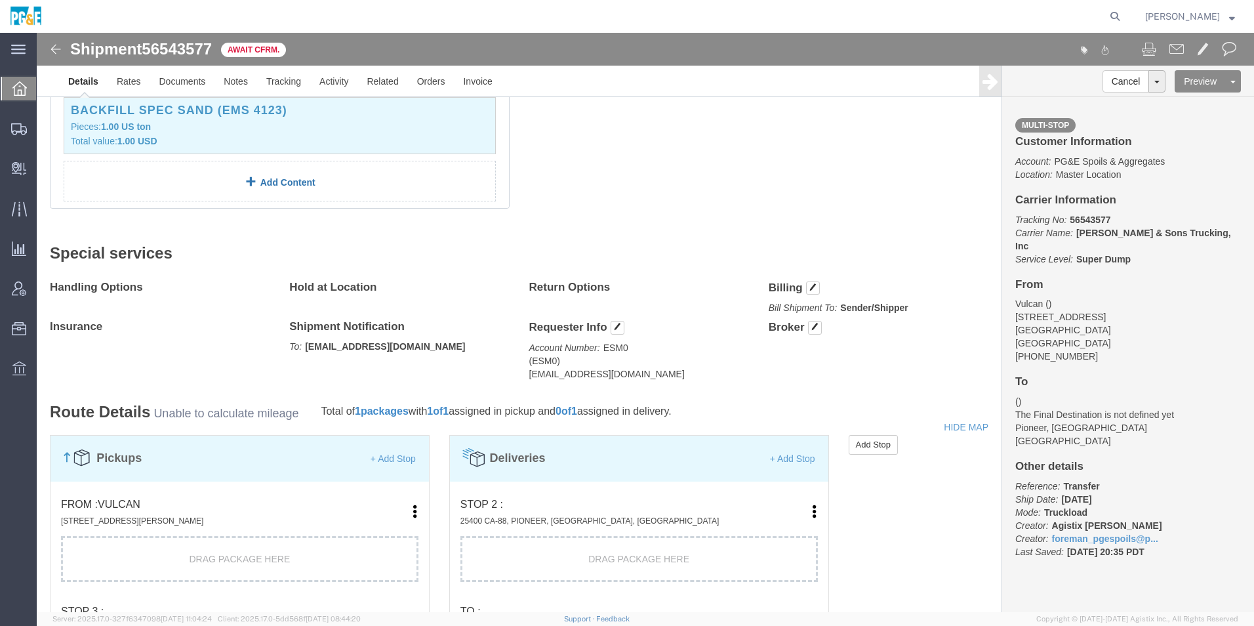
scroll to position [656, 0]
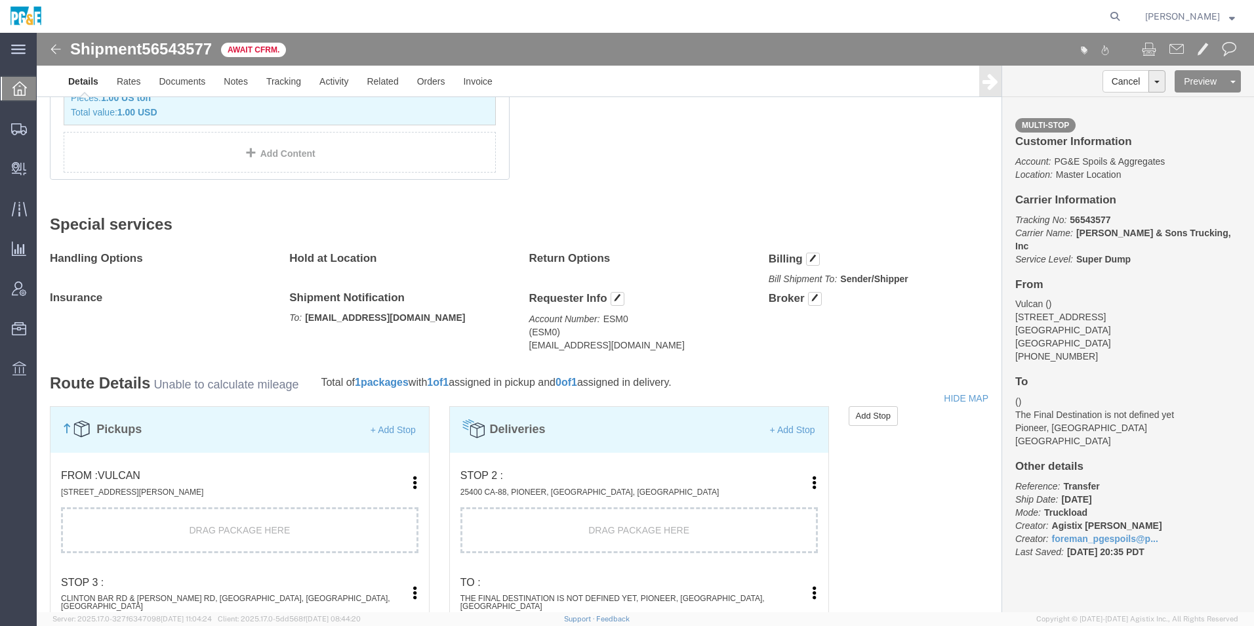
click img
